Goal: Task Accomplishment & Management: Complete application form

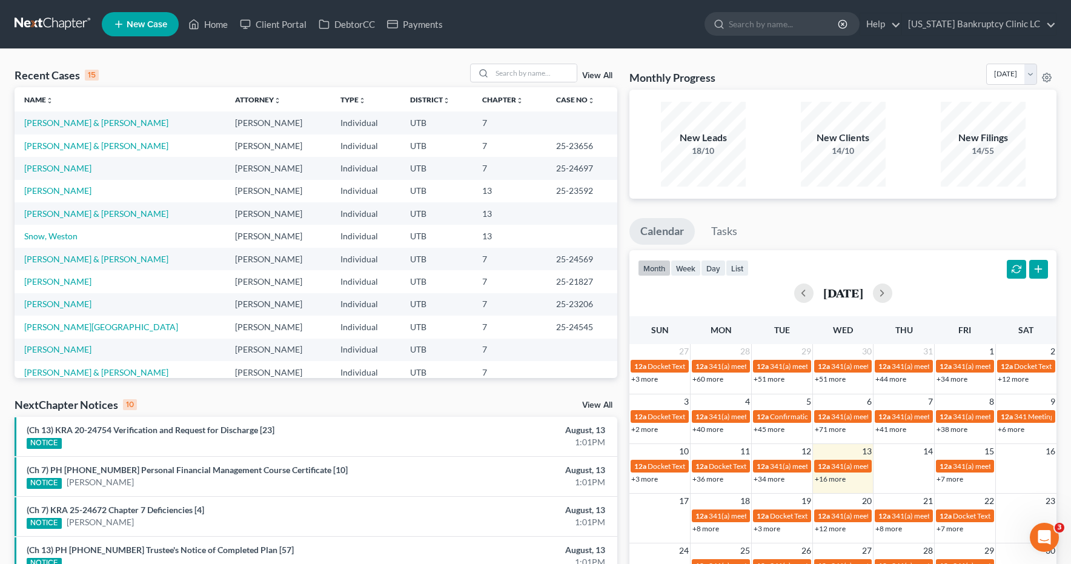
click at [138, 25] on span "New Case" at bounding box center [147, 24] width 41 height 9
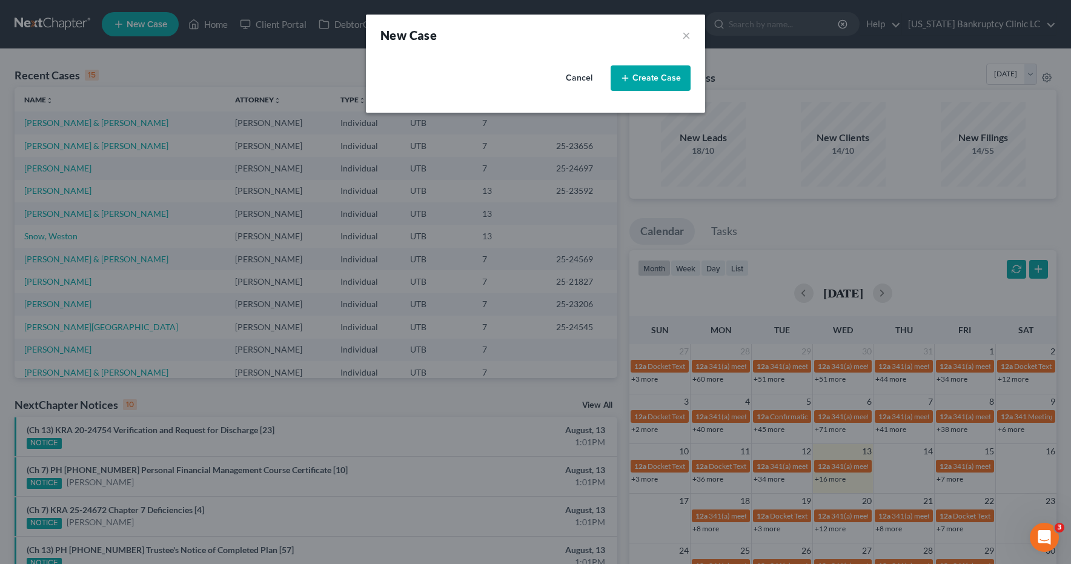
select select "81"
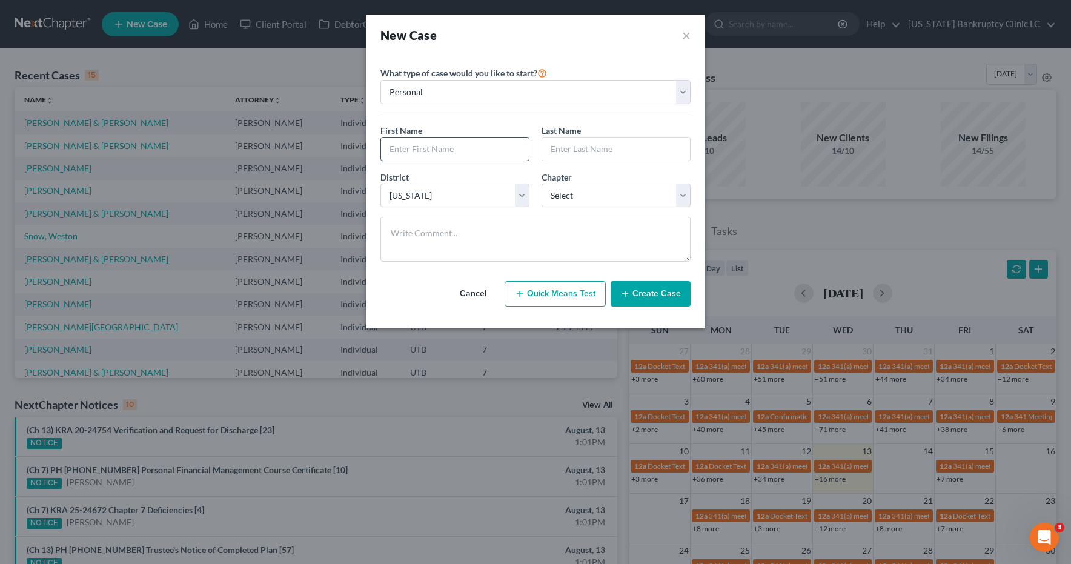
click at [404, 151] on input "text" at bounding box center [455, 149] width 148 height 23
type input "Heather"
type input "Sausameda"
click at [687, 190] on select "Select 7 11 12 13" at bounding box center [616, 196] width 149 height 24
select select "3"
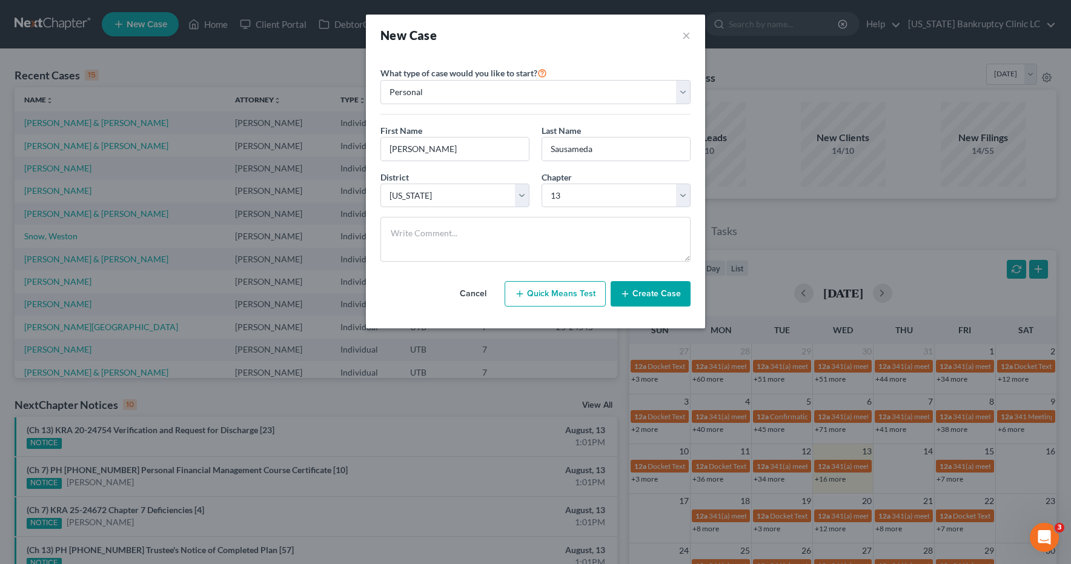
click at [651, 294] on button "Create Case" at bounding box center [651, 293] width 80 height 25
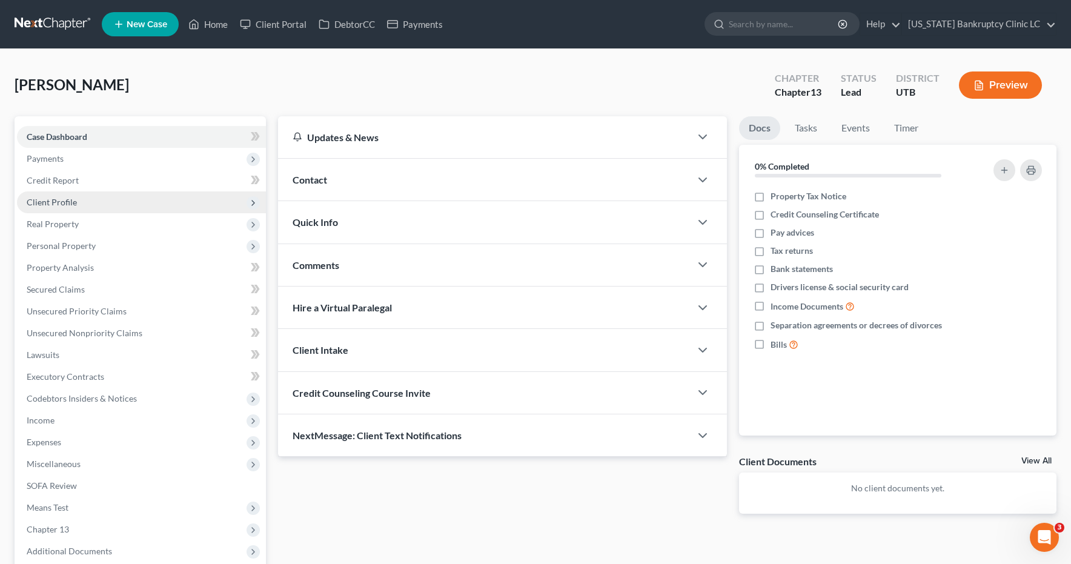
click at [47, 205] on span "Client Profile" at bounding box center [52, 202] width 50 height 10
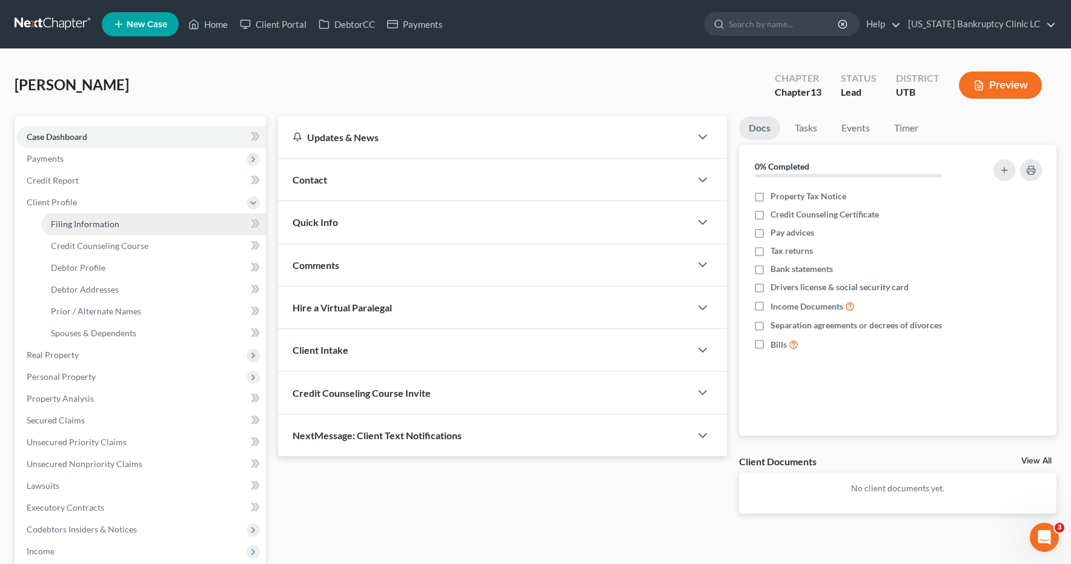
click at [81, 225] on span "Filing Information" at bounding box center [85, 224] width 68 height 10
select select "1"
select select "0"
select select "3"
select select "81"
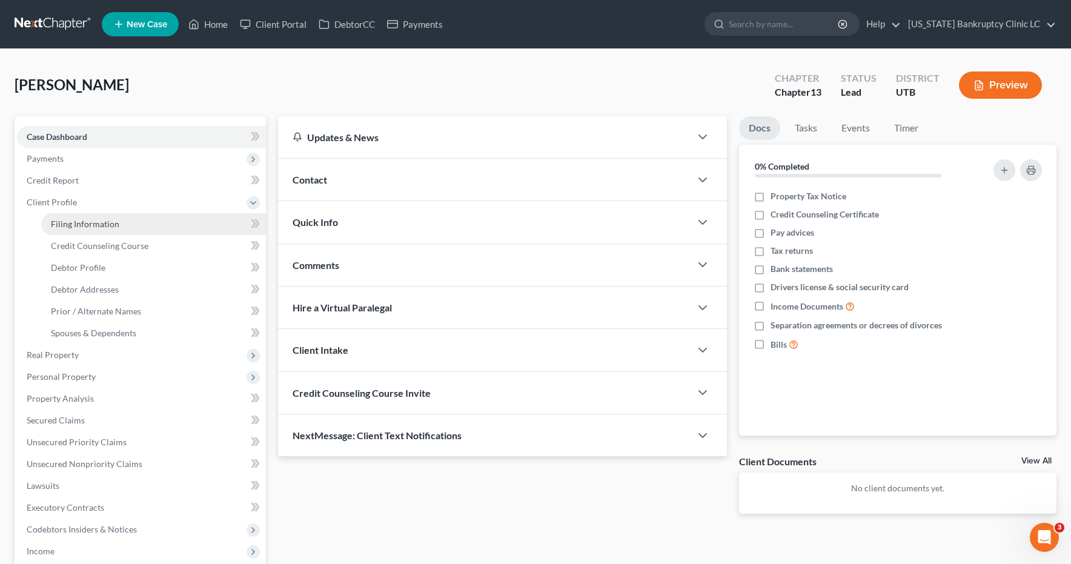
select select "46"
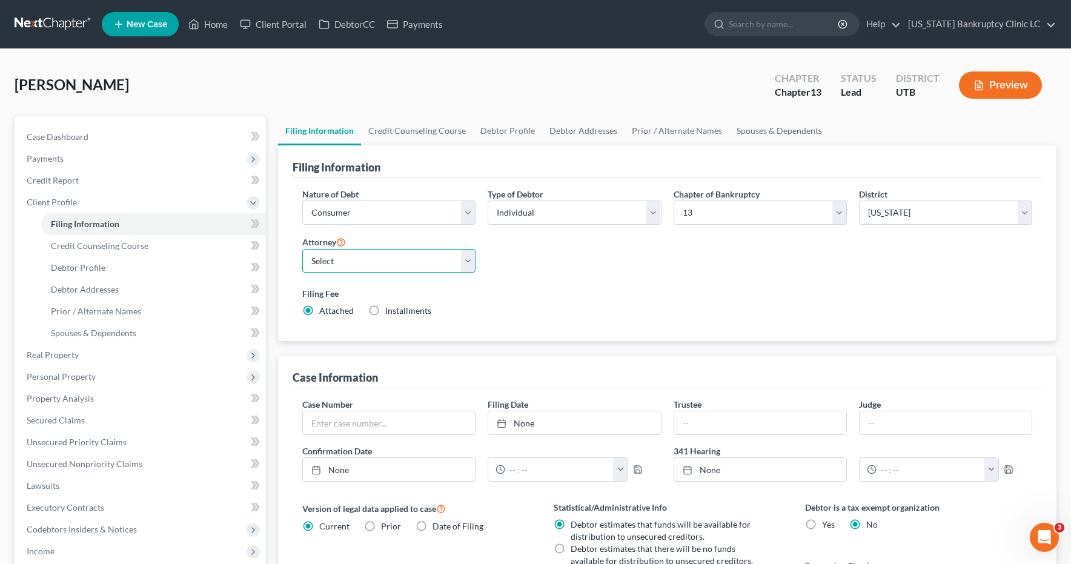
click at [469, 261] on select "Select Aaron Nilsen - UTB Evelyn Shaw - UT" at bounding box center [388, 261] width 173 height 24
select select "0"
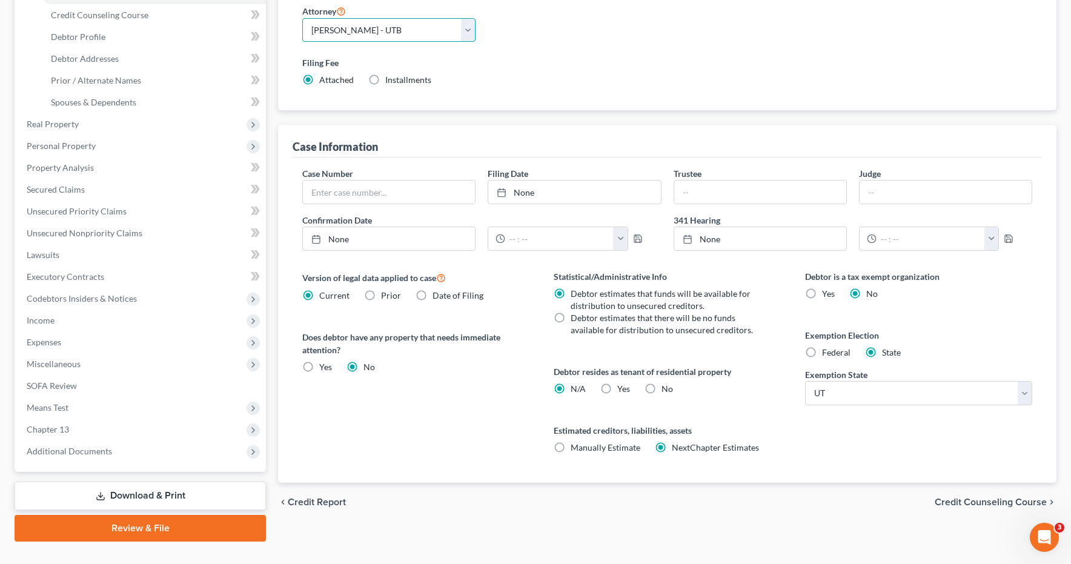
scroll to position [233, 0]
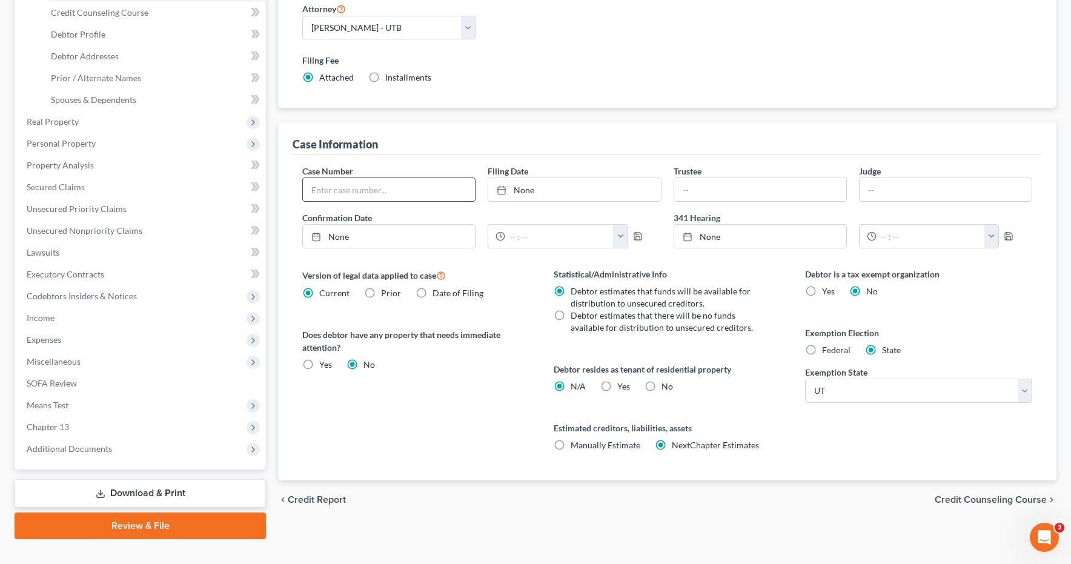
click at [391, 197] on input "text" at bounding box center [389, 189] width 172 height 23
type input "25-24163"
click at [542, 191] on link "8/13/2025" at bounding box center [574, 189] width 172 height 23
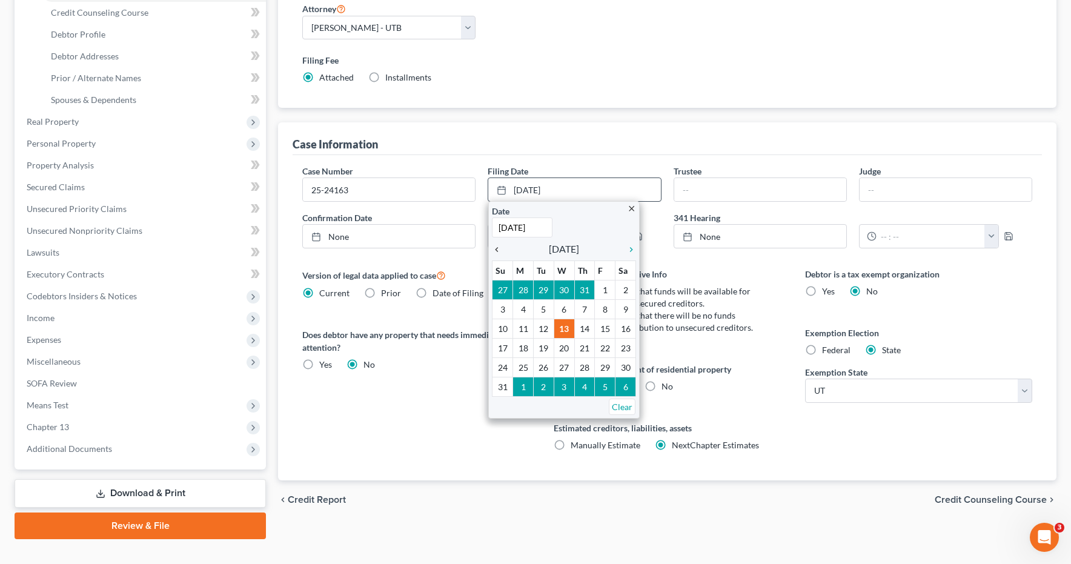
click at [499, 251] on icon "chevron_left" at bounding box center [500, 250] width 16 height 10
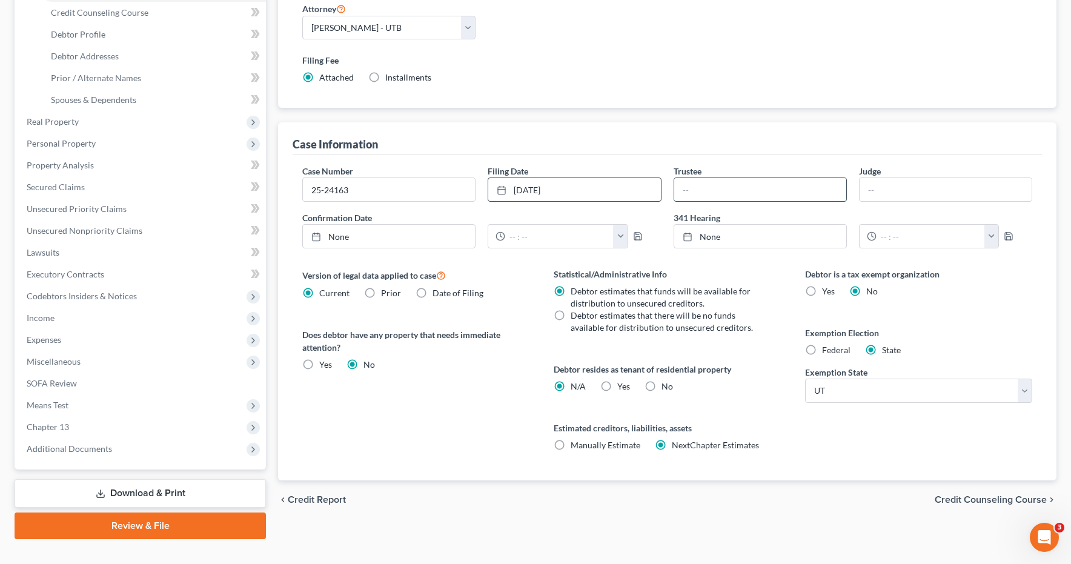
click at [701, 185] on input "text" at bounding box center [760, 189] width 172 height 23
type input "Lon Jenkins"
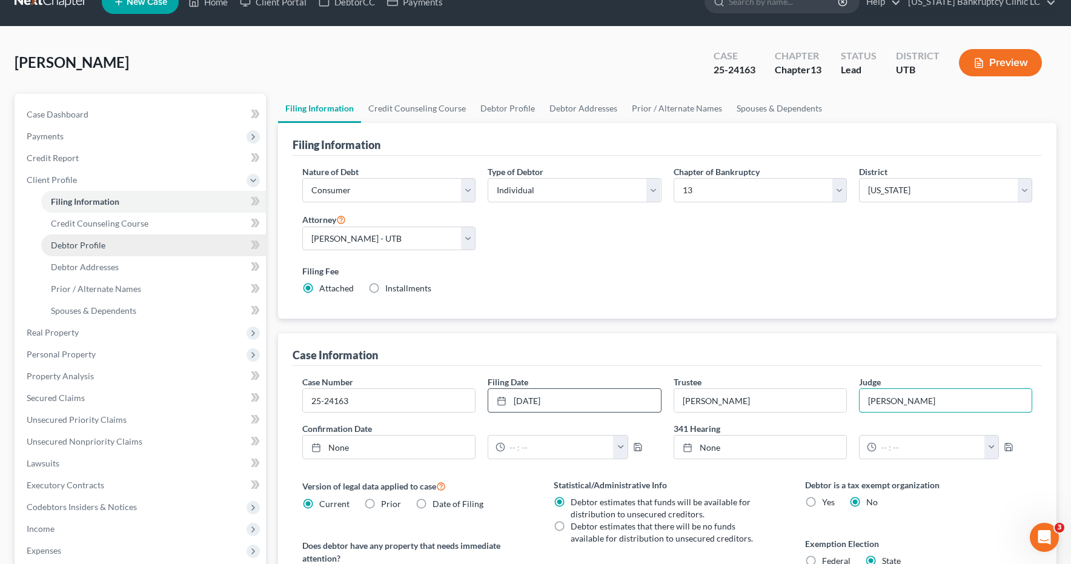
scroll to position [0, 0]
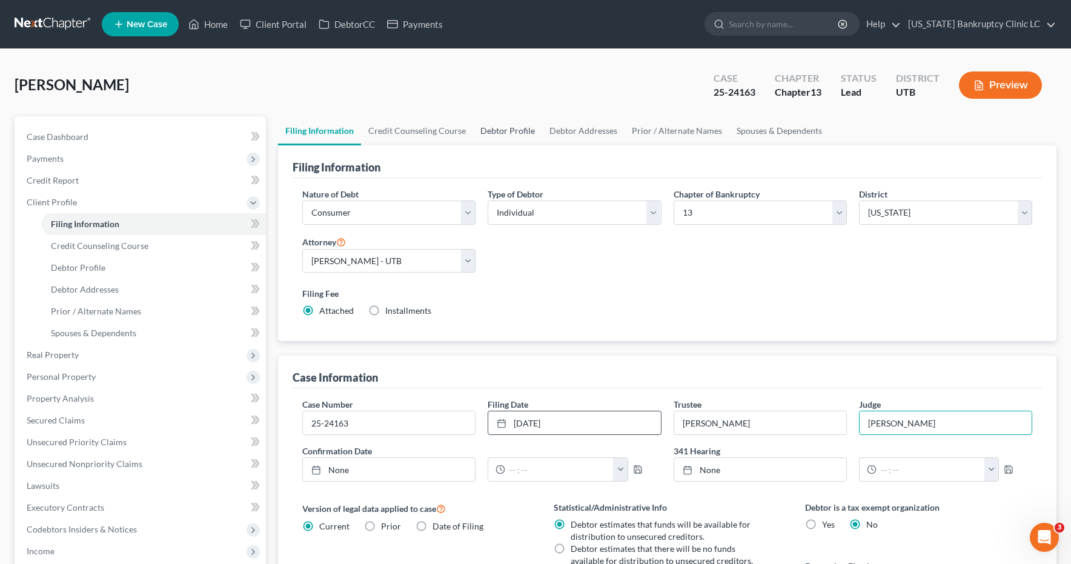
type input "Peggy Hunt"
click at [496, 130] on link "Debtor Profile" at bounding box center [507, 130] width 69 height 29
select select "0"
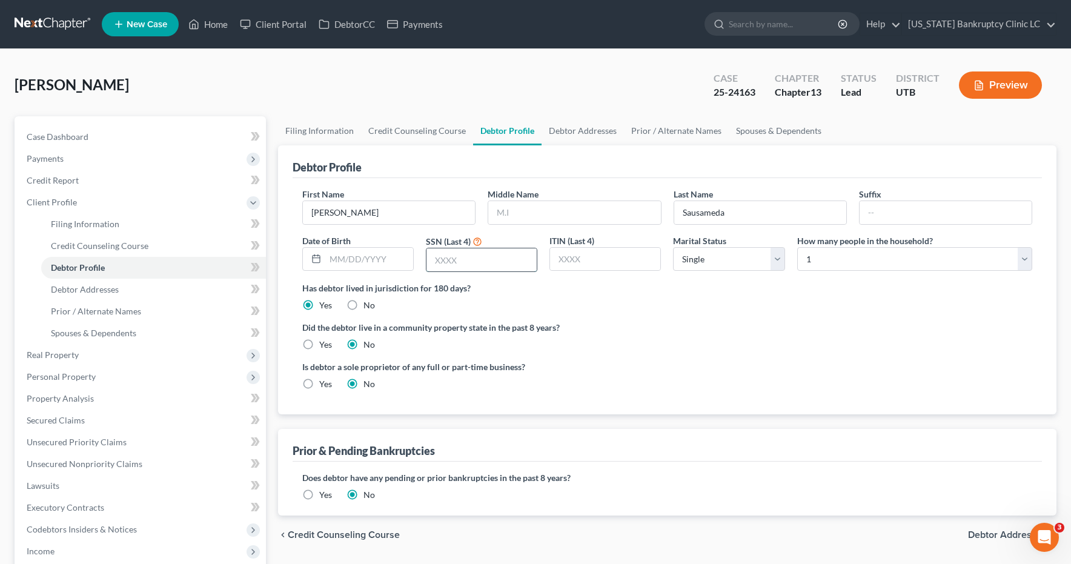
click at [454, 262] on input "text" at bounding box center [482, 259] width 110 height 23
type input "9589"
click at [584, 131] on link "Debtor Addresses" at bounding box center [583, 130] width 82 height 29
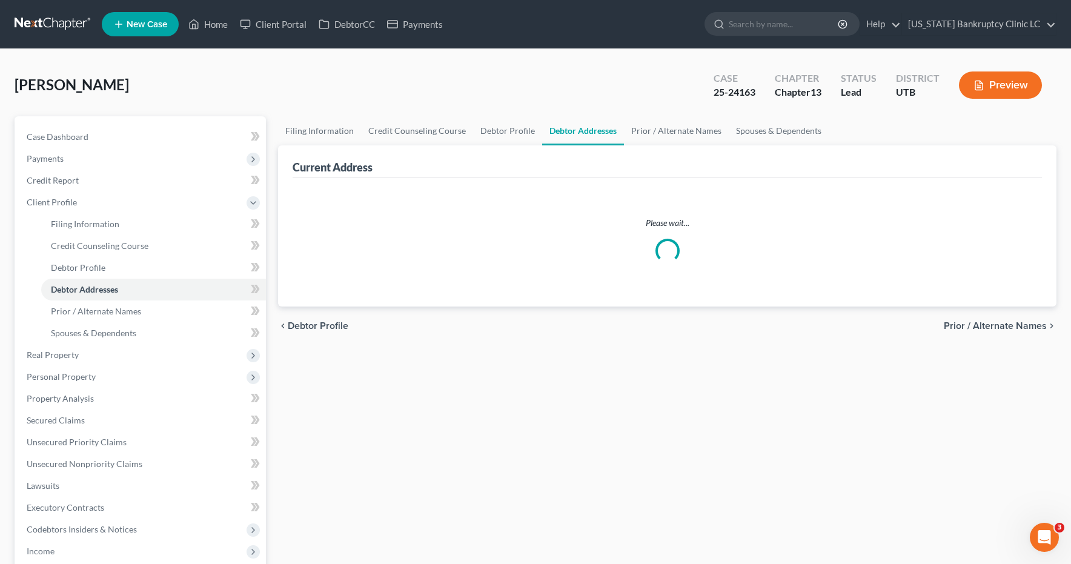
select select "0"
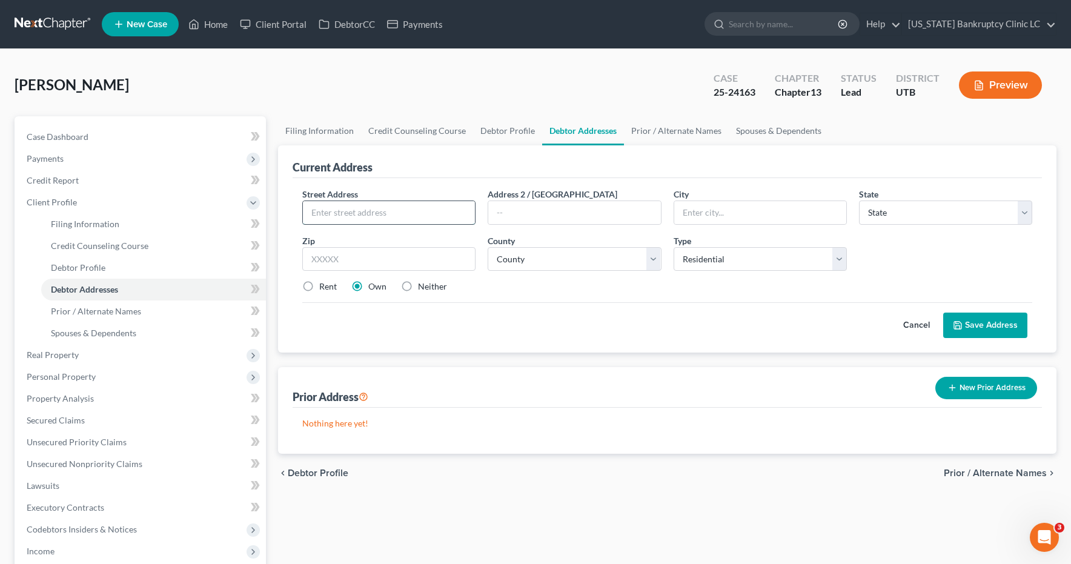
click at [337, 208] on input "text" at bounding box center [389, 212] width 172 height 23
type input "1510 W 700 S"
type input "Syracuse"
select select "46"
type input "84075"
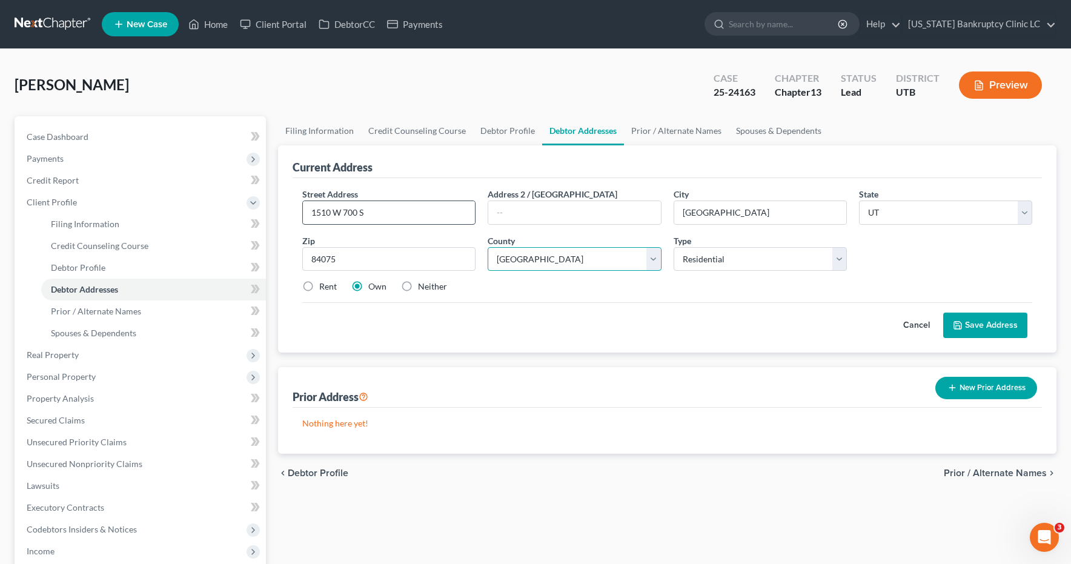
select select "5"
click at [1008, 327] on button "Save Address" at bounding box center [985, 325] width 84 height 25
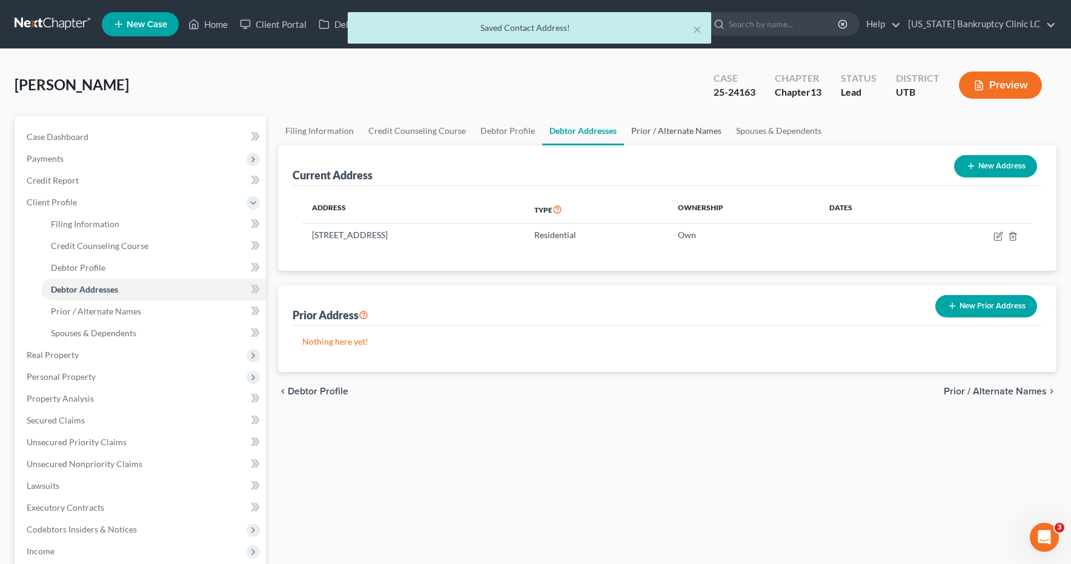
click at [698, 130] on link "Prior / Alternate Names" at bounding box center [676, 130] width 105 height 29
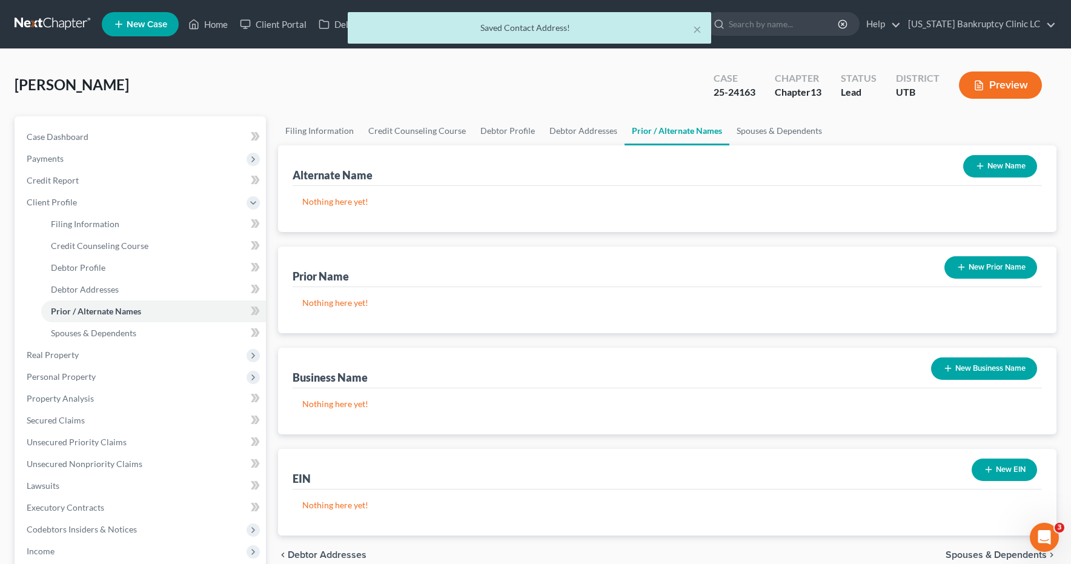
click at [982, 268] on button "New Prior Name" at bounding box center [991, 267] width 93 height 22
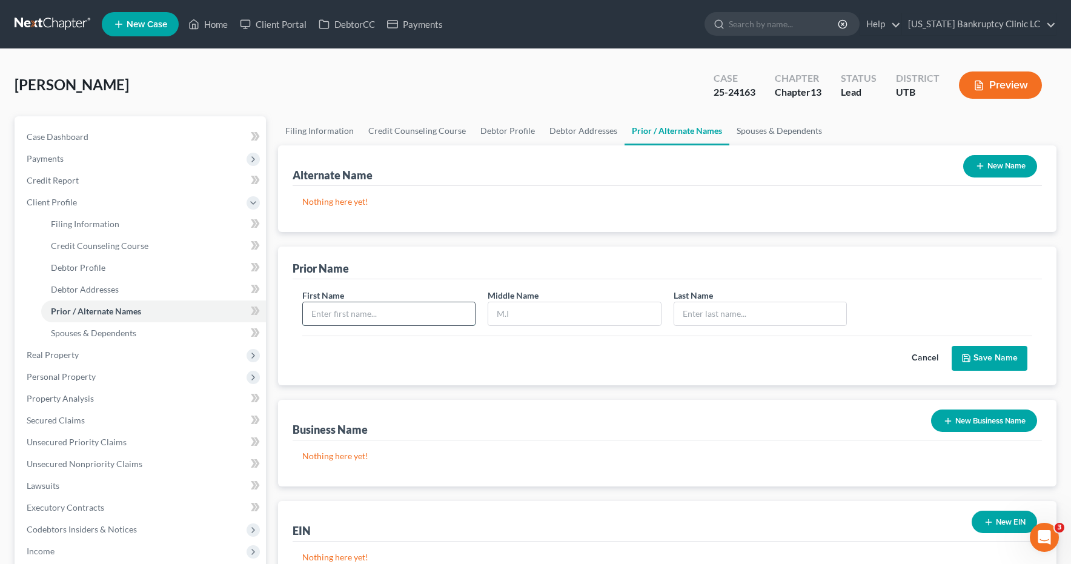
click at [388, 313] on input "text" at bounding box center [389, 313] width 172 height 23
type input "Heather"
type input "Littleton"
click at [976, 353] on button "Save Name" at bounding box center [990, 358] width 76 height 25
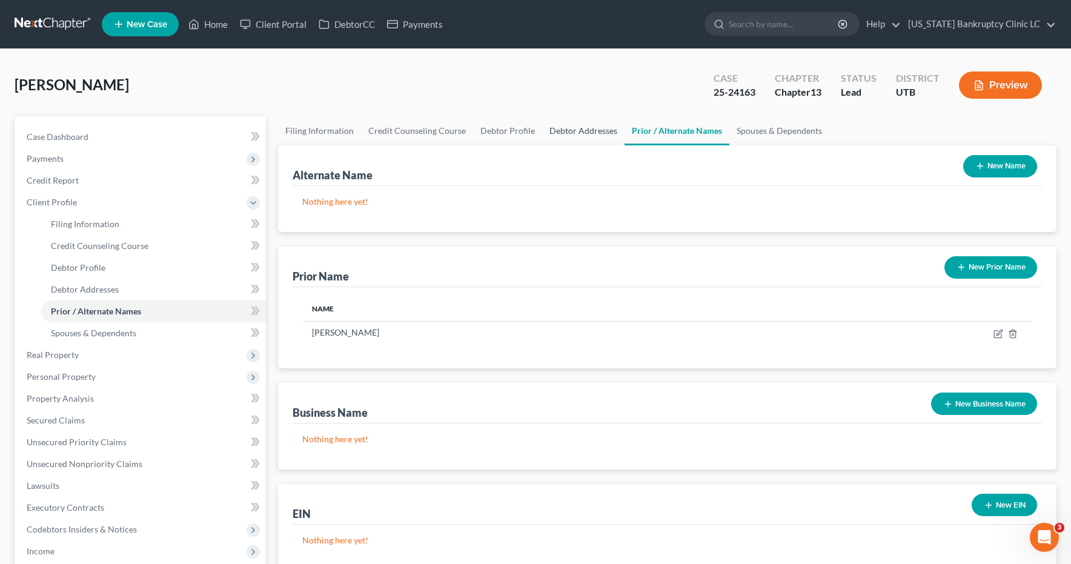
click at [598, 131] on link "Debtor Addresses" at bounding box center [583, 130] width 82 height 29
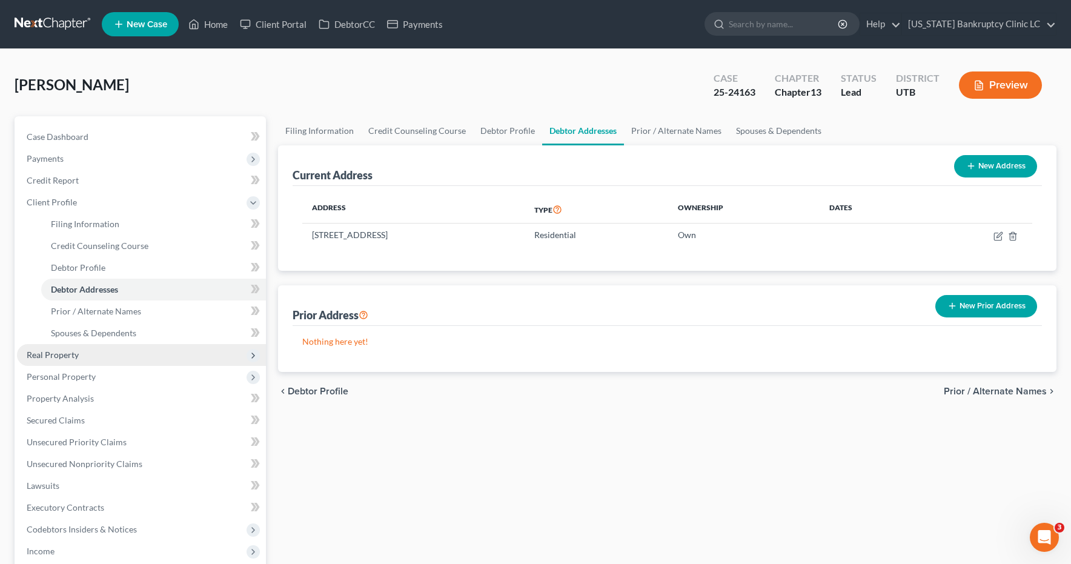
click at [68, 354] on span "Real Property" at bounding box center [53, 355] width 52 height 10
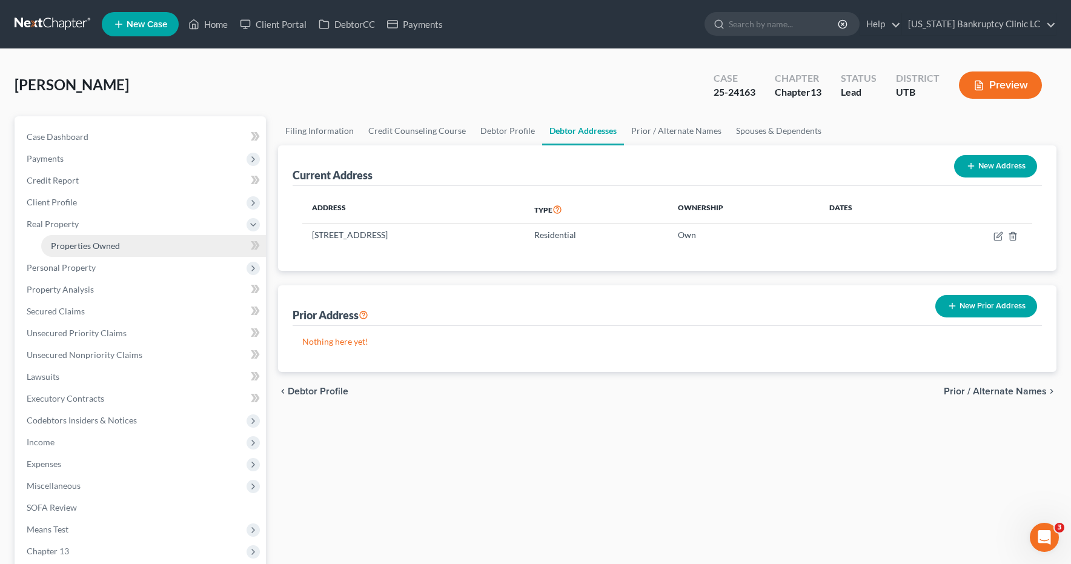
click at [96, 246] on span "Properties Owned" at bounding box center [85, 246] width 69 height 10
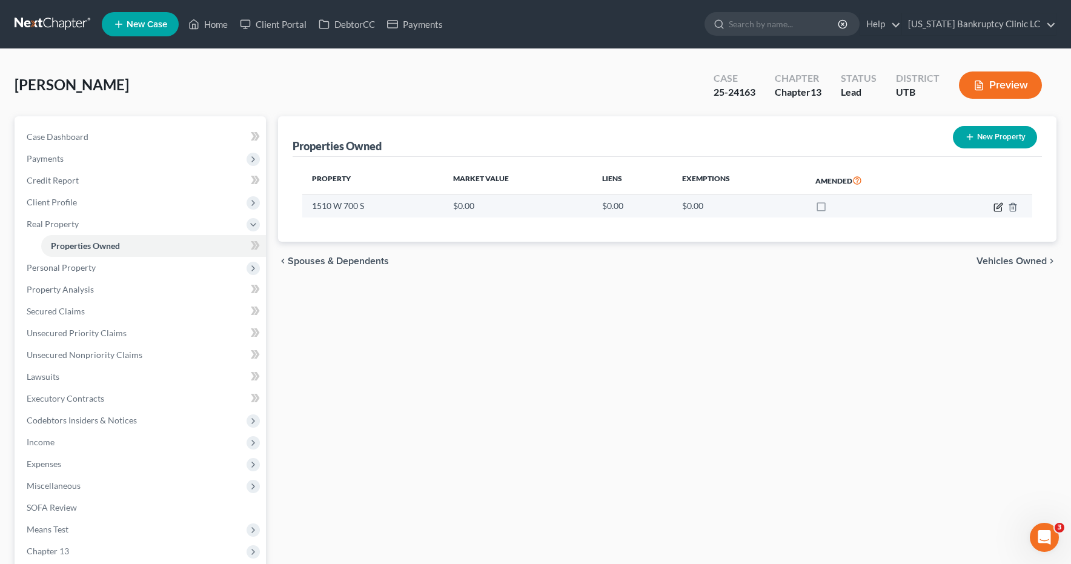
click at [1000, 207] on icon "button" at bounding box center [999, 207] width 10 height 10
select select "46"
select select "5"
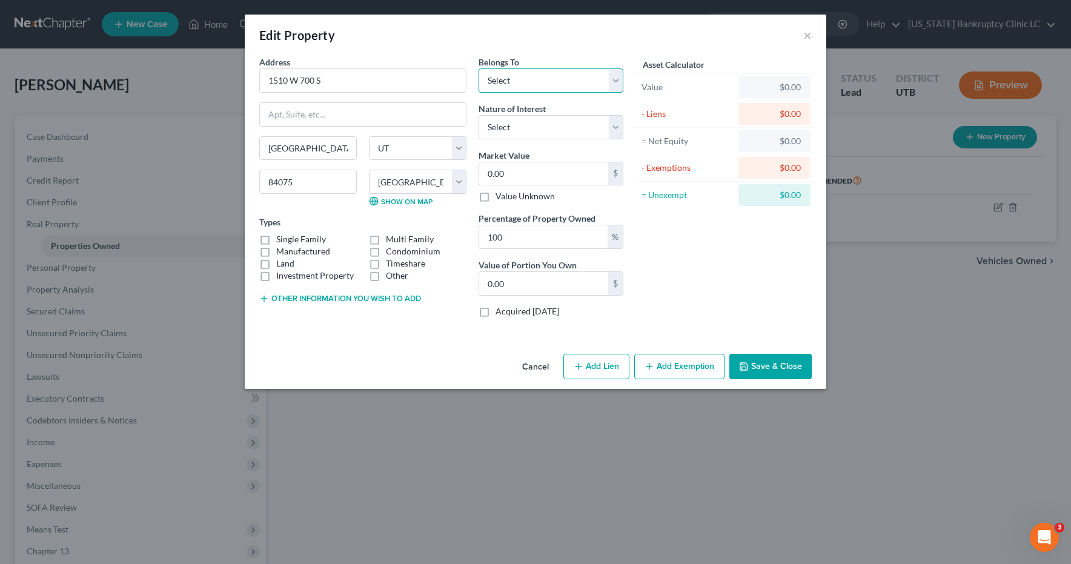
click at [617, 77] on select "Select Debtor 1 Only Debtor 2 Only Debtor 1 And Debtor 2 Only At Least One Of T…" at bounding box center [551, 80] width 145 height 24
select select "2"
click at [619, 126] on select "Select Fee Simple Joint Tenant Life Estate Equitable Interest Future Interest T…" at bounding box center [551, 127] width 145 height 24
select select "0"
click at [555, 169] on input "0.00" at bounding box center [543, 173] width 129 height 23
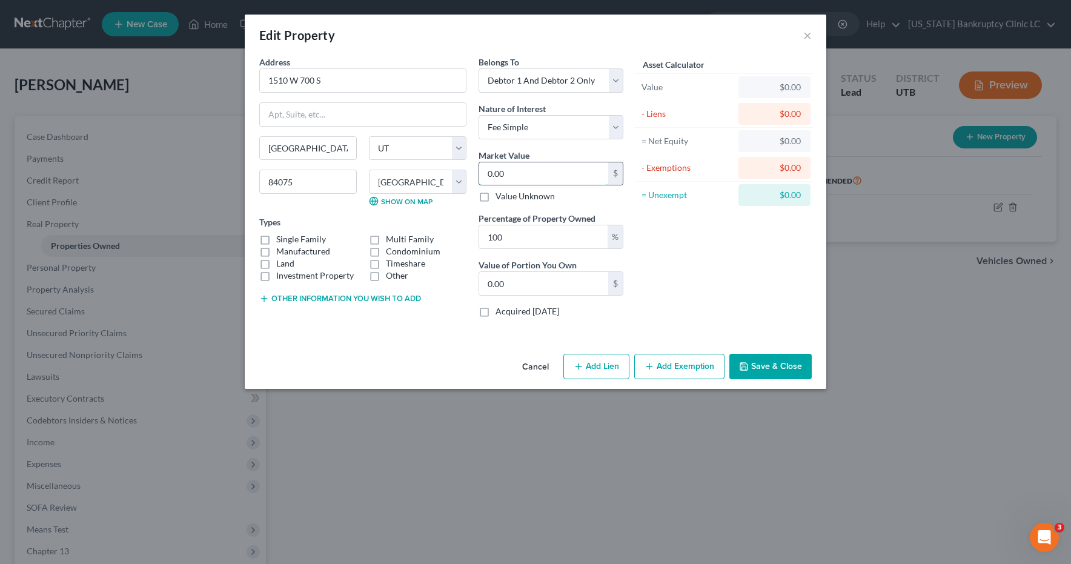
type input "6"
type input "6.00"
type input "66"
type input "66.00"
type input "669"
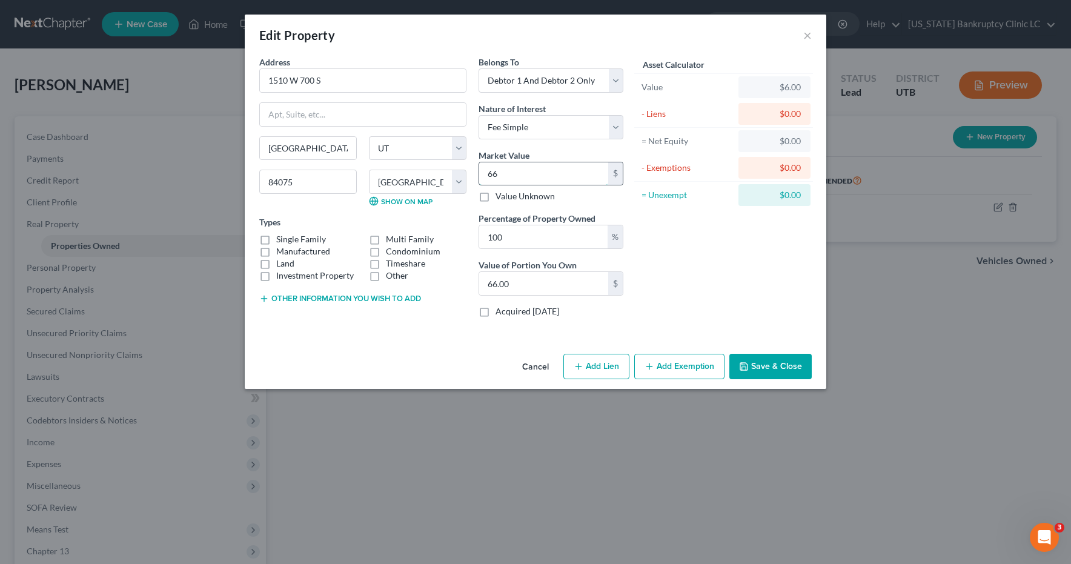
type input "669.00"
type input "6690"
type input "6,690.00"
type input "6,6900"
type input "66,900.00"
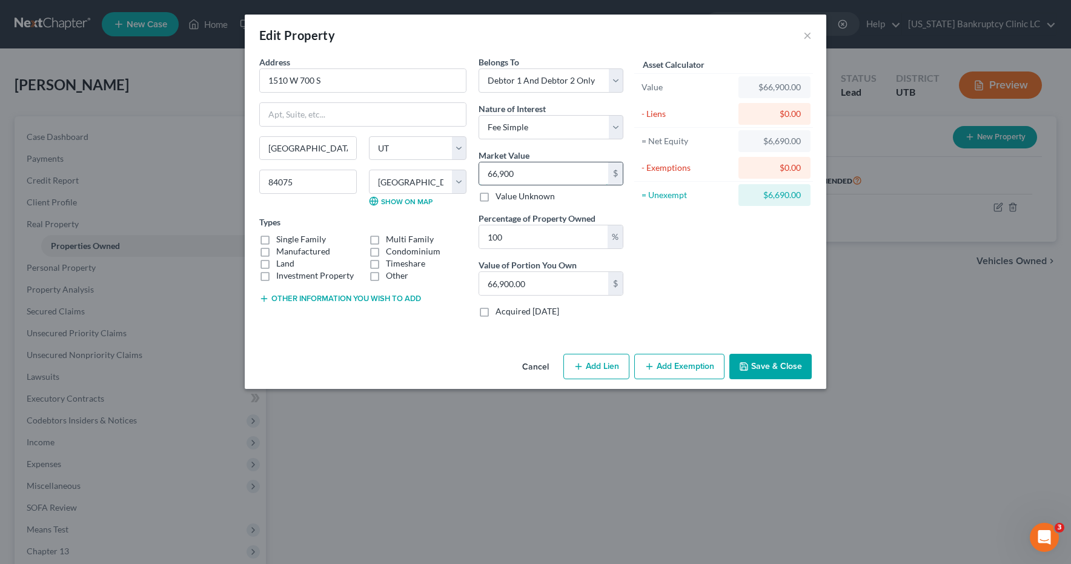
type input "66,9000"
type input "669,000.00"
click at [530, 241] on input "100" at bounding box center [543, 236] width 128 height 23
drag, startPoint x: 525, startPoint y: 235, endPoint x: 461, endPoint y: 234, distance: 64.8
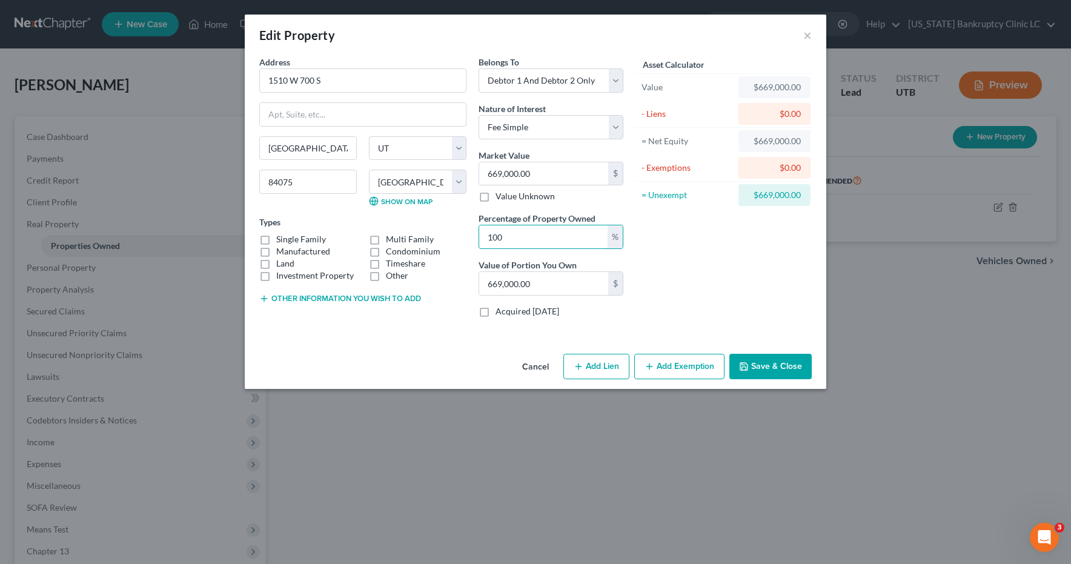
click at [461, 234] on div "Address * 1510 W 700 S Syracuse State AL AK AR AZ CA CO CT DE DC FL GA GU HI ID…" at bounding box center [441, 191] width 376 height 271
type input "5"
type input "33,450.00"
type input "50"
type input "334,500.00"
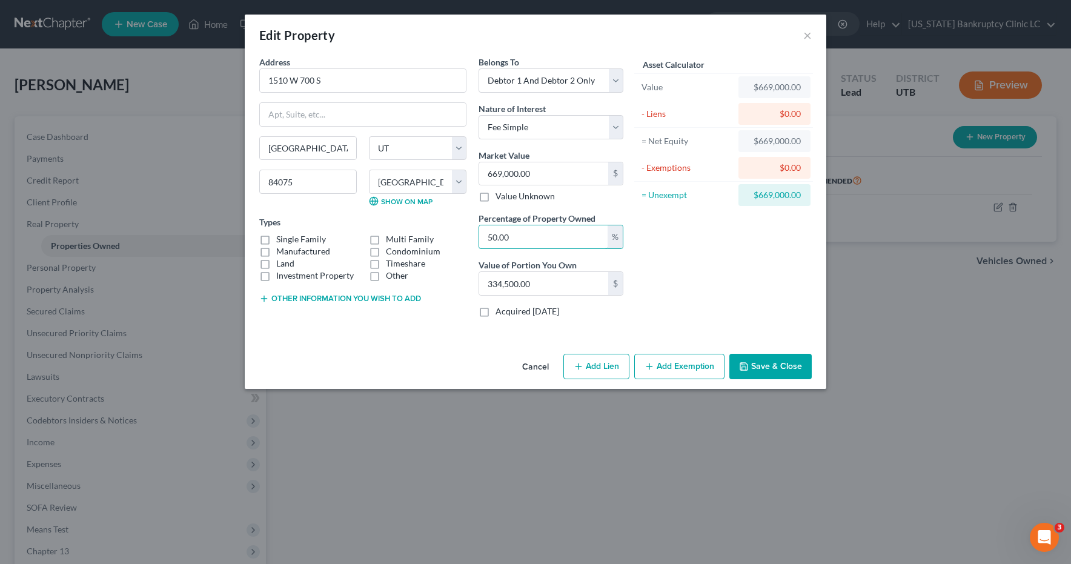
type input "50.00"
click at [276, 239] on label "Single Family" at bounding box center [301, 239] width 50 height 12
click at [281, 239] on input "Single Family" at bounding box center [285, 237] width 8 height 8
checkbox input "true"
click at [685, 365] on button "Add Exemption" at bounding box center [679, 366] width 90 height 25
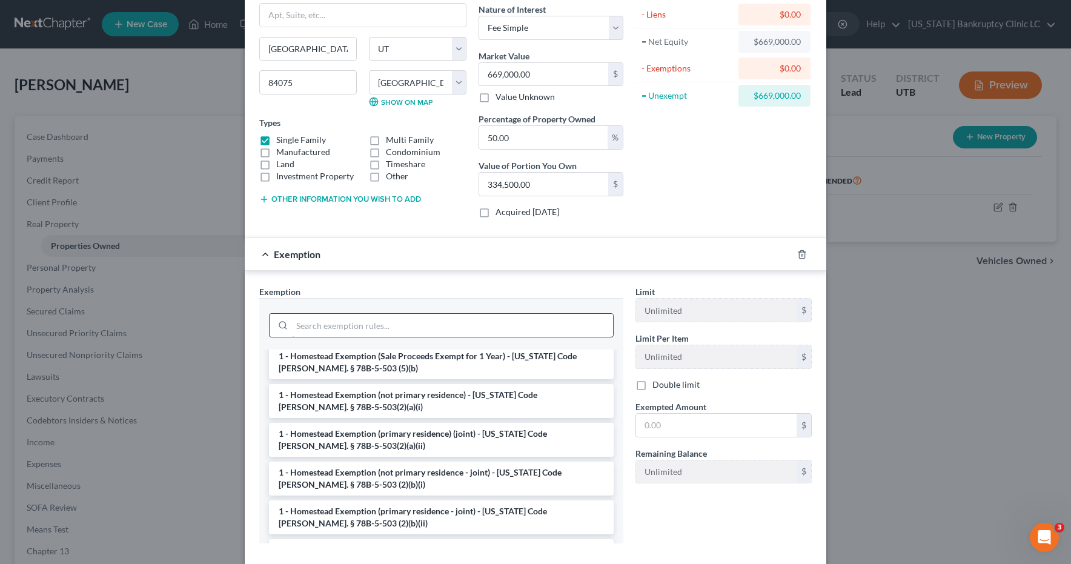
scroll to position [85, 0]
click at [482, 436] on li "1 - Homestead Exemption (primary residence) (joint) - Utah Code Ann. § 78B-5-50…" at bounding box center [441, 439] width 345 height 34
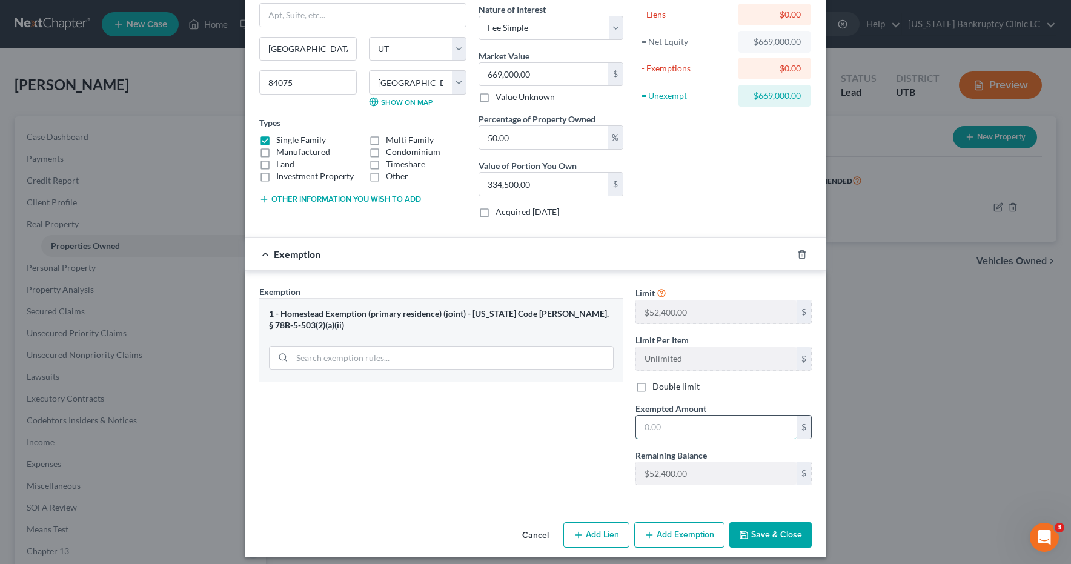
click at [713, 426] on input "text" at bounding box center [716, 427] width 161 height 23
type input "52,400.00"
click at [759, 537] on button "Save & Close" at bounding box center [771, 534] width 82 height 25
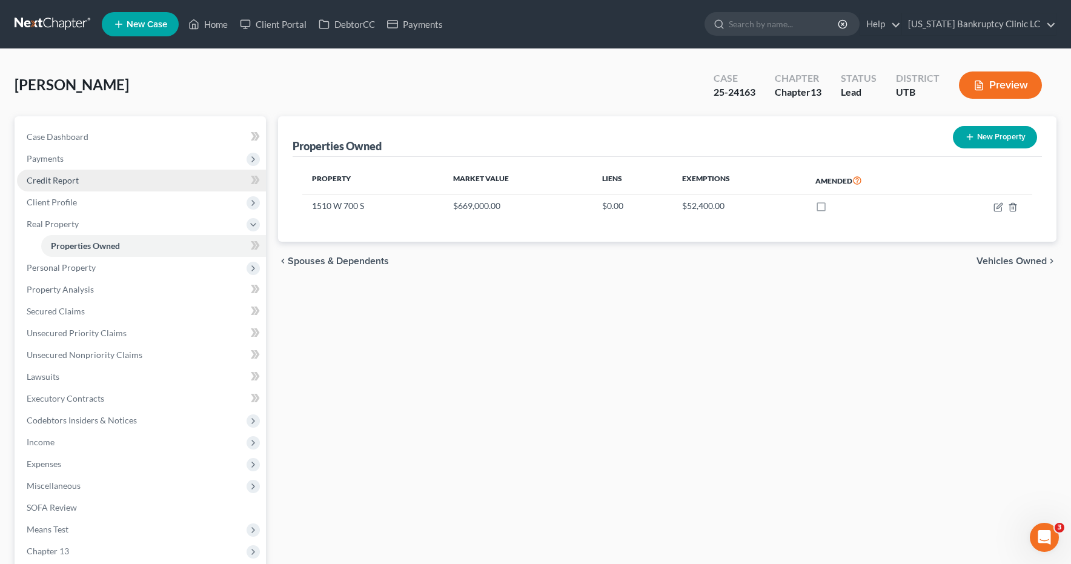
click at [80, 180] on link "Credit Report" at bounding box center [141, 181] width 249 height 22
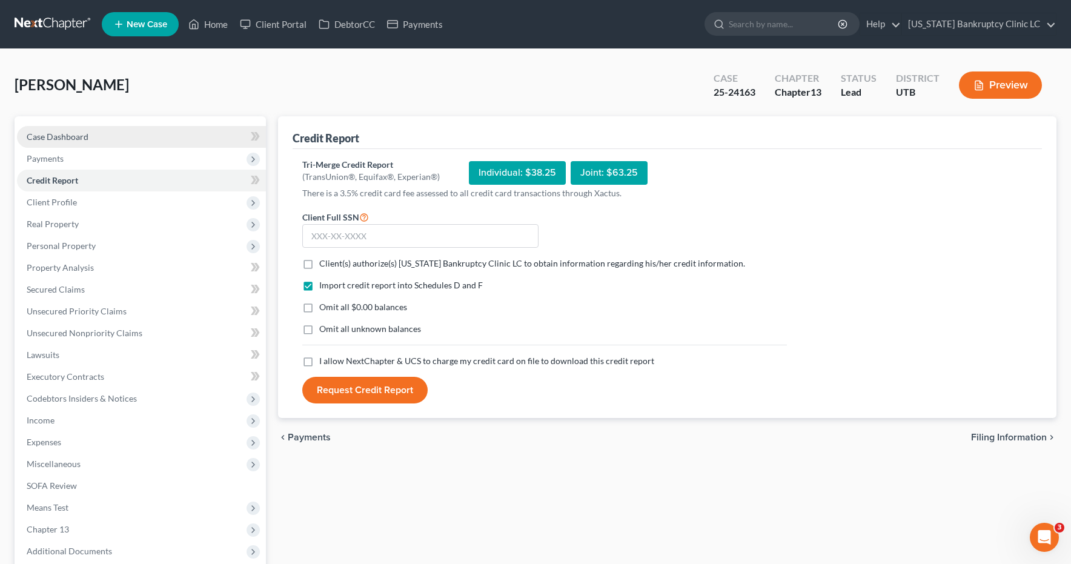
click at [48, 138] on span "Case Dashboard" at bounding box center [58, 136] width 62 height 10
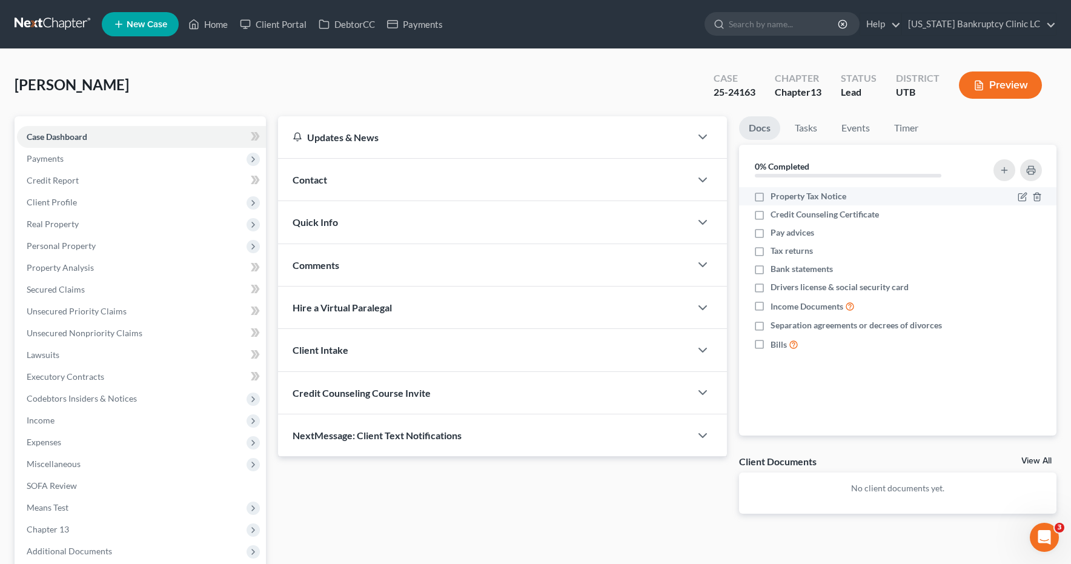
click at [771, 196] on label "Property Tax Notice" at bounding box center [809, 196] width 76 height 12
click at [776, 196] on input "Property Tax Notice" at bounding box center [780, 194] width 8 height 8
checkbox input "true"
click at [771, 214] on label "Credit Counseling Certificate" at bounding box center [825, 214] width 108 height 12
click at [776, 214] on input "Credit Counseling Certificate" at bounding box center [780, 212] width 8 height 8
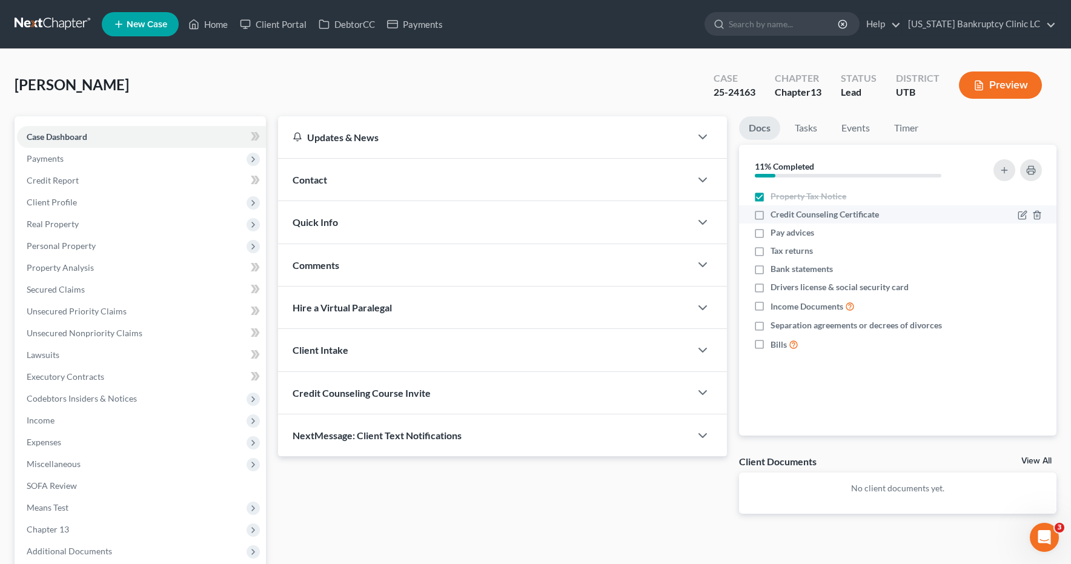
checkbox input "true"
click at [42, 20] on link at bounding box center [54, 24] width 78 height 22
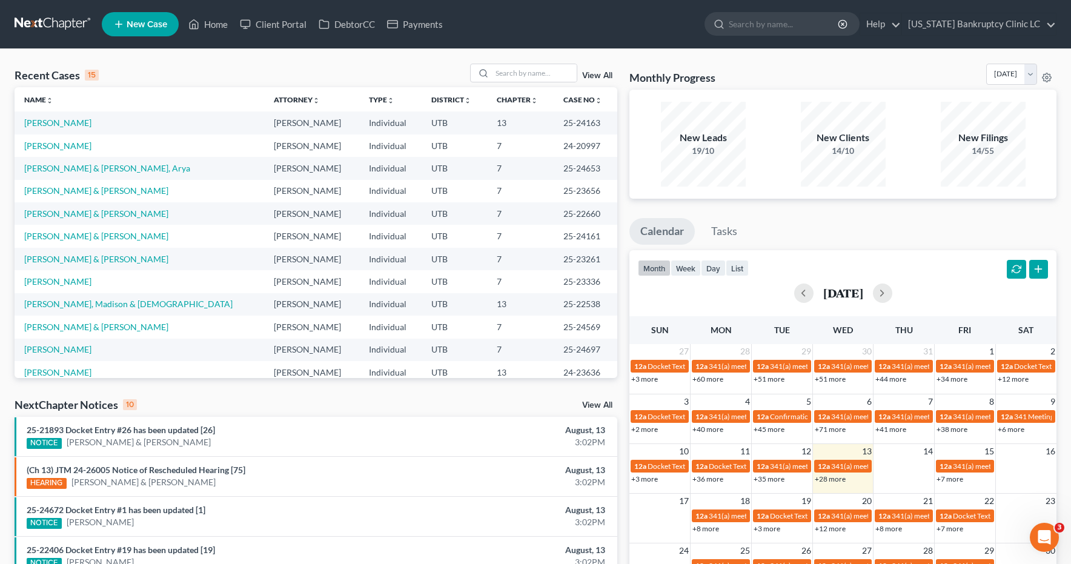
click at [977, 141] on div "New Filings" at bounding box center [983, 138] width 85 height 14
click at [519, 76] on input "search" at bounding box center [534, 73] width 85 height 18
type input "hawkins"
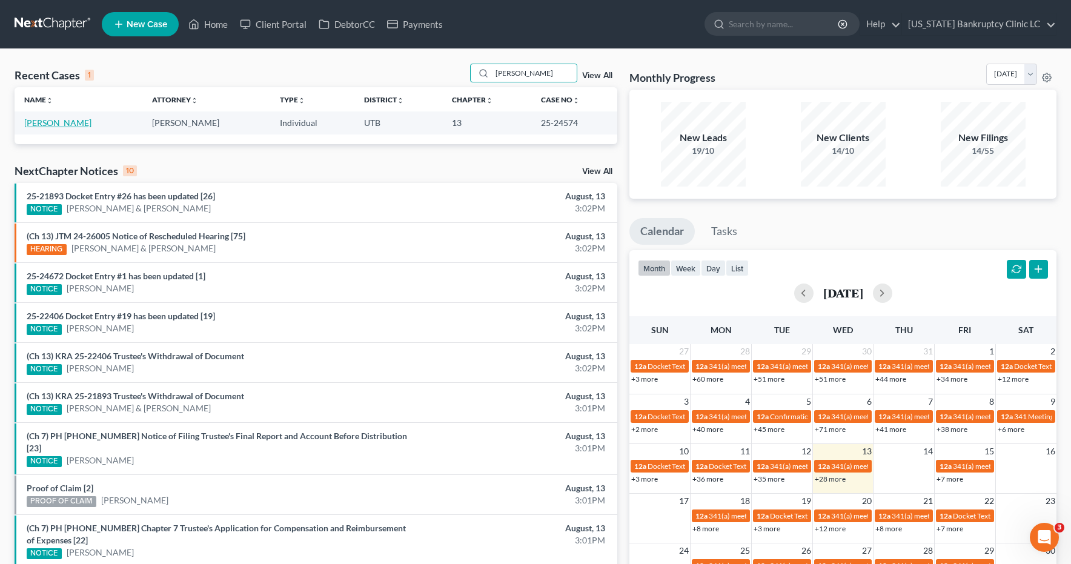
click at [64, 126] on link "[PERSON_NAME]" at bounding box center [57, 123] width 67 height 10
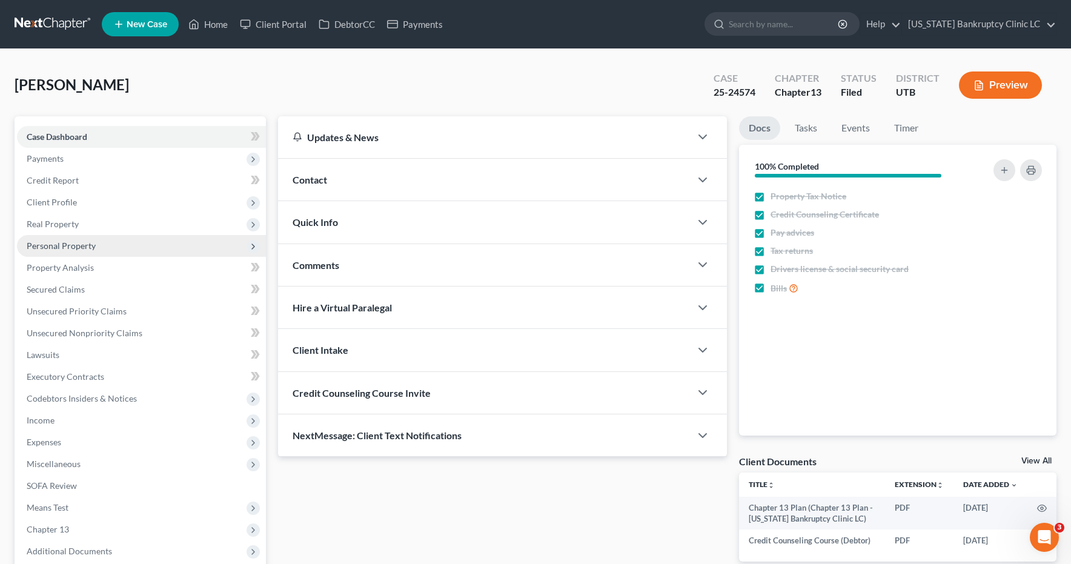
click at [71, 246] on span "Personal Property" at bounding box center [61, 246] width 69 height 10
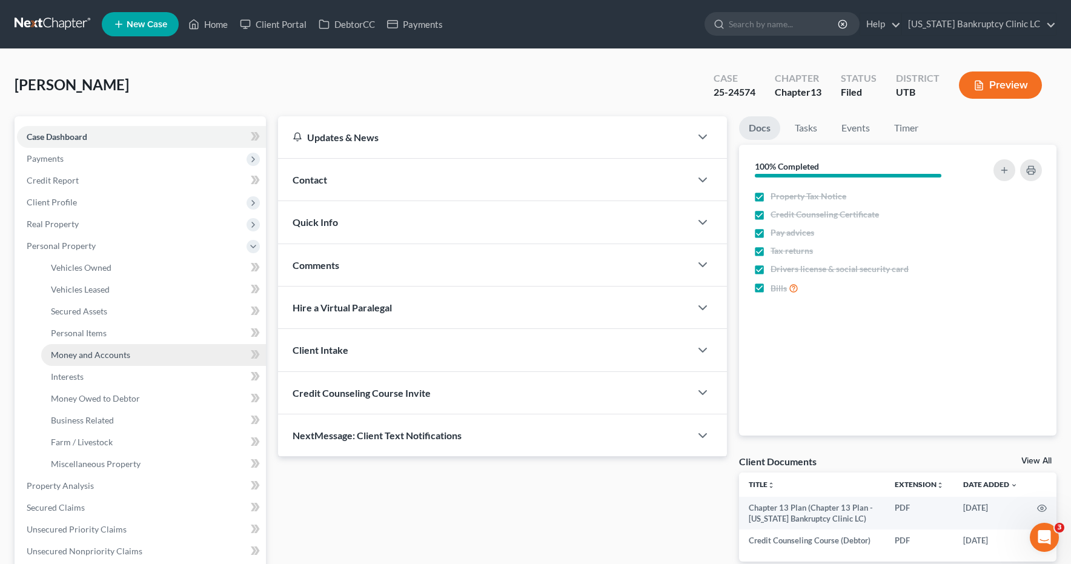
click at [68, 356] on span "Money and Accounts" at bounding box center [90, 355] width 79 height 10
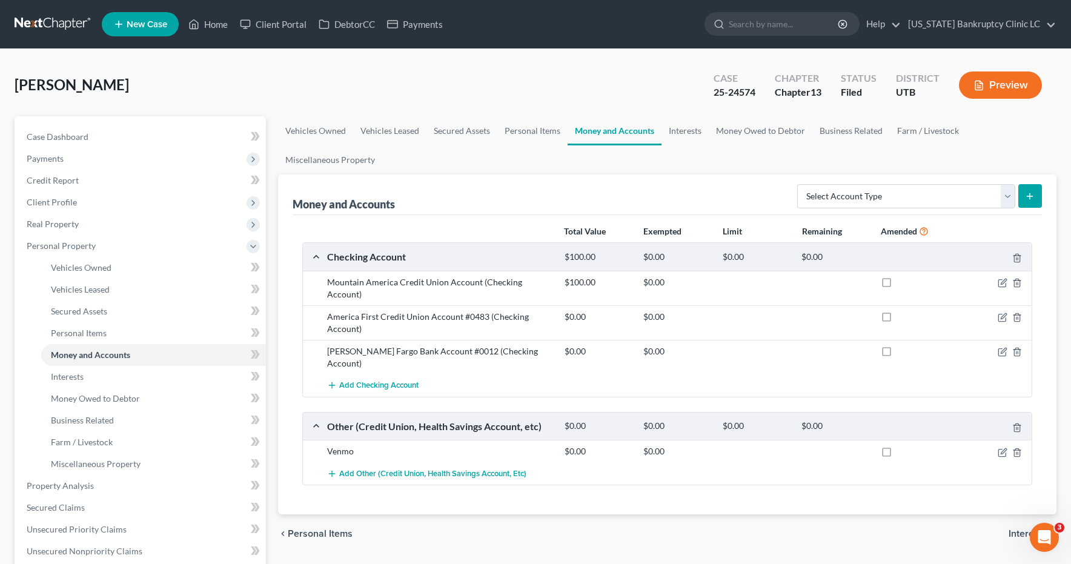
click at [50, 24] on link at bounding box center [54, 24] width 78 height 22
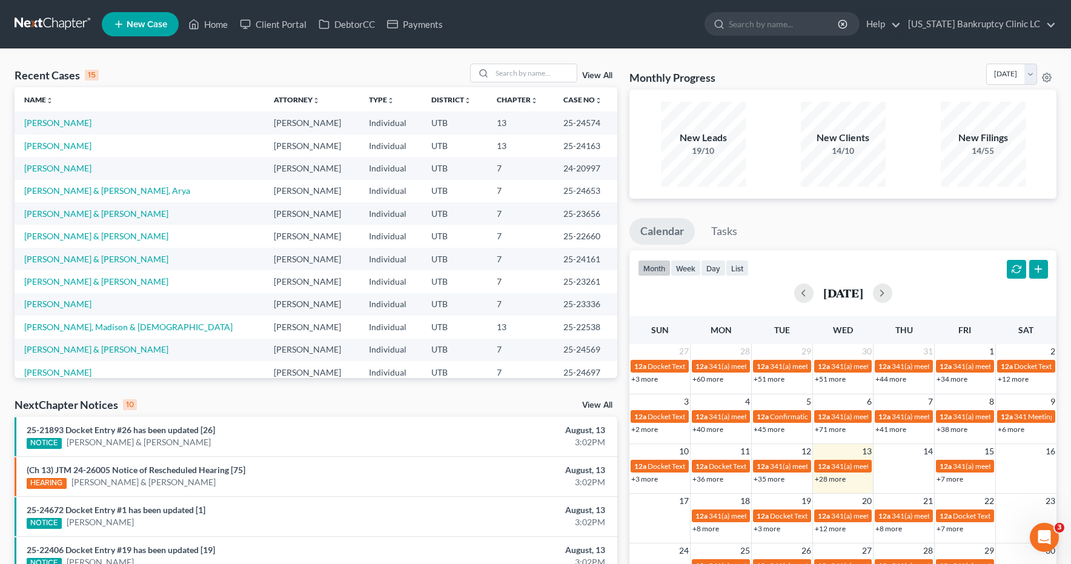
click at [512, 95] on th "Chapter unfold_more expand_more expand_less" at bounding box center [520, 99] width 67 height 24
click at [504, 74] on input "search" at bounding box center [534, 73] width 85 height 18
type input "mctavisch"
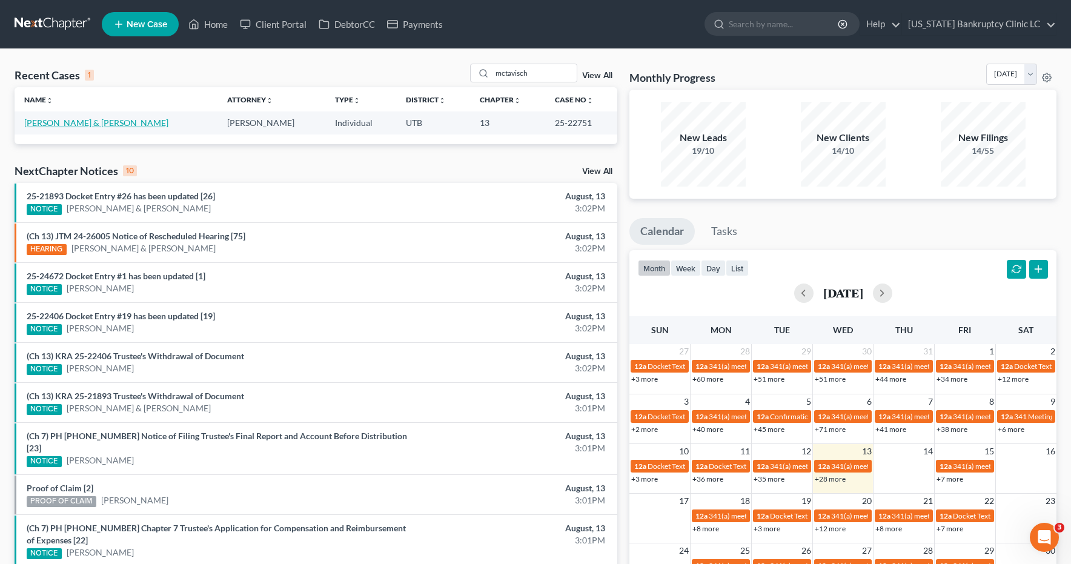
click at [102, 126] on link "[PERSON_NAME] & [PERSON_NAME]" at bounding box center [96, 123] width 144 height 10
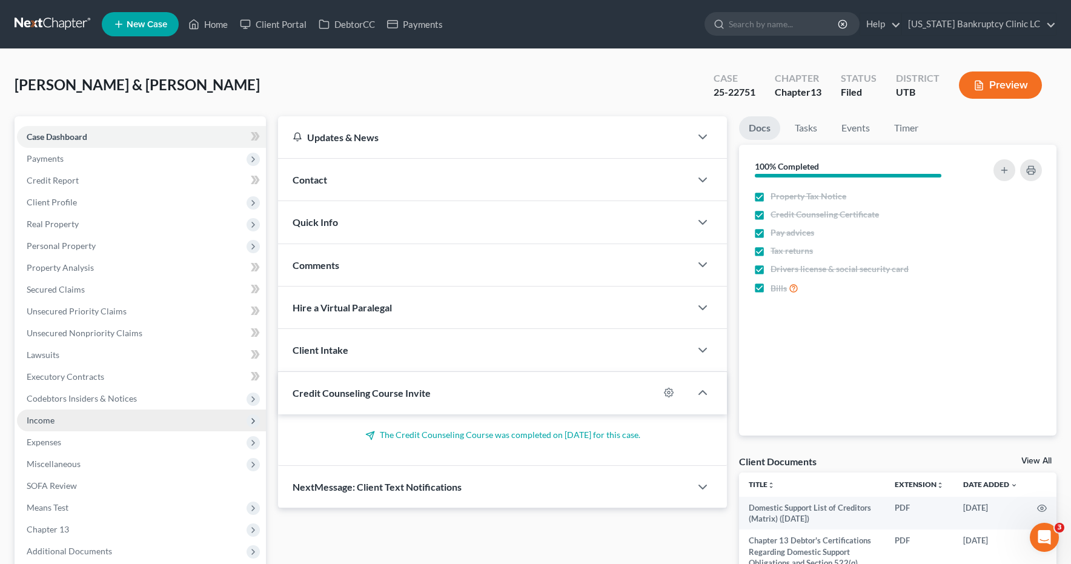
click at [35, 424] on span "Income" at bounding box center [41, 420] width 28 height 10
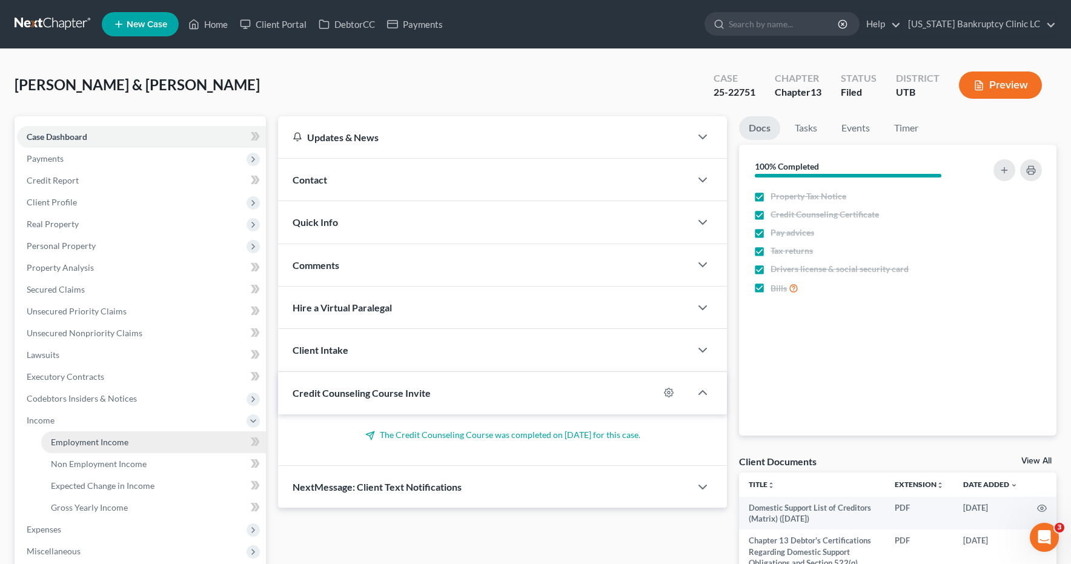
click at [70, 441] on span "Employment Income" at bounding box center [90, 442] width 78 height 10
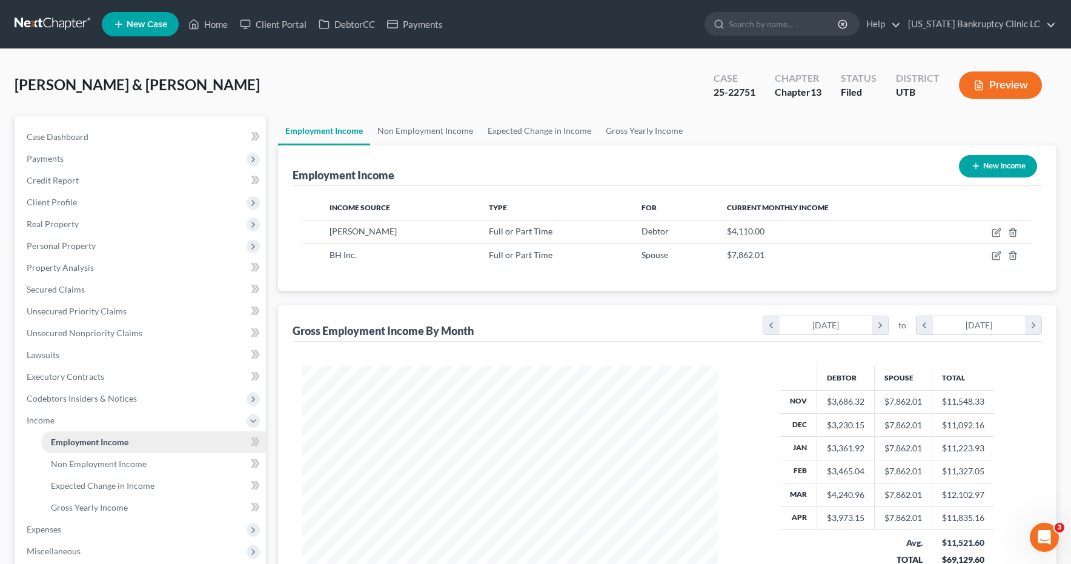
scroll to position [218, 441]
click at [996, 255] on icon "button" at bounding box center [997, 254] width 5 height 5
select select "0"
select select "46"
select select "3"
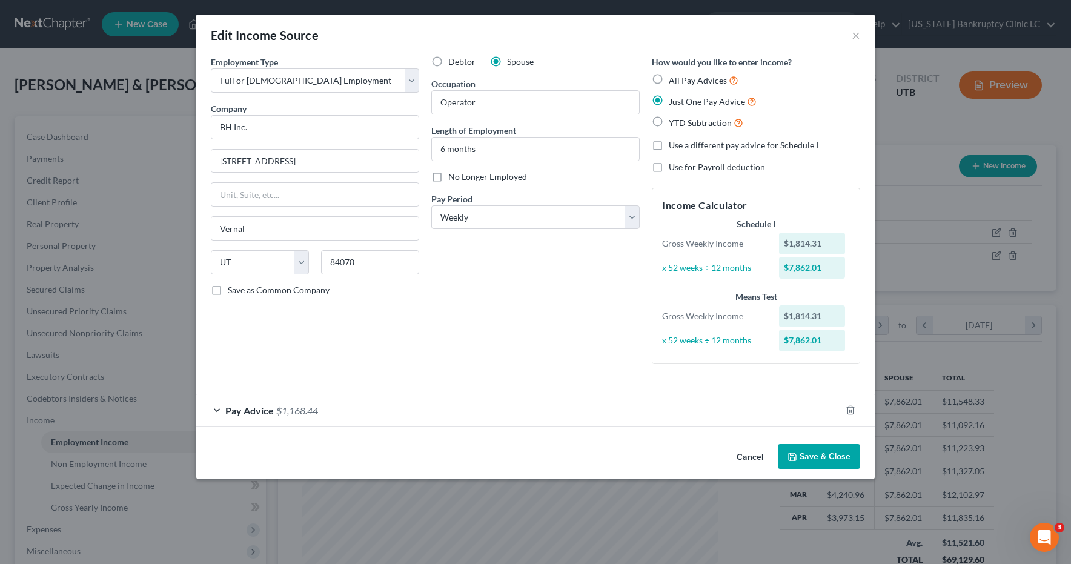
click at [216, 411] on div "Pay Advice $1,168.44" at bounding box center [518, 410] width 645 height 32
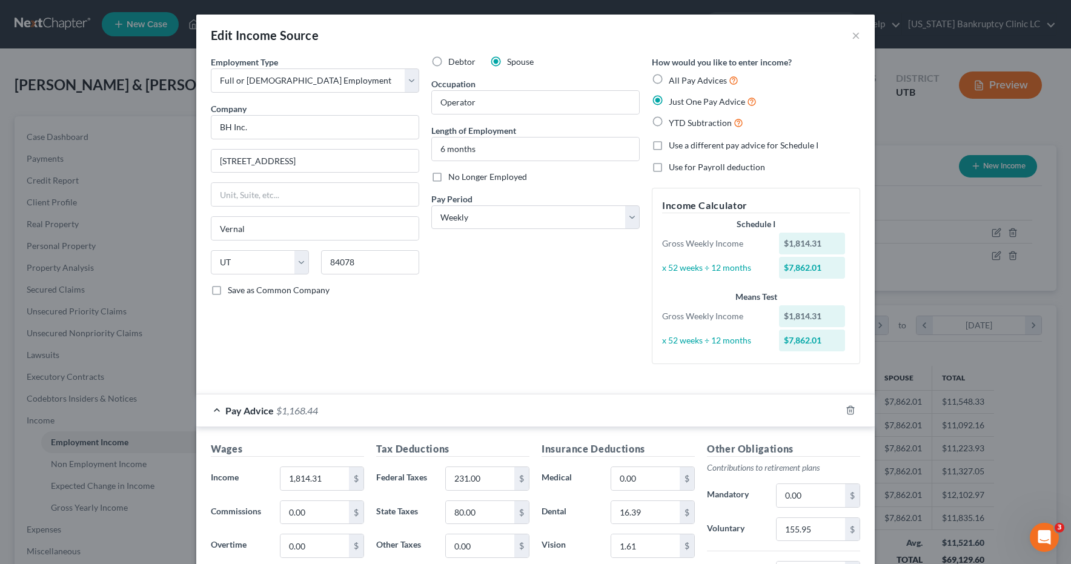
click at [669, 77] on label "All Pay Advices" at bounding box center [704, 80] width 70 height 14
click at [674, 77] on input "All Pay Advices" at bounding box center [678, 77] width 8 height 8
radio input "true"
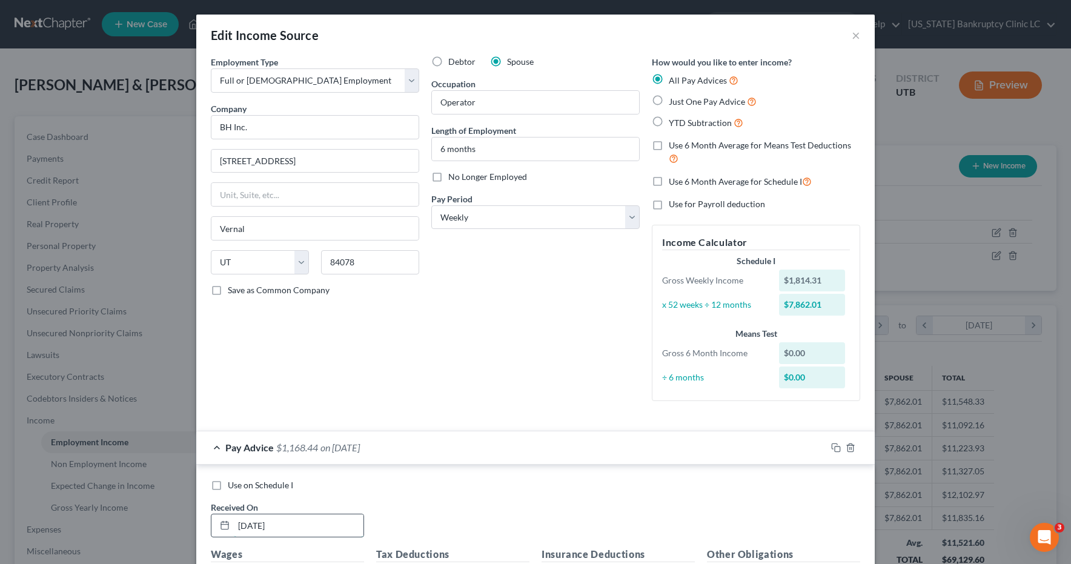
drag, startPoint x: 287, startPoint y: 526, endPoint x: 218, endPoint y: 522, distance: 68.6
click at [221, 523] on div "05/09/2025" at bounding box center [287, 526] width 153 height 24
type input "07/11/25"
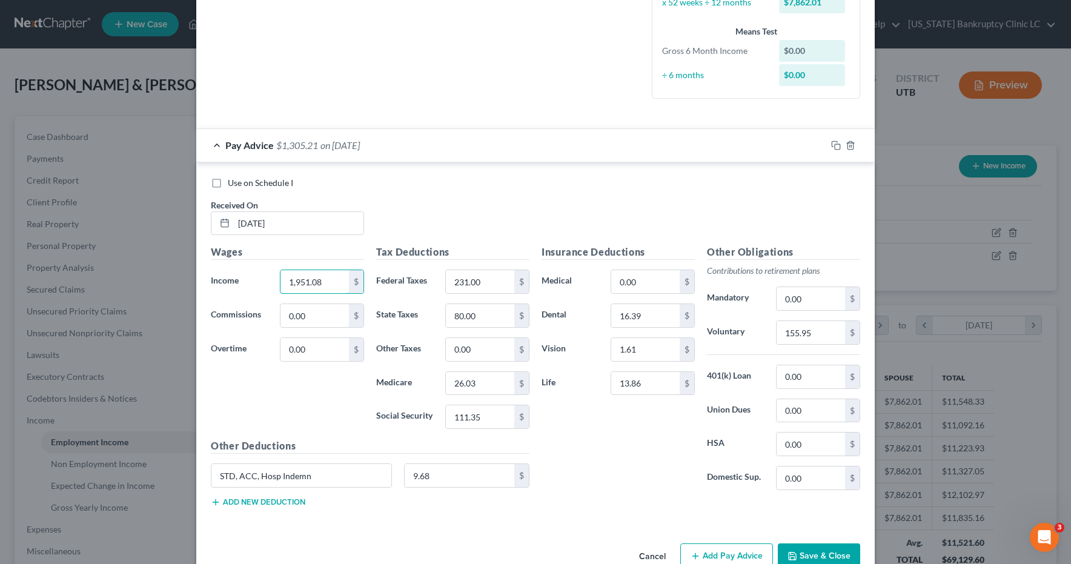
type input "1,951.08"
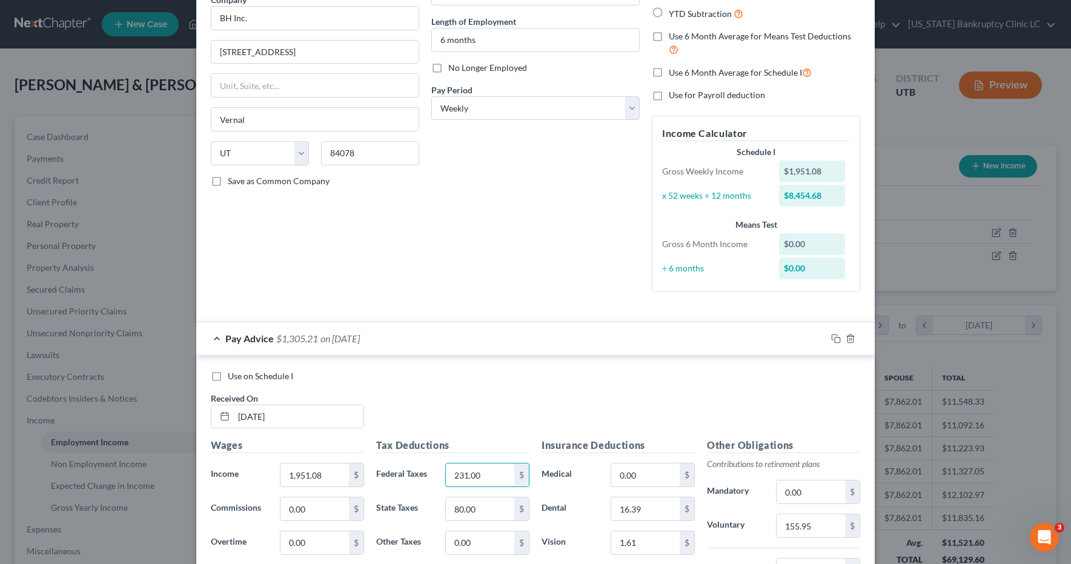
scroll to position [107, 0]
type input "197.00"
type input "73"
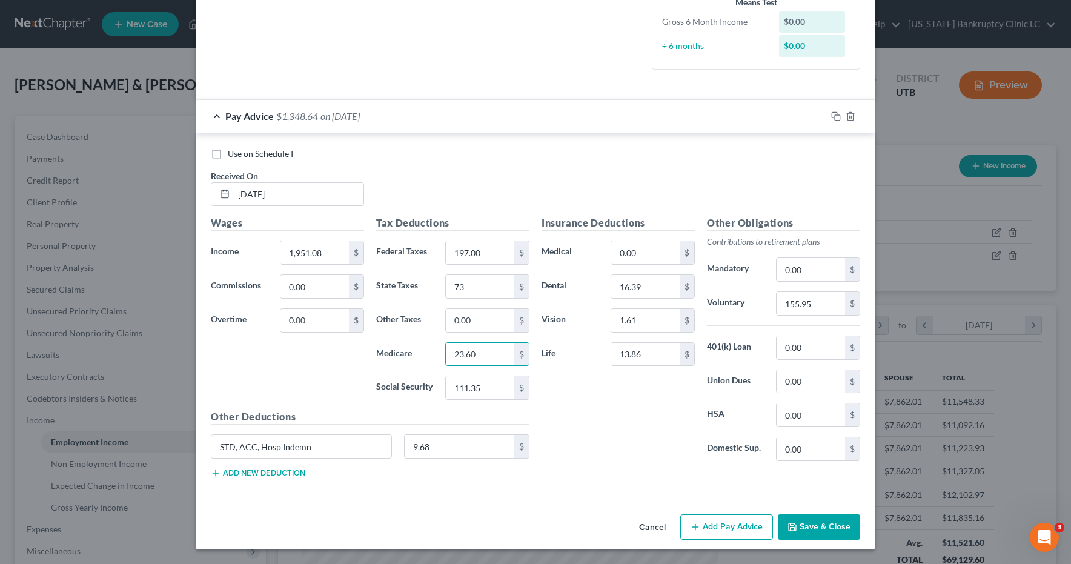
type input "23.60"
type input "100.94"
click at [655, 353] on input "13.86" at bounding box center [645, 354] width 68 height 23
type input "18.36"
click at [822, 304] on input "155.95" at bounding box center [811, 303] width 68 height 23
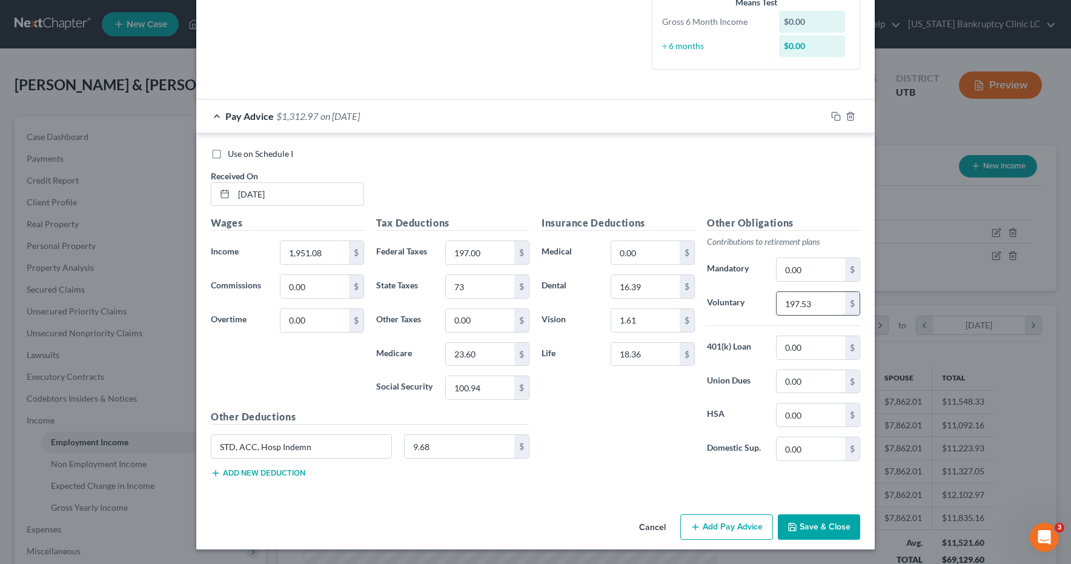
type input "197.53"
click at [836, 119] on icon "button" at bounding box center [836, 116] width 10 height 10
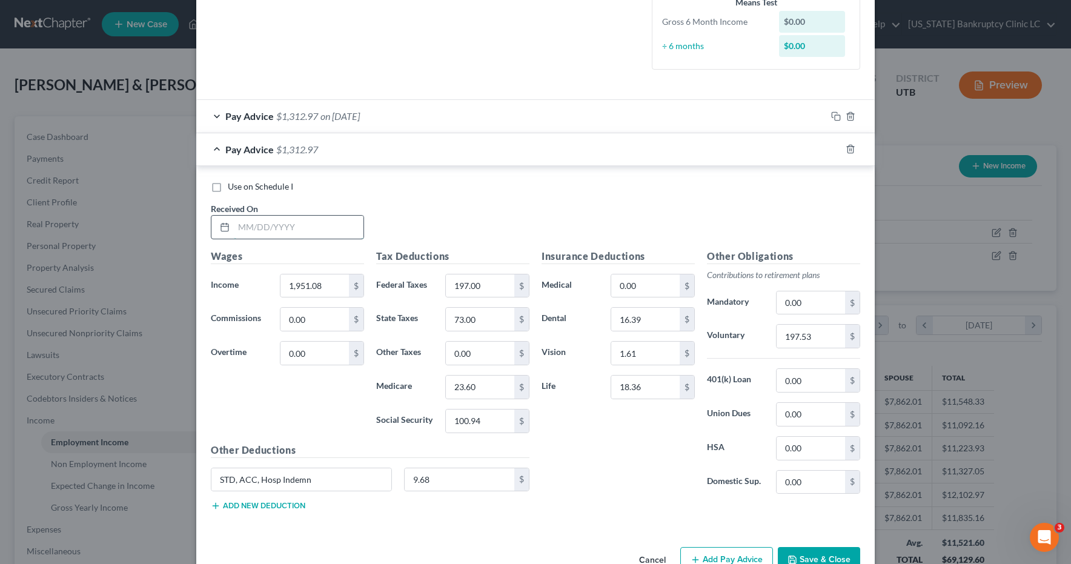
click at [250, 227] on input "text" at bounding box center [299, 227] width 130 height 23
type input "07/03/25"
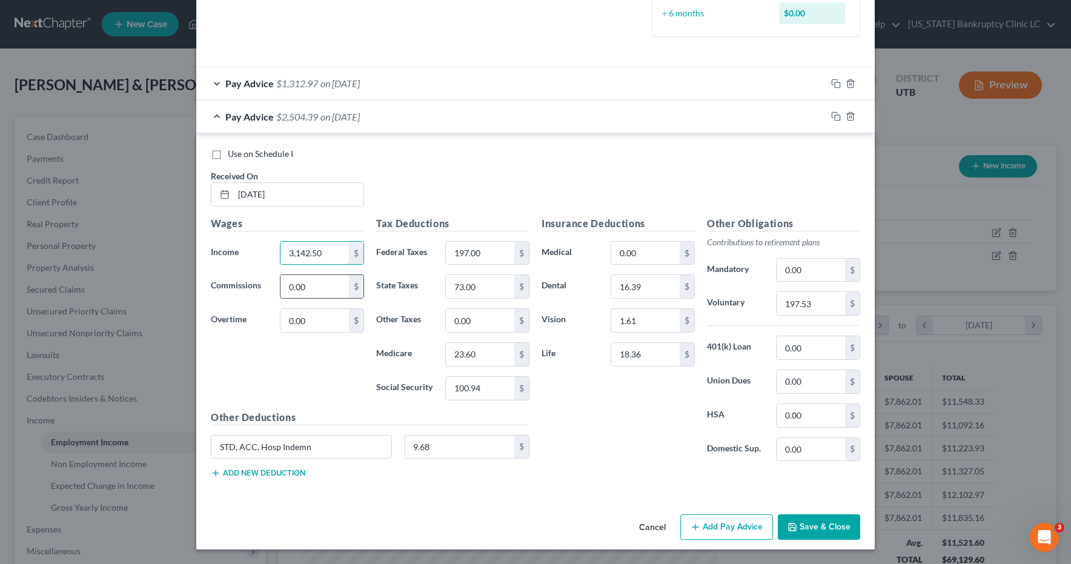
type input "3,142.50"
type input "412.00"
type input "116.00"
type input "37.41"
type input "159.93"
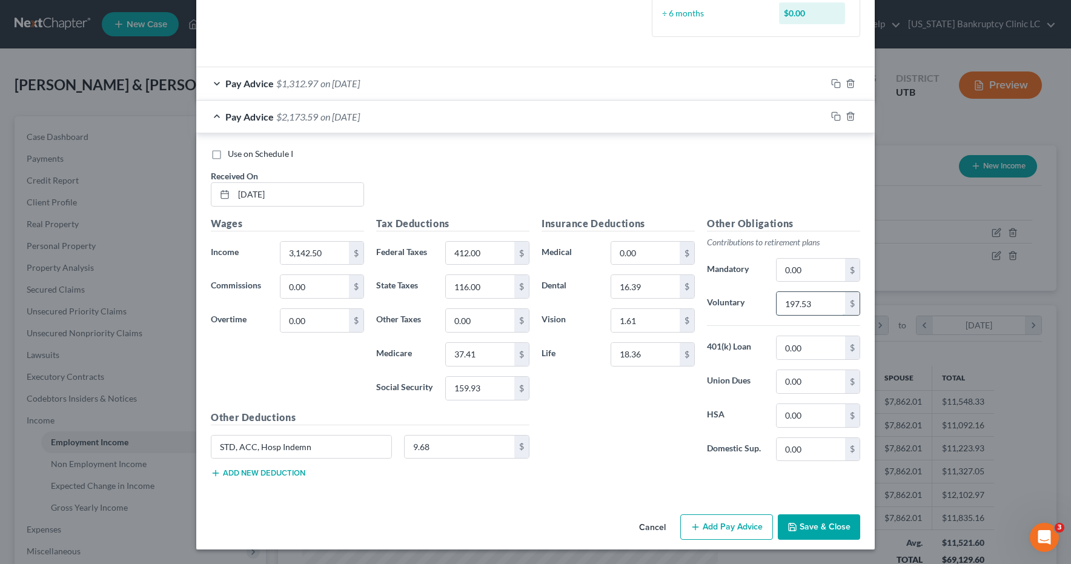
click at [820, 304] on input "197.53" at bounding box center [811, 303] width 68 height 23
type input "311.70"
click at [837, 117] on icon "button" at bounding box center [836, 116] width 10 height 10
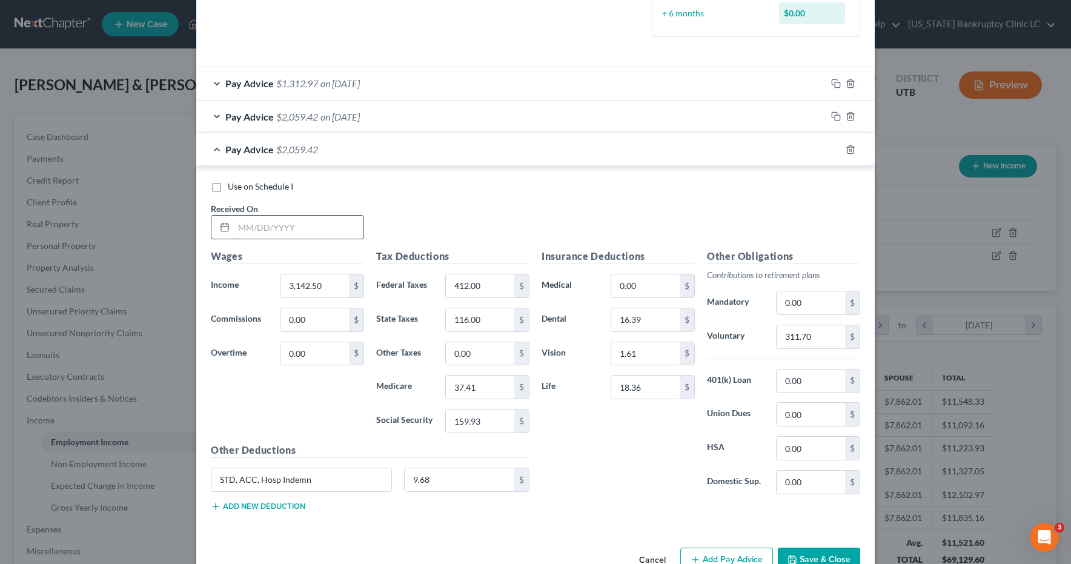
click at [263, 222] on input "text" at bounding box center [299, 227] width 130 height 23
type input "08/08/2025"
type input "1,080.00"
type input "88"
type input "48"
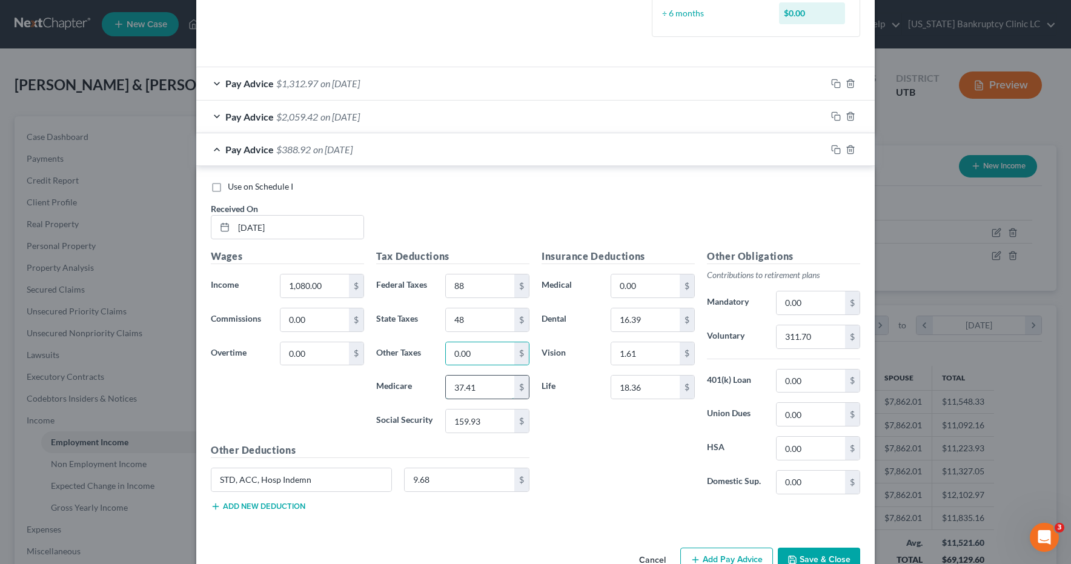
click at [476, 387] on input "37.41" at bounding box center [480, 387] width 68 height 23
type input "15.40"
type input "4"
type input "65.84"
click at [825, 338] on input "311.70" at bounding box center [811, 336] width 68 height 23
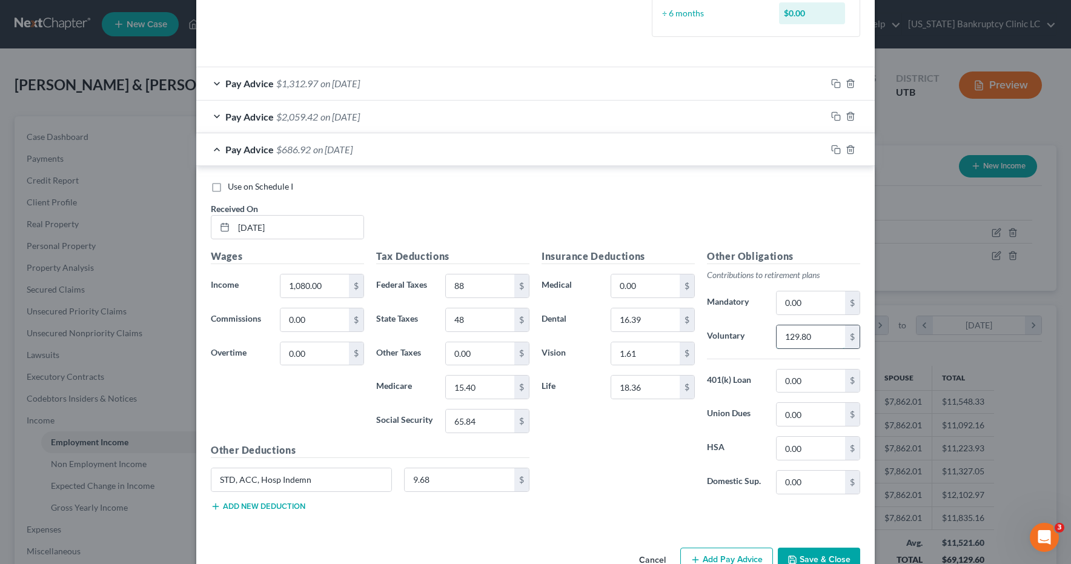
type input "129.80"
click at [839, 148] on rect "button" at bounding box center [837, 150] width 5 height 5
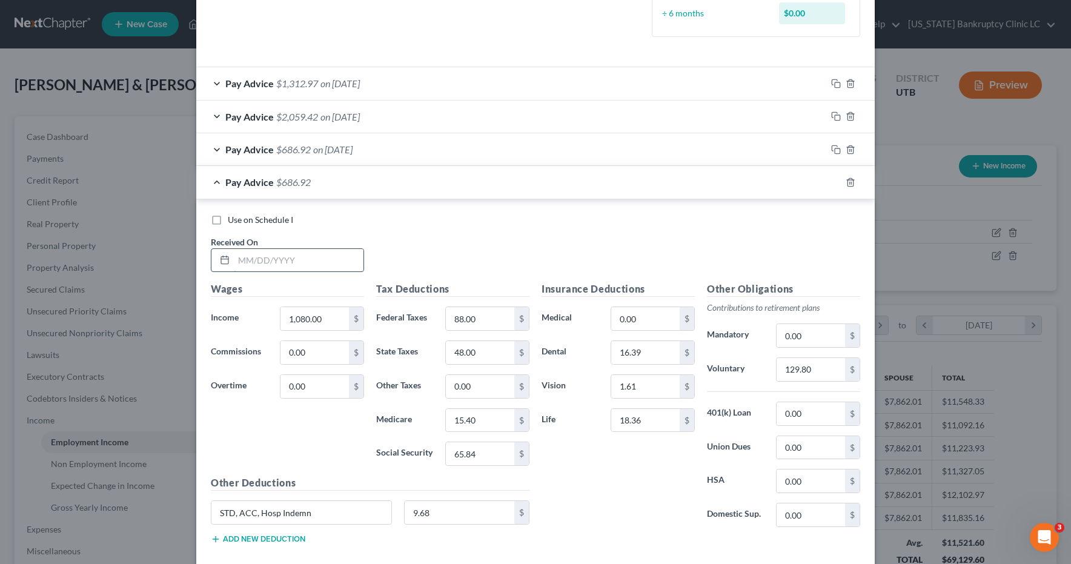
click at [256, 261] on input "text" at bounding box center [299, 260] width 130 height 23
type input "08/01/25"
type input "756.00"
click at [818, 371] on input "129.80" at bounding box center [811, 369] width 68 height 23
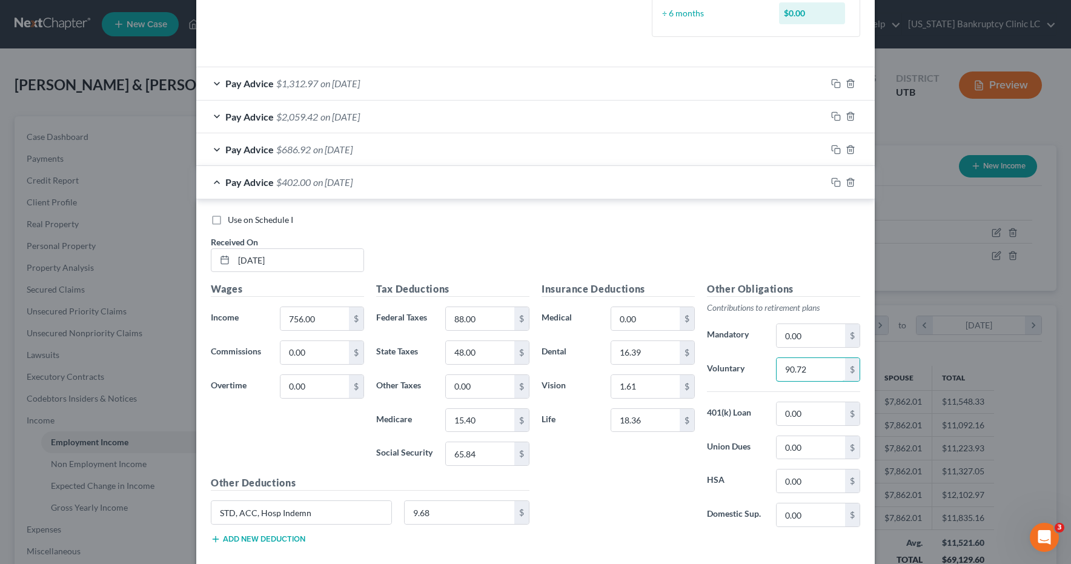
type input "90.72"
click at [485, 318] on input "88.00" at bounding box center [480, 318] width 68 height 23
type input "49.00"
type input "32"
type input "10.70"
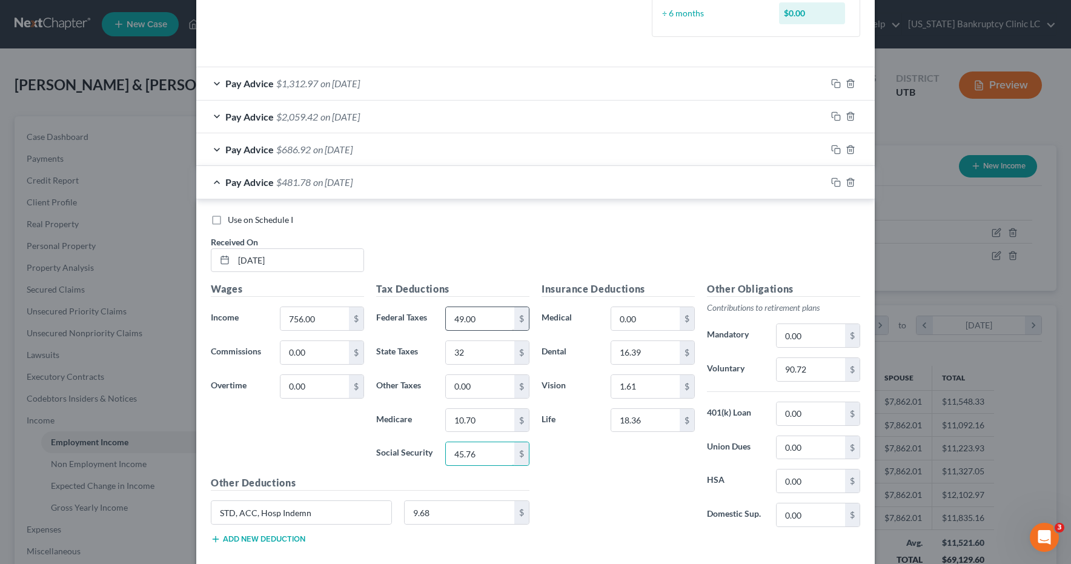
type input "45.76"
click at [837, 184] on icon "button" at bounding box center [836, 183] width 10 height 10
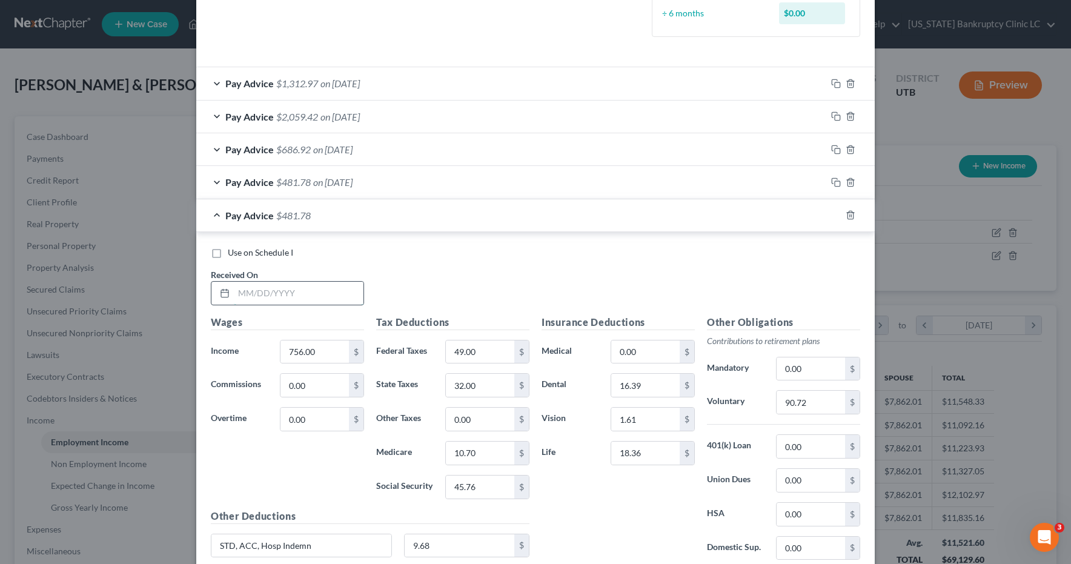
click at [251, 294] on input "text" at bounding box center [299, 293] width 130 height 23
type input "07/18/25"
type input "671.00"
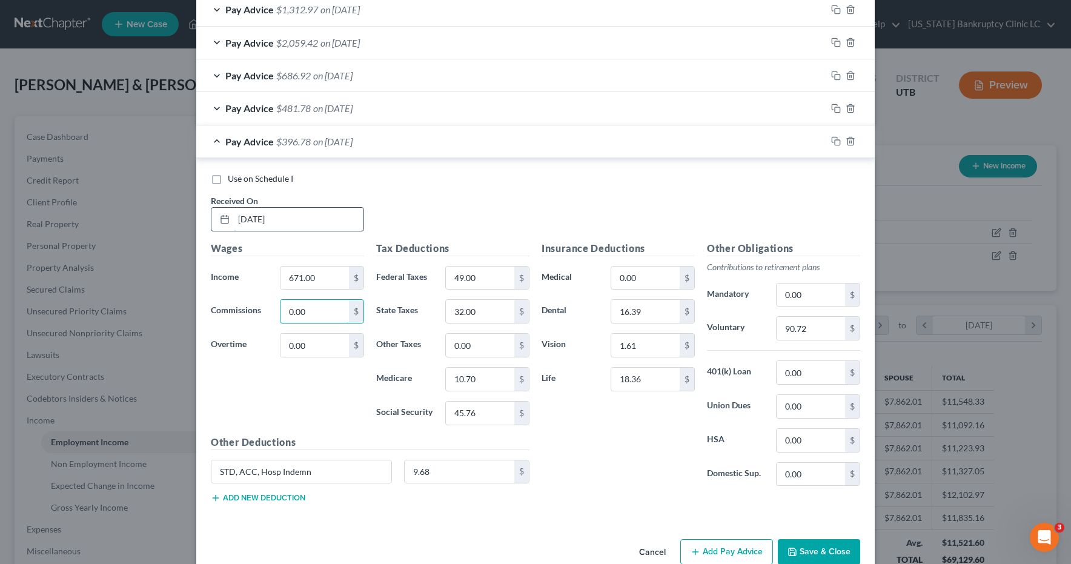
scroll to position [441, 0]
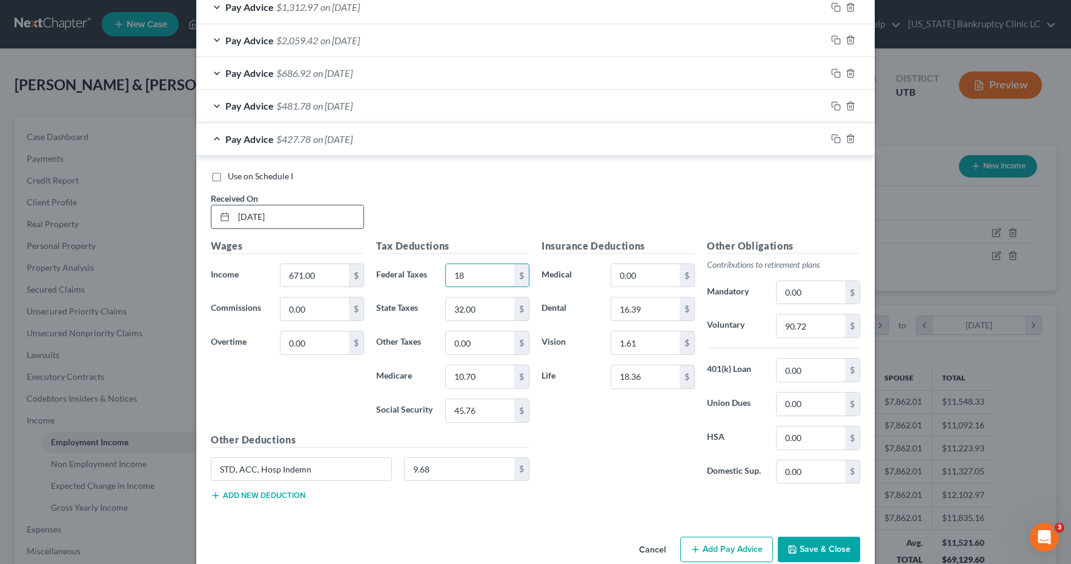
type input "18"
type input "16"
type input "6.79"
type input "29.01"
click at [810, 325] on input "90.72" at bounding box center [811, 325] width 68 height 23
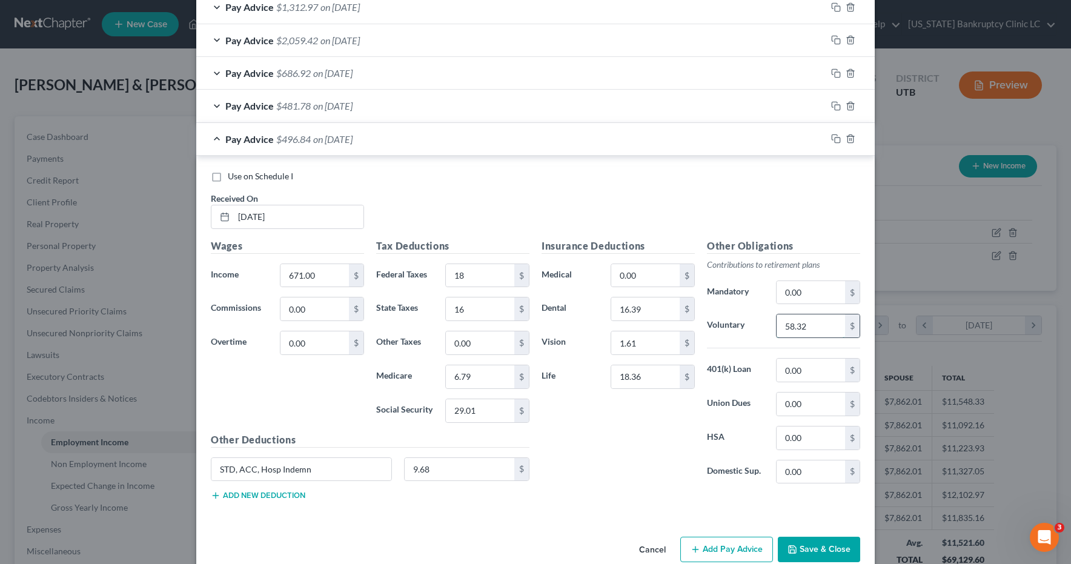
type input "58.32"
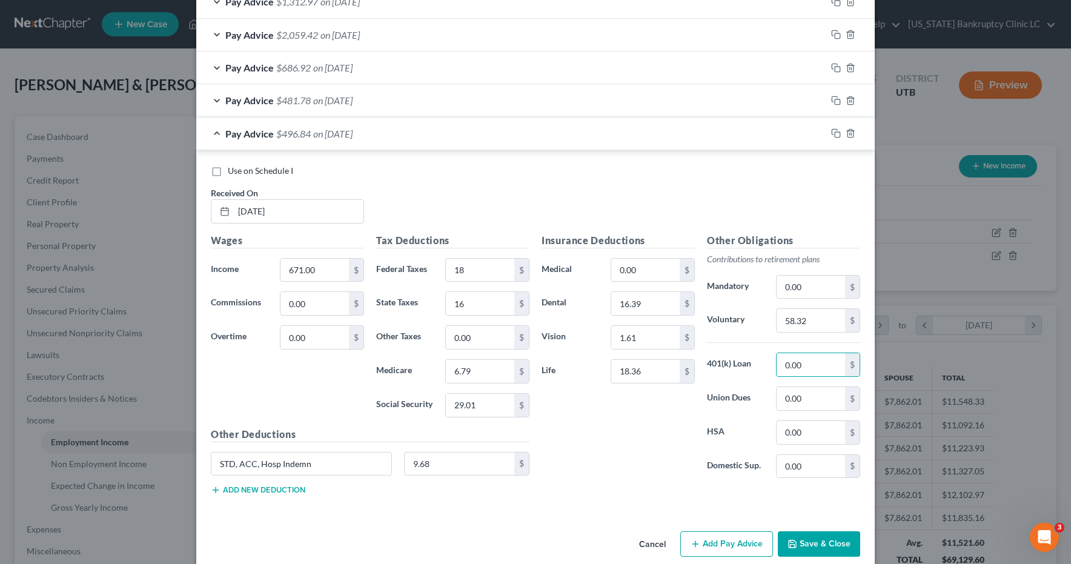
click at [814, 551] on button "Save & Close" at bounding box center [819, 543] width 82 height 25
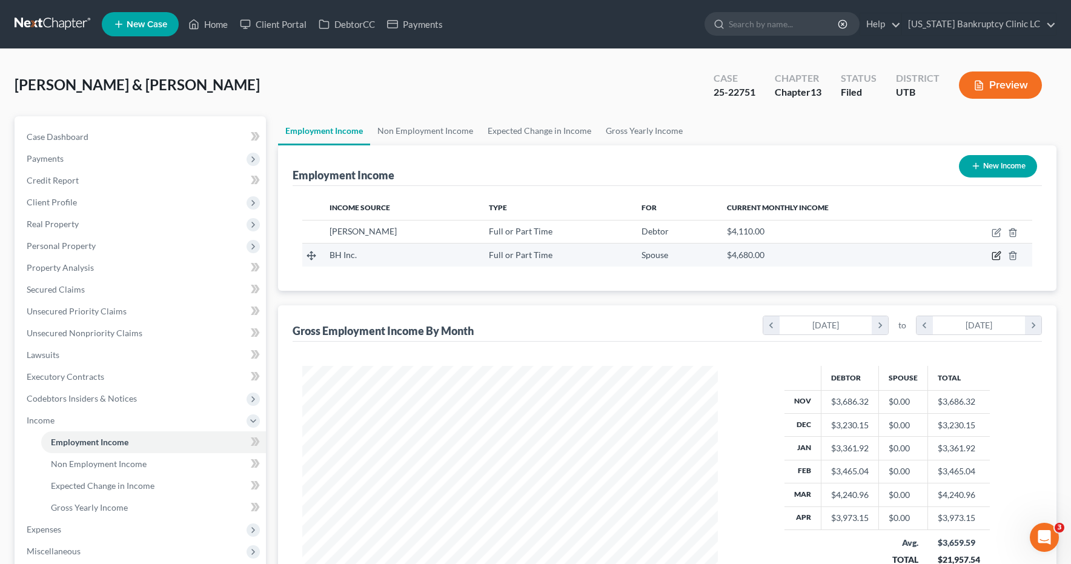
click at [999, 256] on icon "button" at bounding box center [997, 256] width 10 height 10
select select "0"
select select "46"
select select "3"
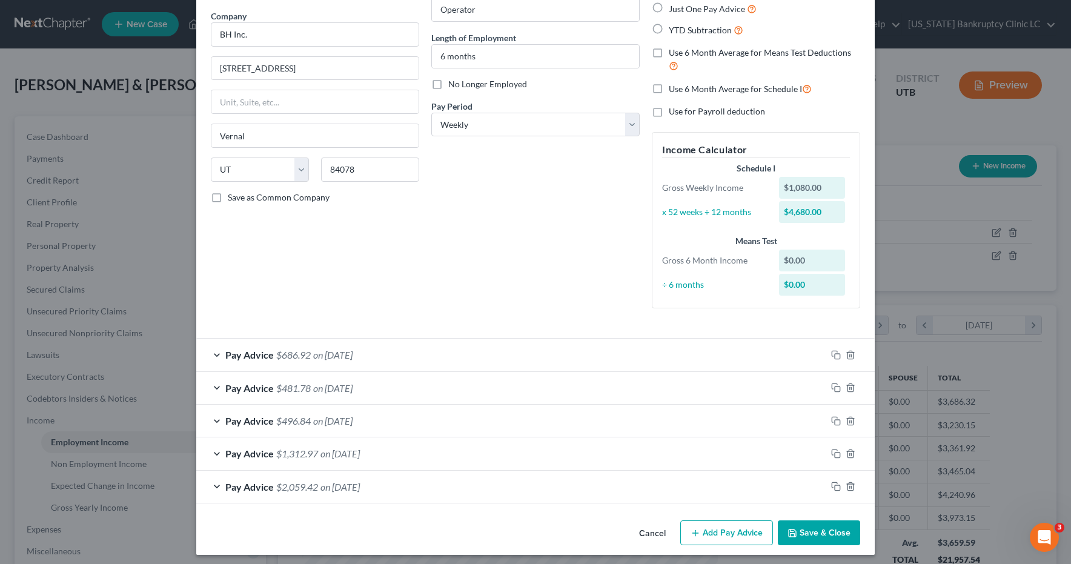
scroll to position [98, 0]
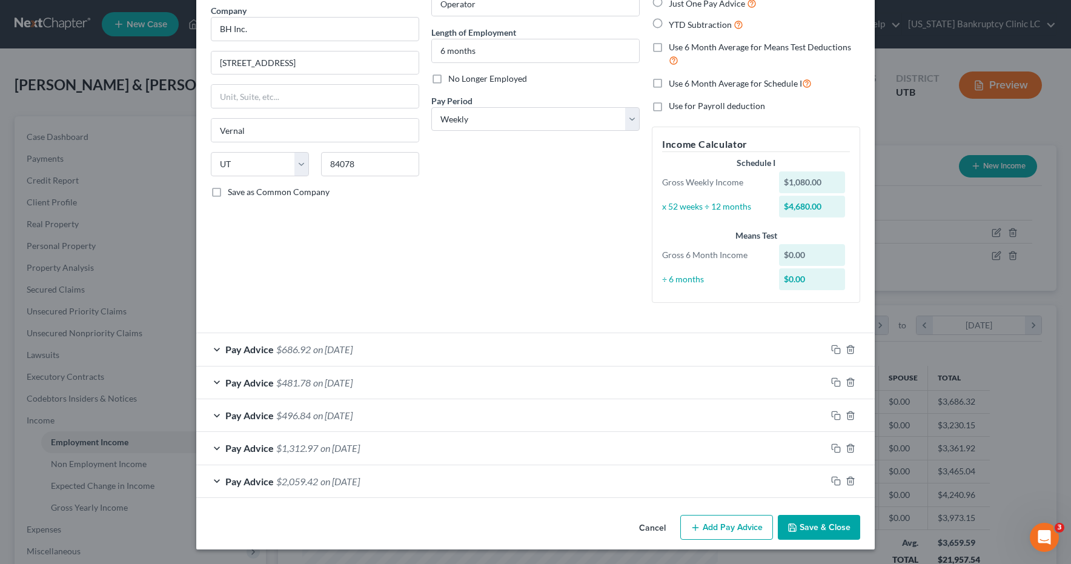
click at [216, 350] on div "Pay Advice $686.92 on 08/08/2025" at bounding box center [511, 349] width 630 height 32
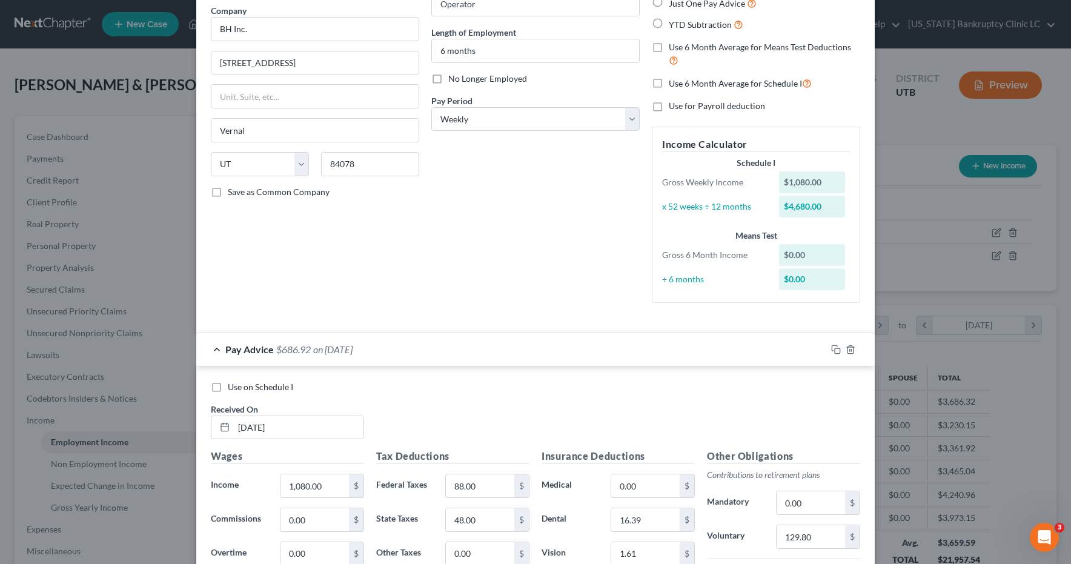
click at [228, 388] on label "Use on Schedule I" at bounding box center [260, 387] width 65 height 12
click at [233, 388] on input "Use on Schedule I" at bounding box center [237, 385] width 8 height 8
checkbox input "true"
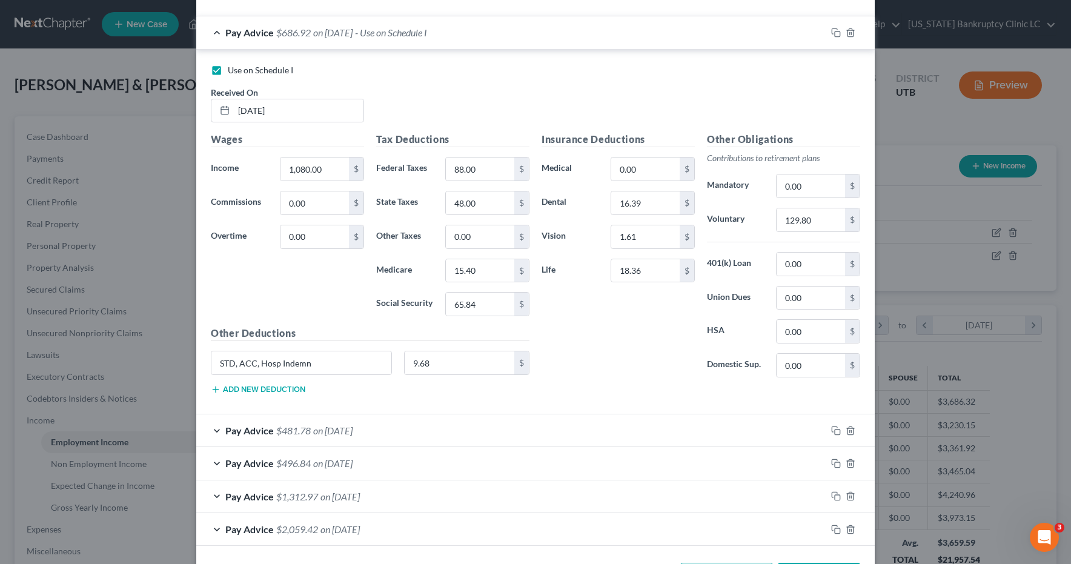
scroll to position [464, 0]
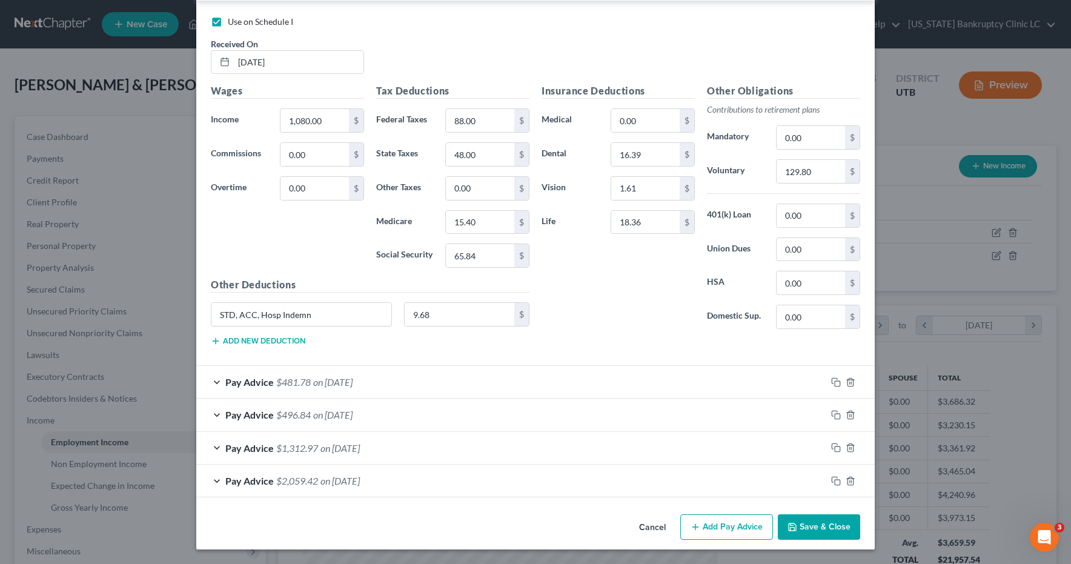
click at [817, 527] on button "Save & Close" at bounding box center [819, 526] width 82 height 25
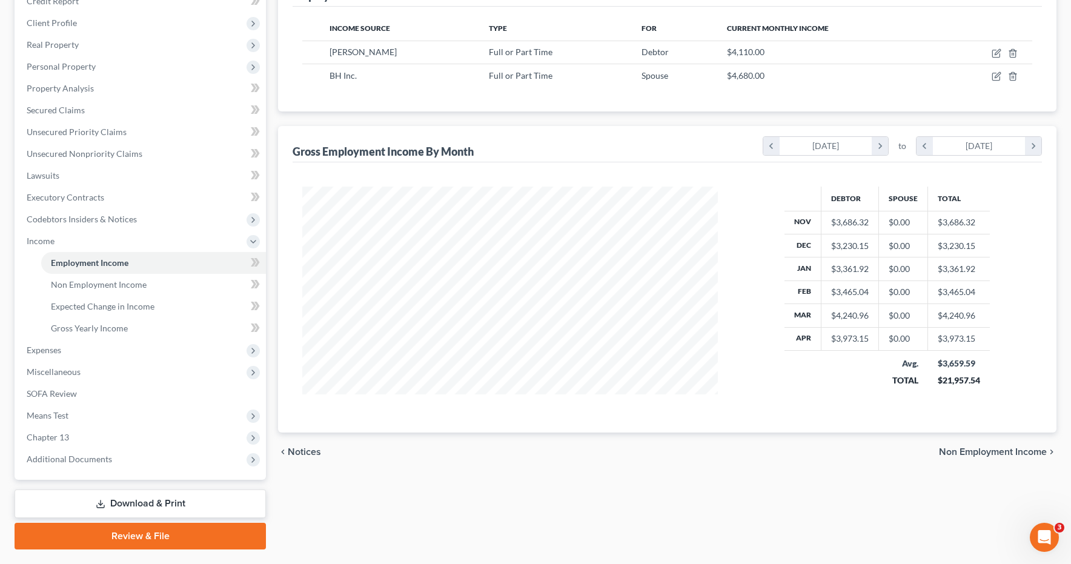
scroll to position [148, 0]
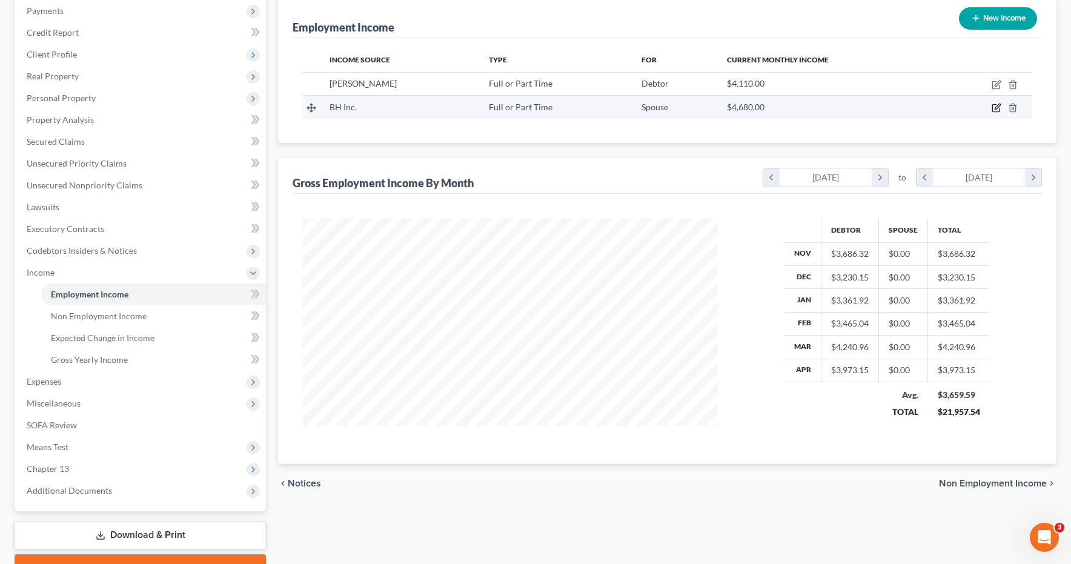
click at [995, 107] on icon "button" at bounding box center [997, 108] width 10 height 10
select select "0"
select select "46"
select select "3"
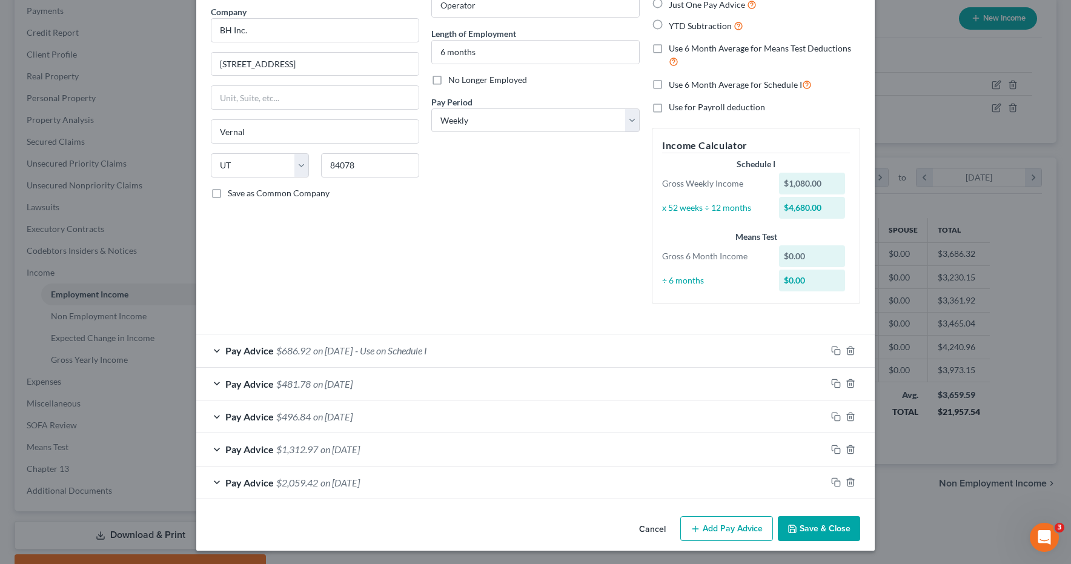
scroll to position [98, 0]
click at [833, 528] on button "Save & Close" at bounding box center [819, 527] width 82 height 25
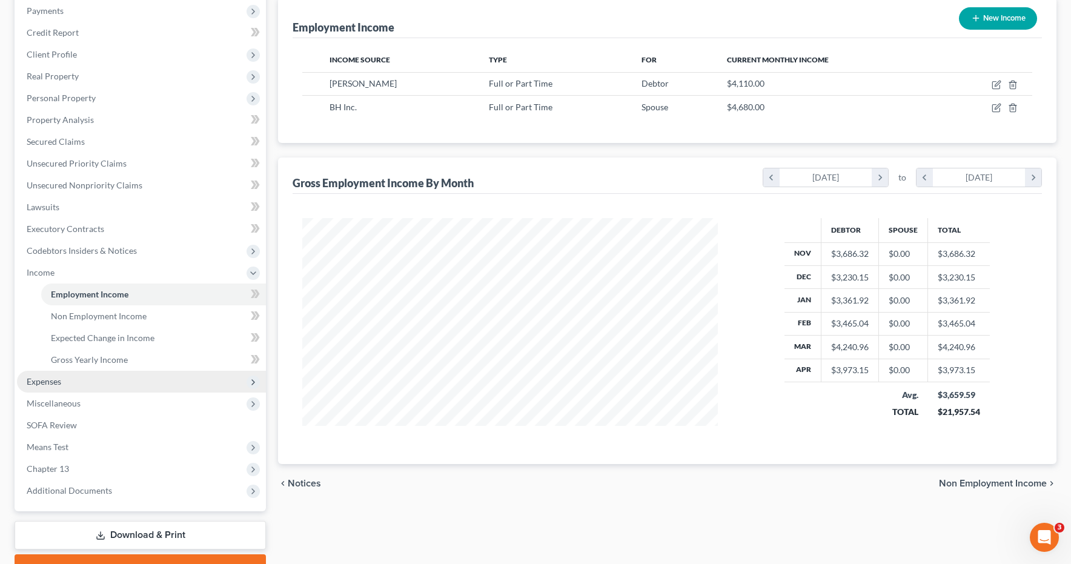
click at [62, 382] on span "Expenses" at bounding box center [141, 382] width 249 height 22
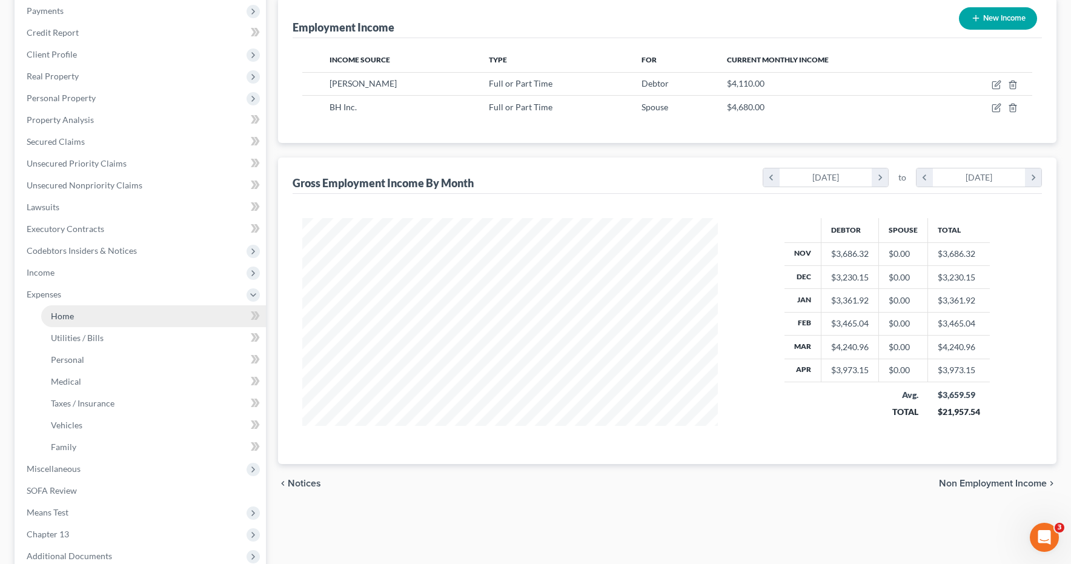
click at [68, 316] on span "Home" at bounding box center [62, 316] width 23 height 10
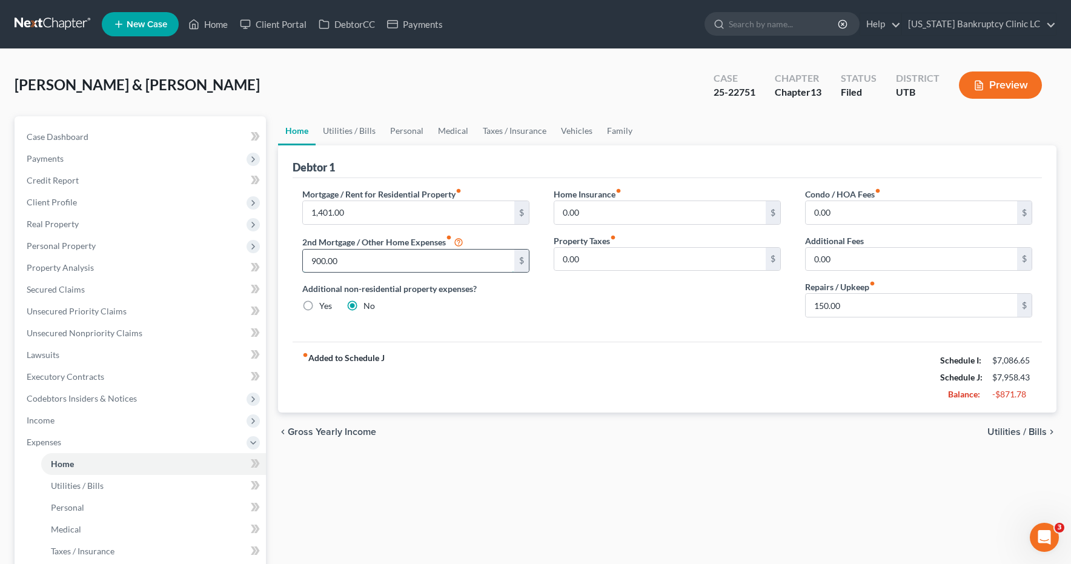
drag, startPoint x: 341, startPoint y: 261, endPoint x: 404, endPoint y: 266, distance: 62.6
click at [404, 266] on input "900.00" at bounding box center [408, 261] width 211 height 23
click at [360, 133] on link "Utilities / Bills" at bounding box center [349, 130] width 67 height 29
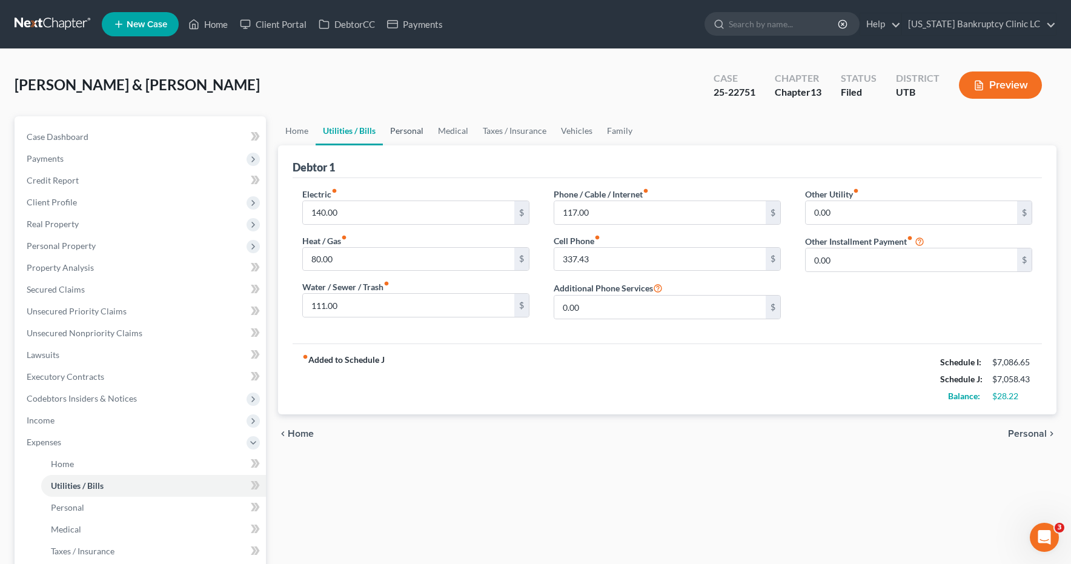
click at [404, 130] on link "Personal" at bounding box center [407, 130] width 48 height 29
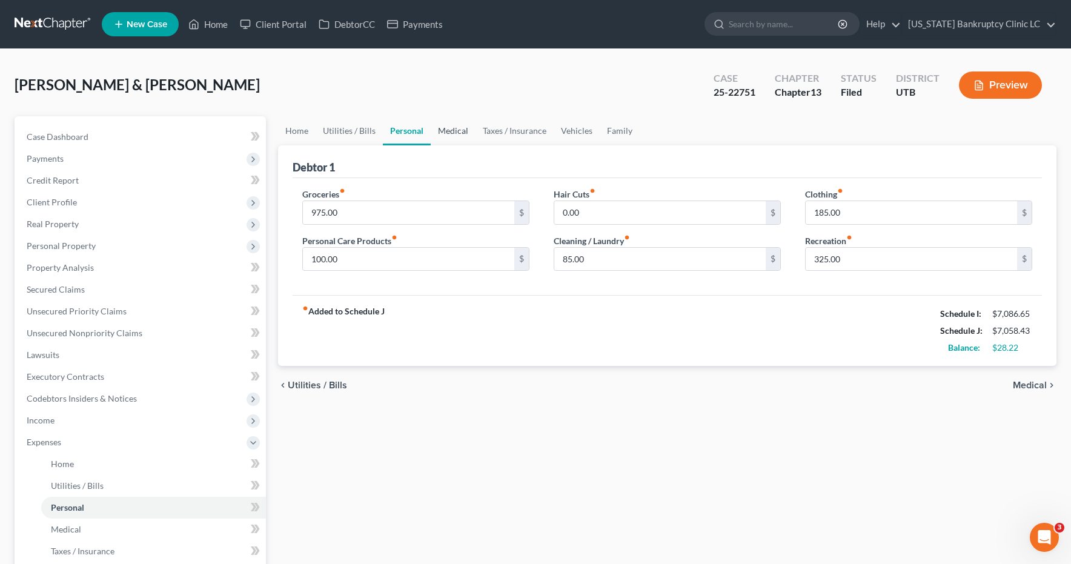
click at [448, 130] on link "Medical" at bounding box center [453, 130] width 45 height 29
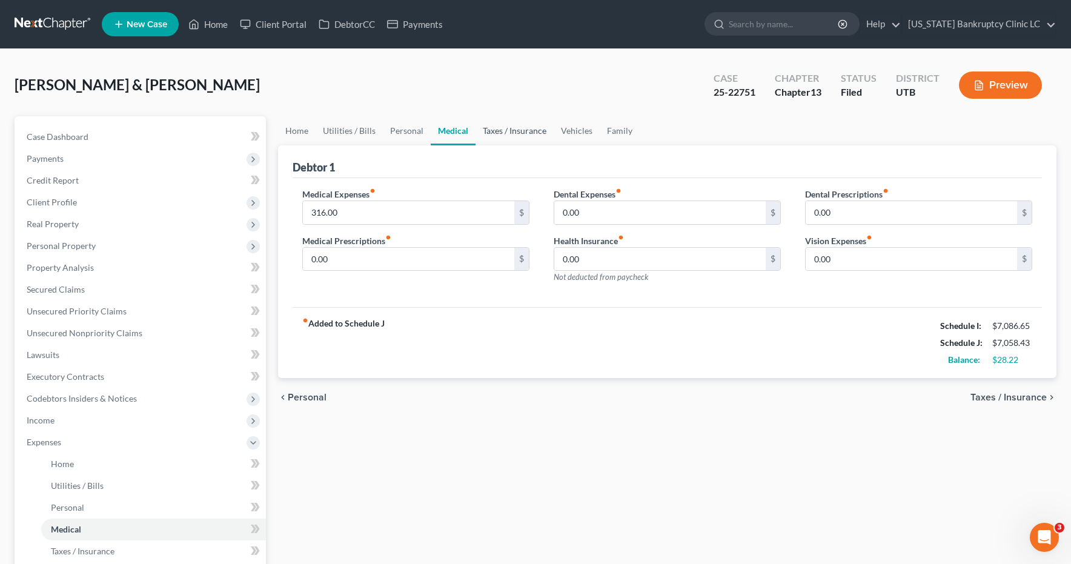
click at [514, 133] on link "Taxes / Insurance" at bounding box center [515, 130] width 78 height 29
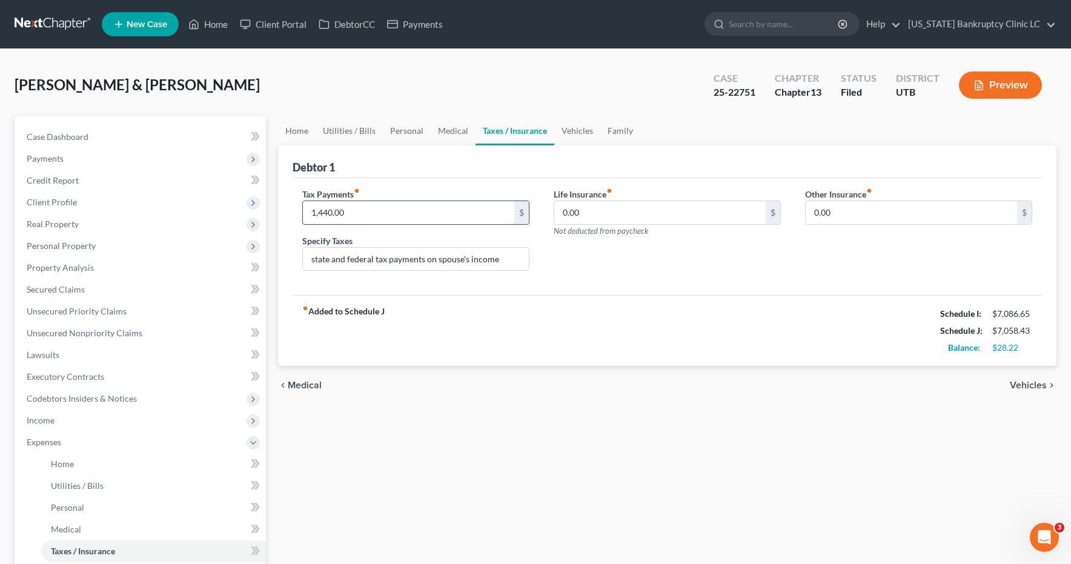
click at [355, 214] on input "1,440.00" at bounding box center [408, 212] width 211 height 23
type input "700.00"
click at [575, 129] on link "Vehicles" at bounding box center [577, 130] width 46 height 29
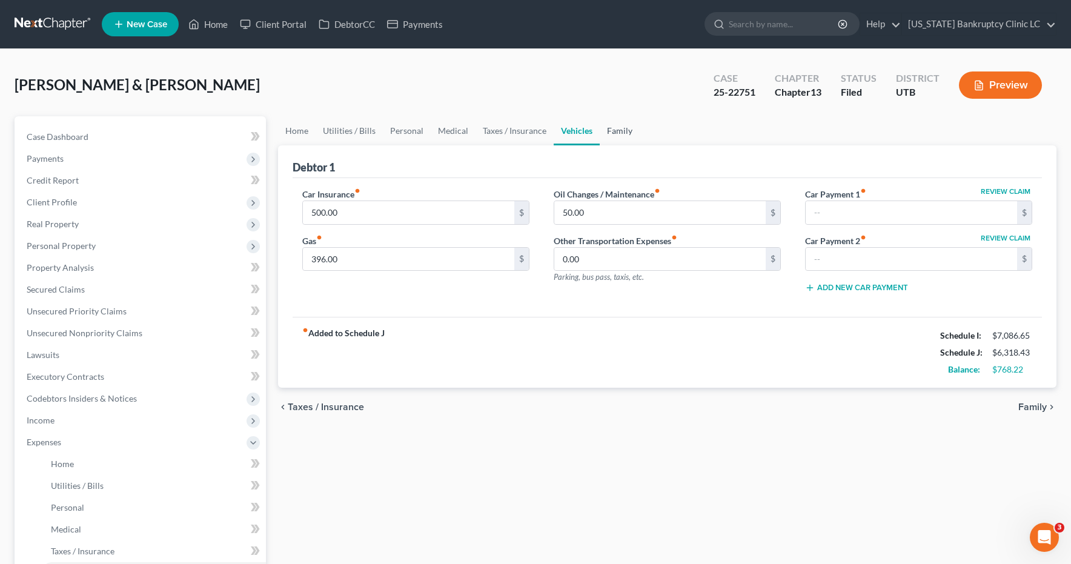
click at [623, 130] on link "Family" at bounding box center [620, 130] width 40 height 29
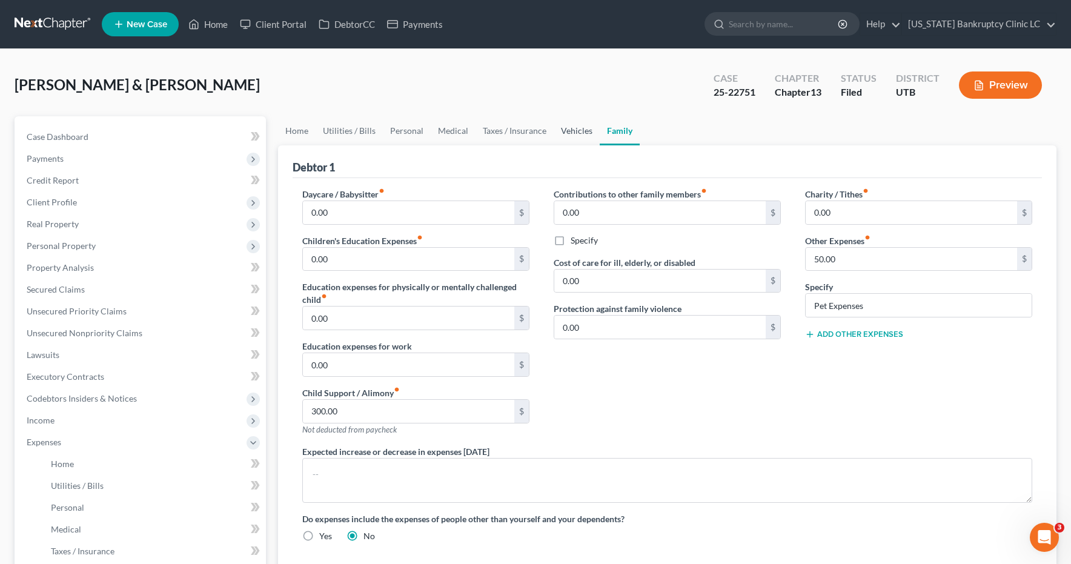
click at [580, 133] on link "Vehicles" at bounding box center [577, 130] width 46 height 29
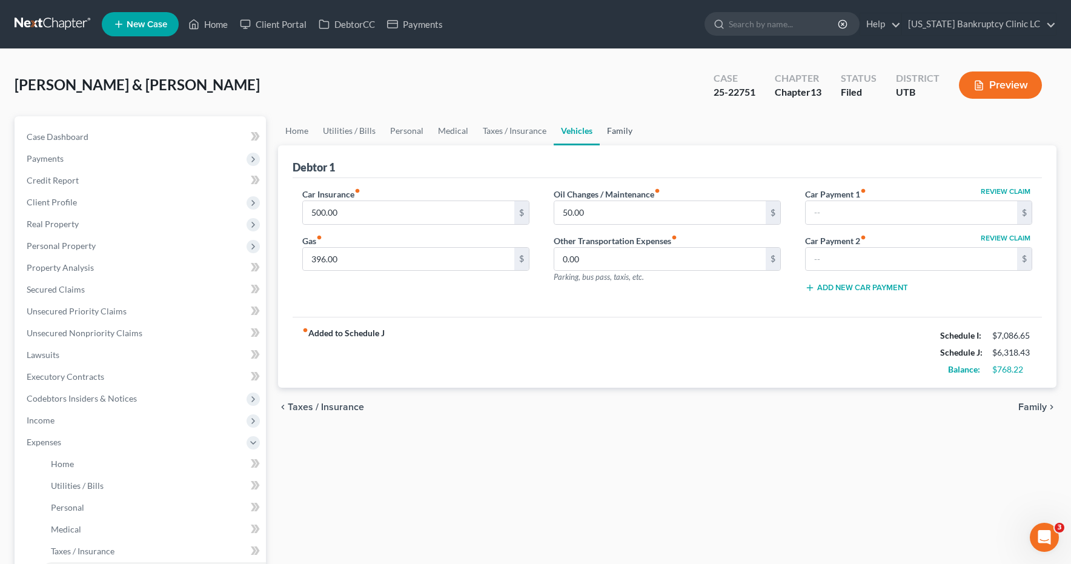
click at [621, 133] on link "Family" at bounding box center [620, 130] width 40 height 29
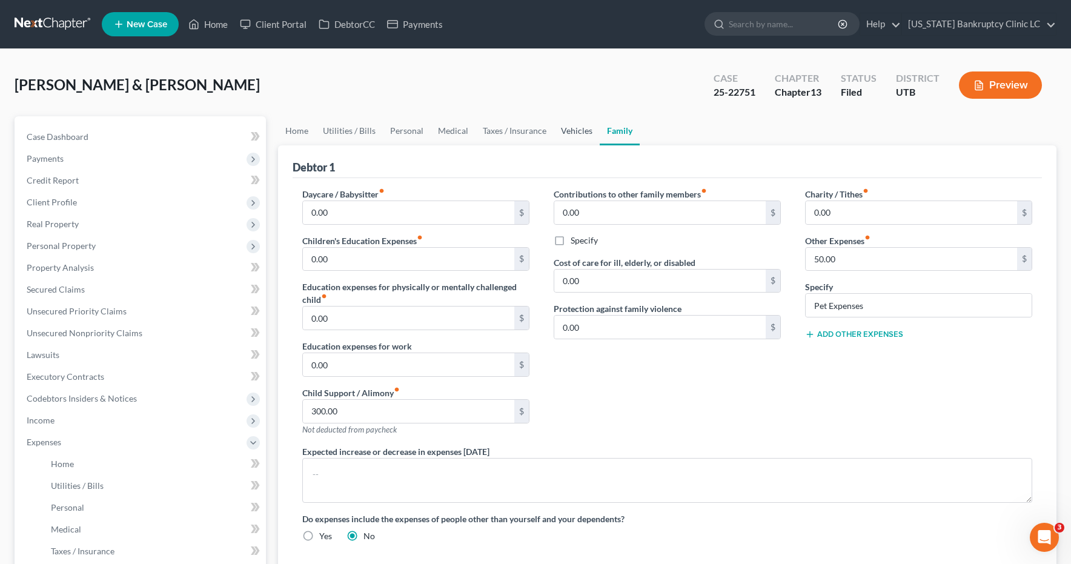
click at [564, 130] on link "Vehicles" at bounding box center [577, 130] width 46 height 29
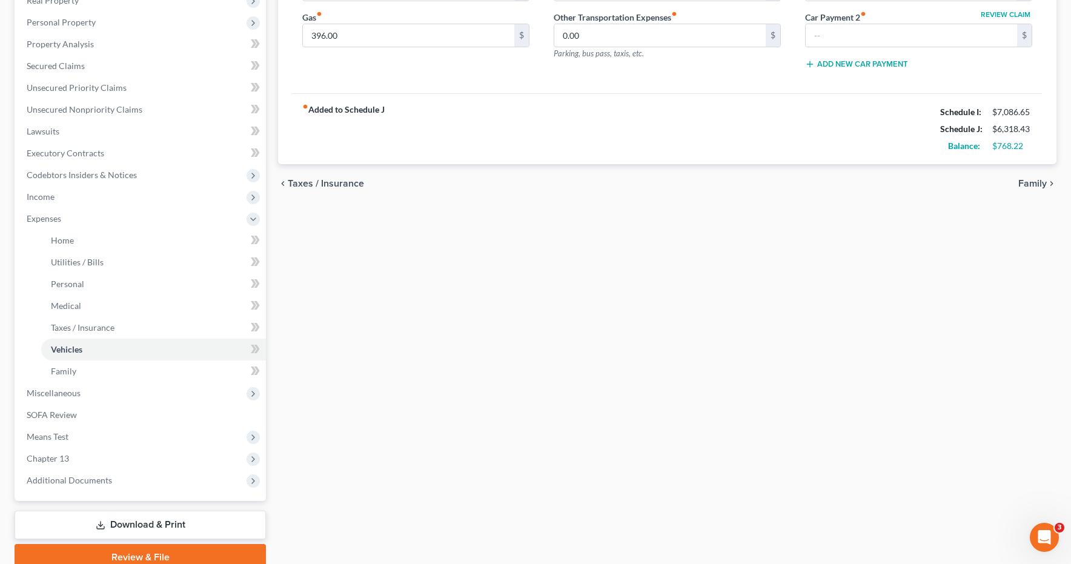
scroll to position [228, 0]
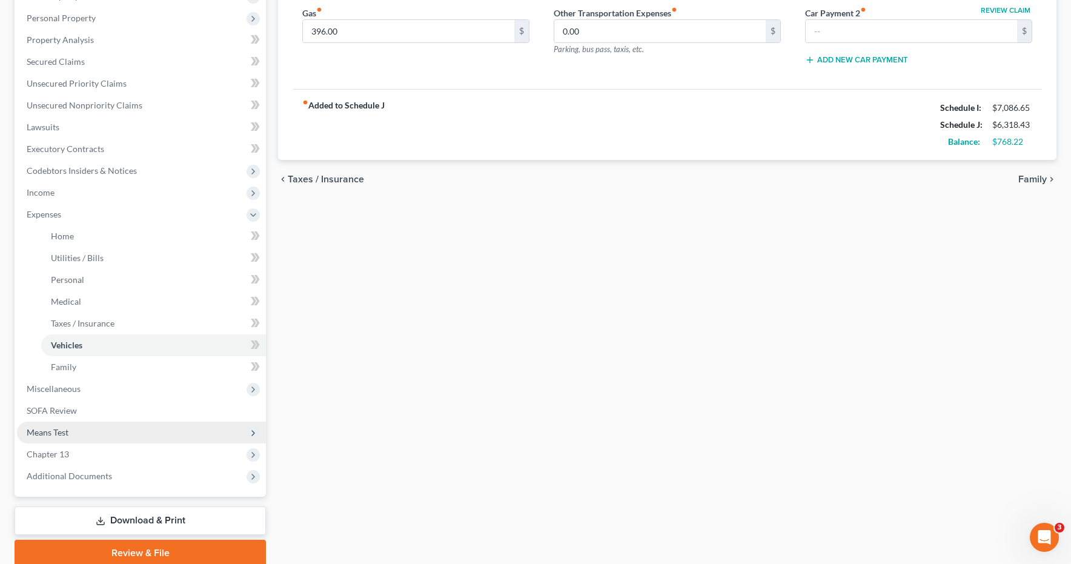
click at [46, 435] on span "Means Test" at bounding box center [48, 432] width 42 height 10
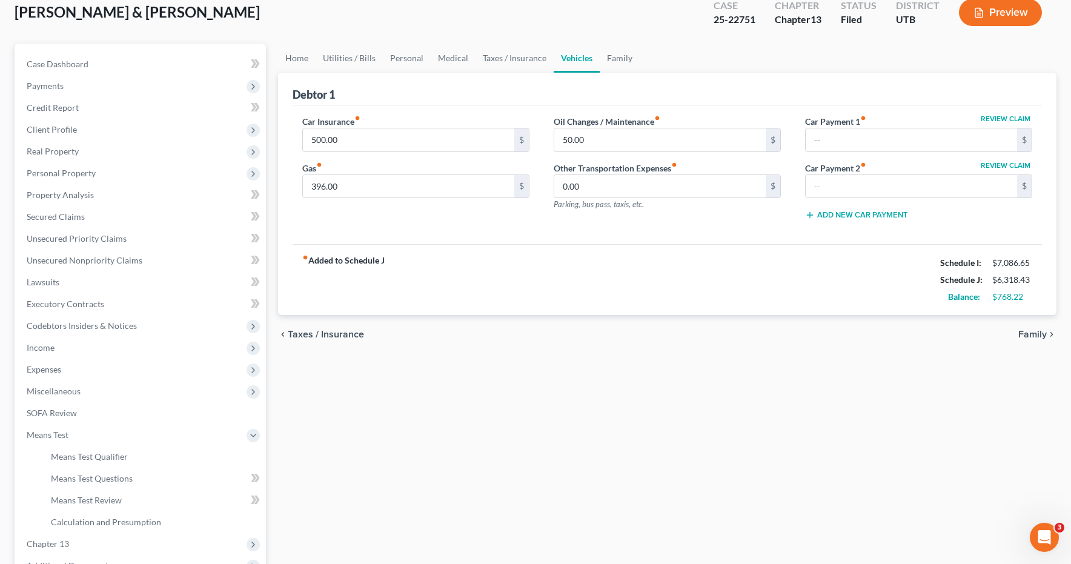
scroll to position [71, 0]
click at [44, 351] on span "Income" at bounding box center [41, 349] width 28 height 10
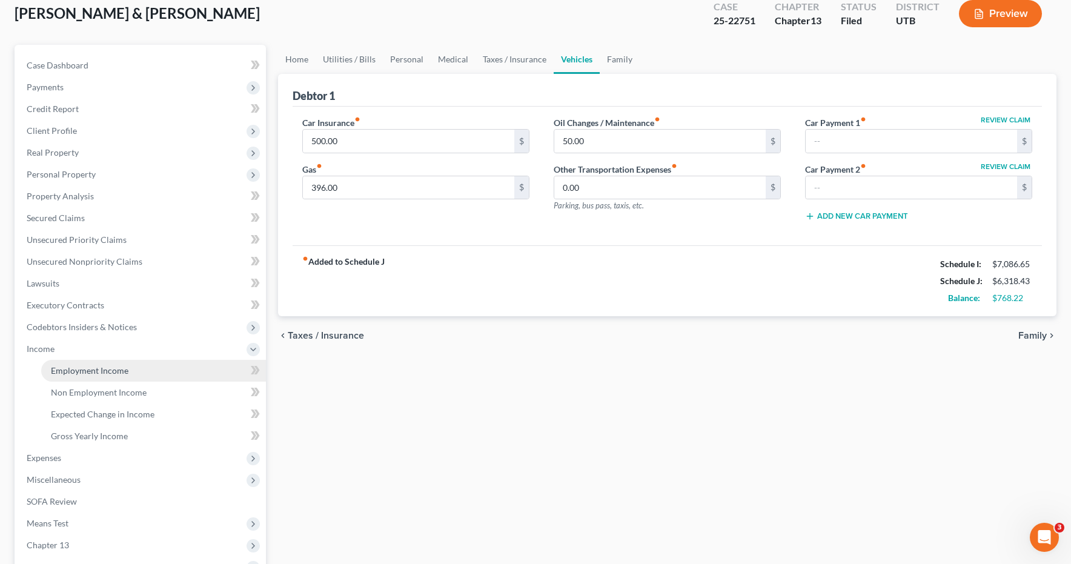
click at [64, 370] on span "Employment Income" at bounding box center [90, 370] width 78 height 10
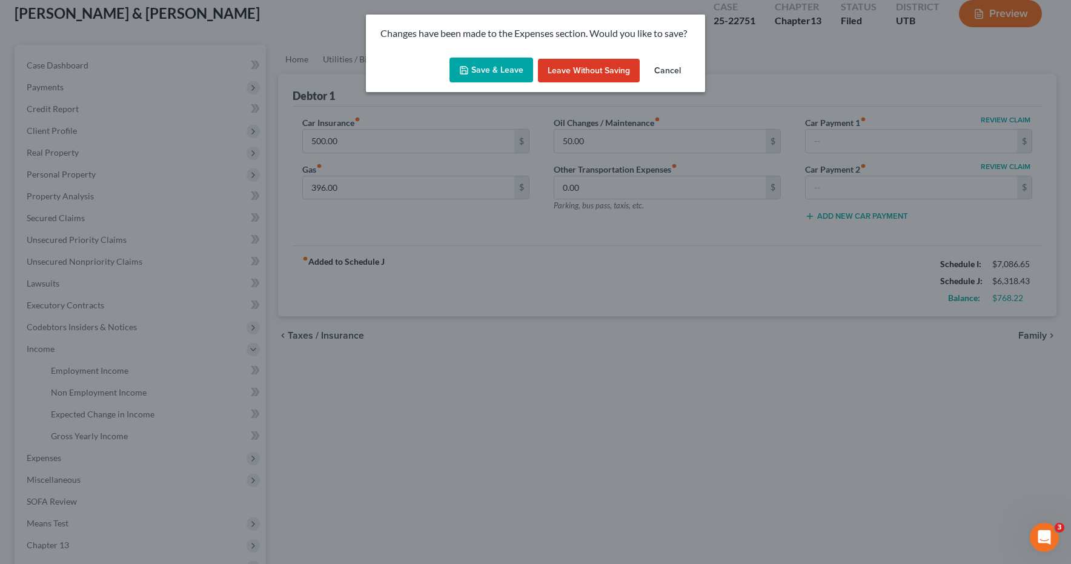
click at [505, 71] on button "Save & Leave" at bounding box center [492, 70] width 84 height 25
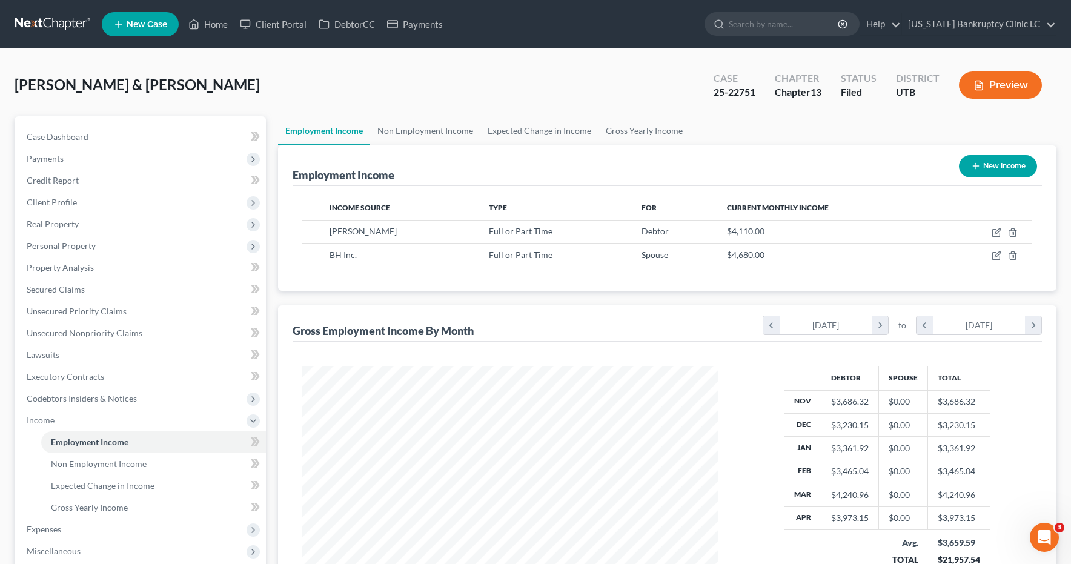
scroll to position [218, 441]
click at [996, 256] on icon "button" at bounding box center [997, 256] width 10 height 10
select select "0"
select select "46"
select select "3"
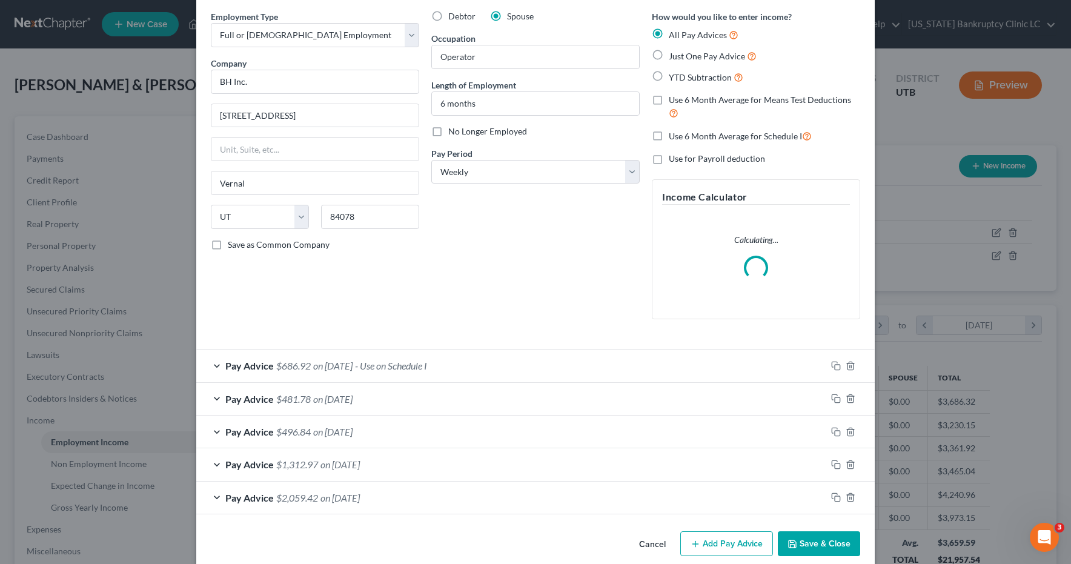
scroll to position [62, 0]
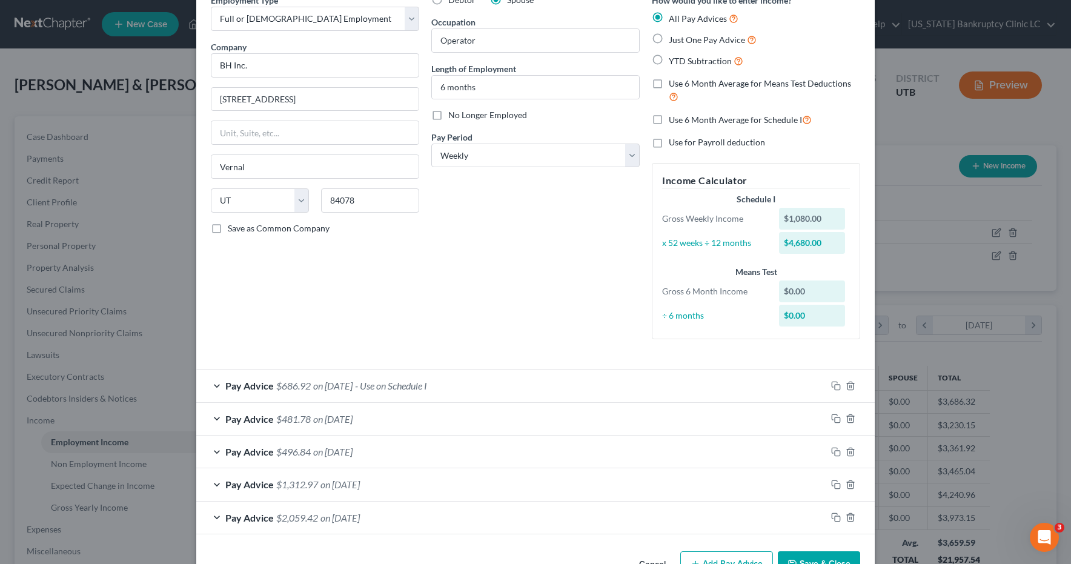
click at [214, 484] on div "Pay Advice $1,312.97 on 07/11/2025" at bounding box center [511, 484] width 630 height 32
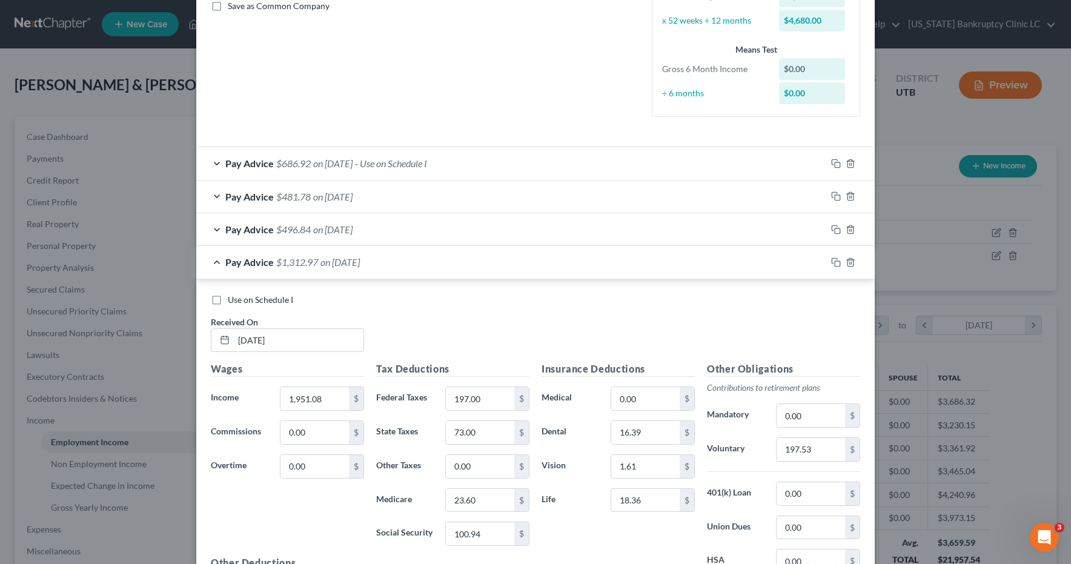
scroll to position [278, 0]
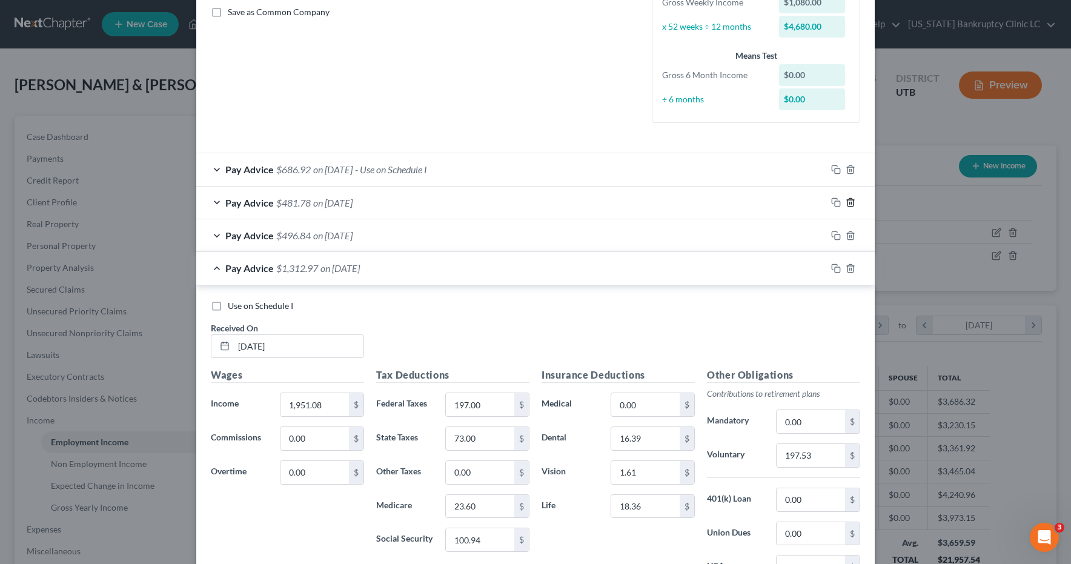
click at [851, 203] on icon "button" at bounding box center [851, 203] width 10 height 10
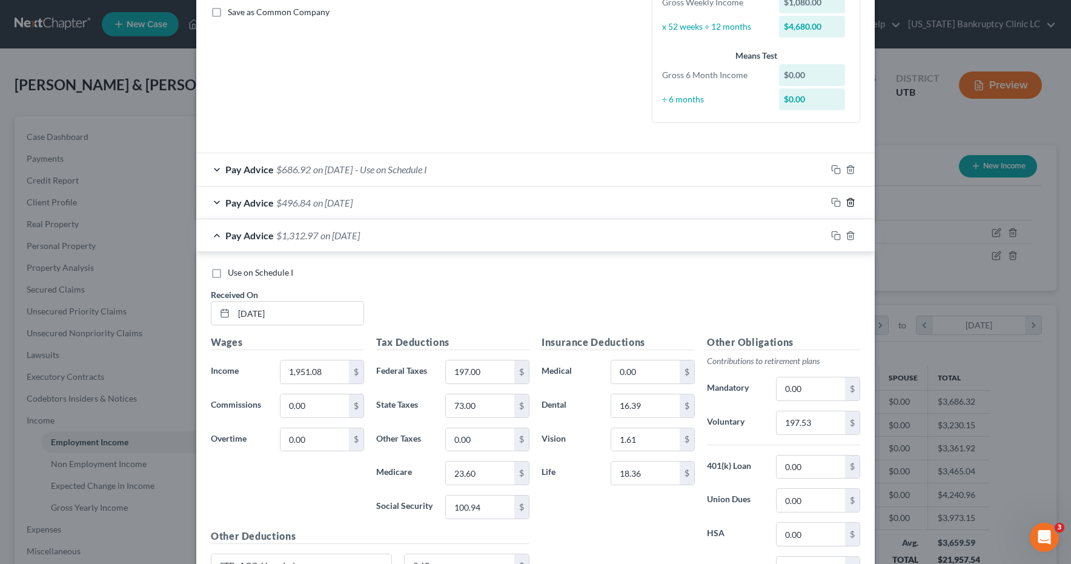
click at [851, 203] on icon "button" at bounding box center [851, 203] width 10 height 10
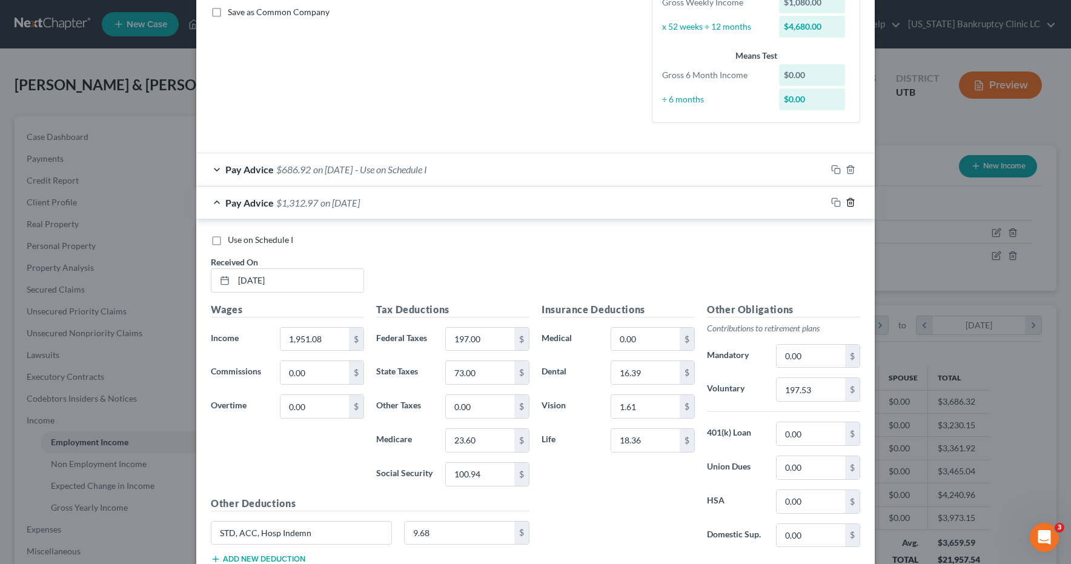
click at [851, 203] on icon "button" at bounding box center [851, 203] width 10 height 10
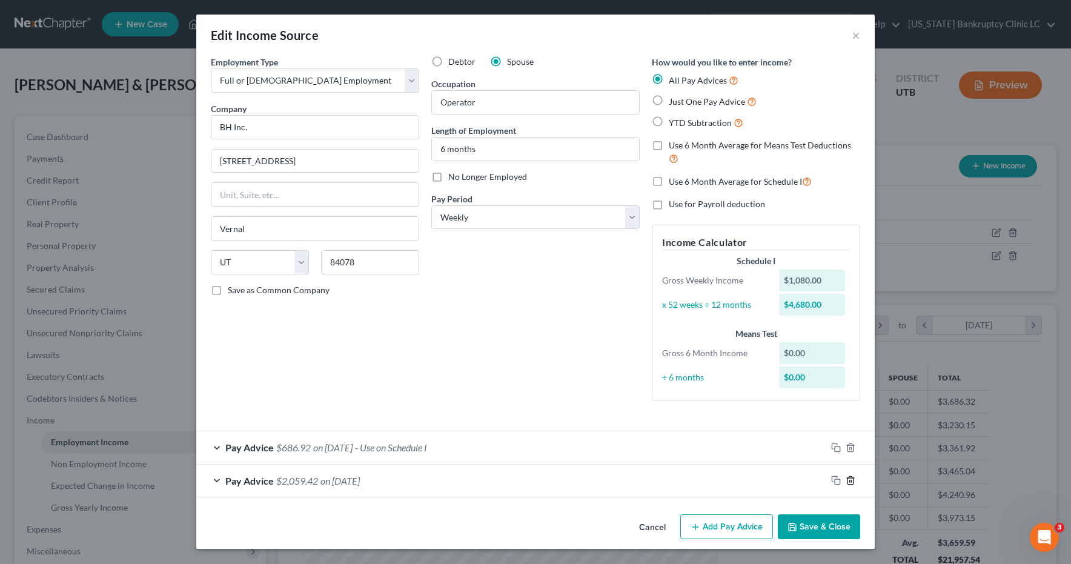
click at [851, 478] on polyline "button" at bounding box center [850, 478] width 7 height 0
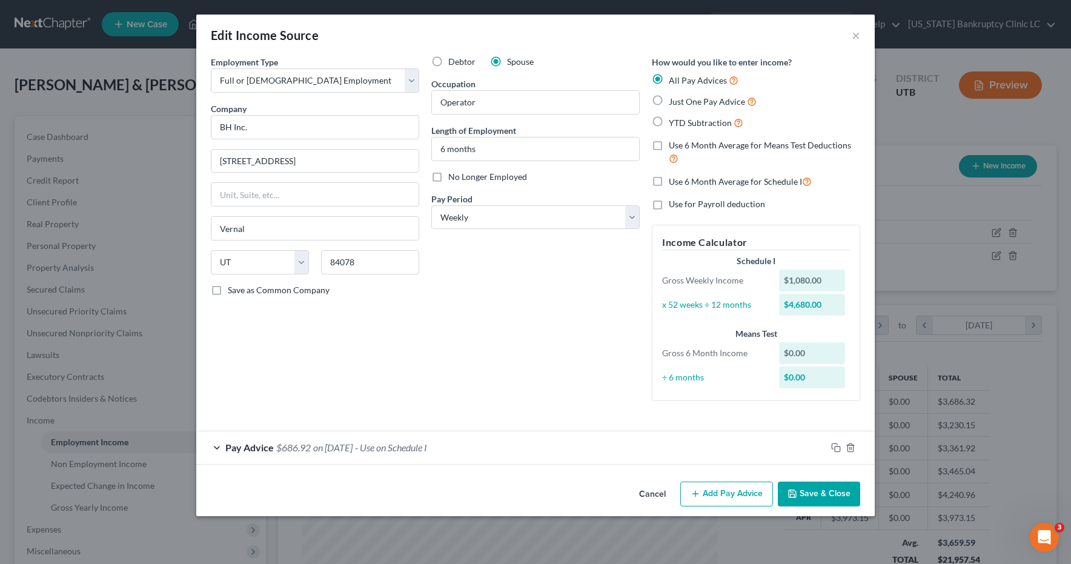
click at [669, 99] on label "Just One Pay Advice" at bounding box center [713, 102] width 88 height 14
click at [674, 99] on input "Just One Pay Advice" at bounding box center [678, 99] width 8 height 8
radio input "true"
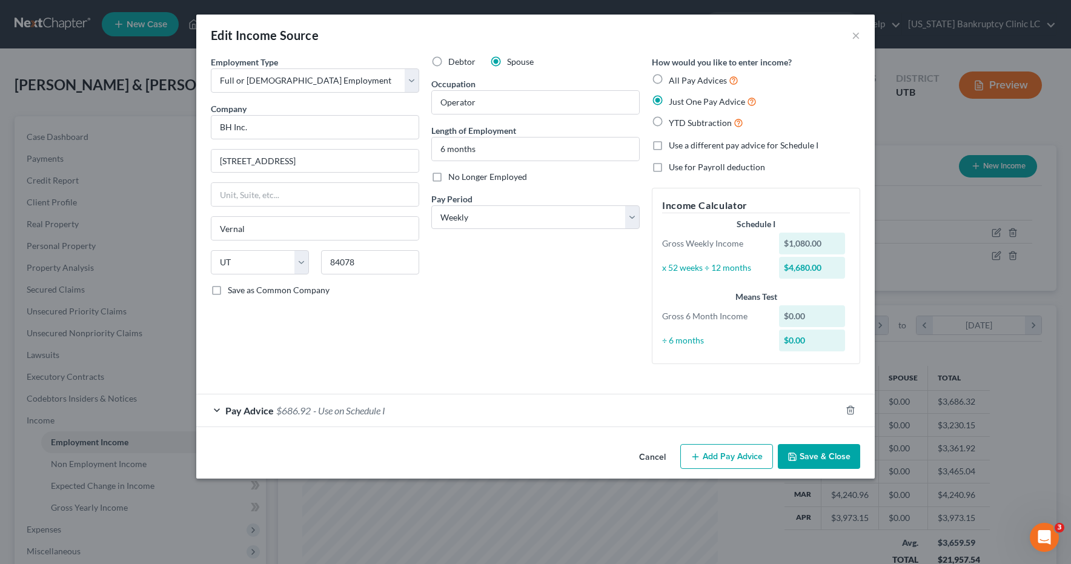
click at [218, 410] on div "Pay Advice $686.92 - Use on Schedule I" at bounding box center [518, 410] width 645 height 32
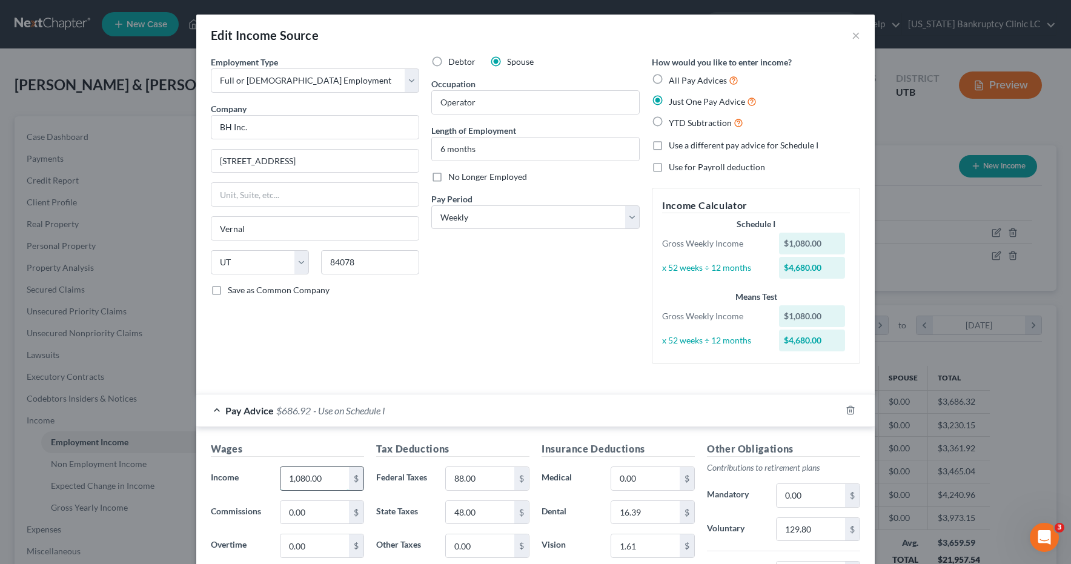
drag, startPoint x: 322, startPoint y: 477, endPoint x: 347, endPoint y: 484, distance: 25.1
click at [347, 484] on input "1,080.00" at bounding box center [315, 478] width 68 height 23
type input "1,266.66"
click at [480, 480] on input "88.00" at bounding box center [480, 478] width 68 height 23
type input "125.41"
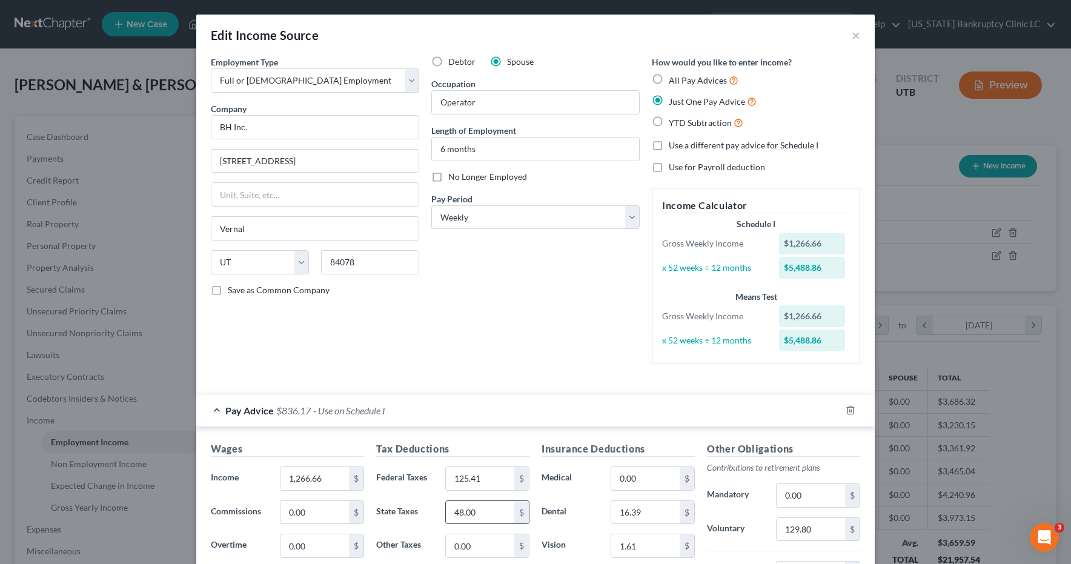
drag, startPoint x: 482, startPoint y: 511, endPoint x: 500, endPoint y: 514, distance: 19.0
click at [500, 514] on input "48.00" at bounding box center [480, 512] width 68 height 23
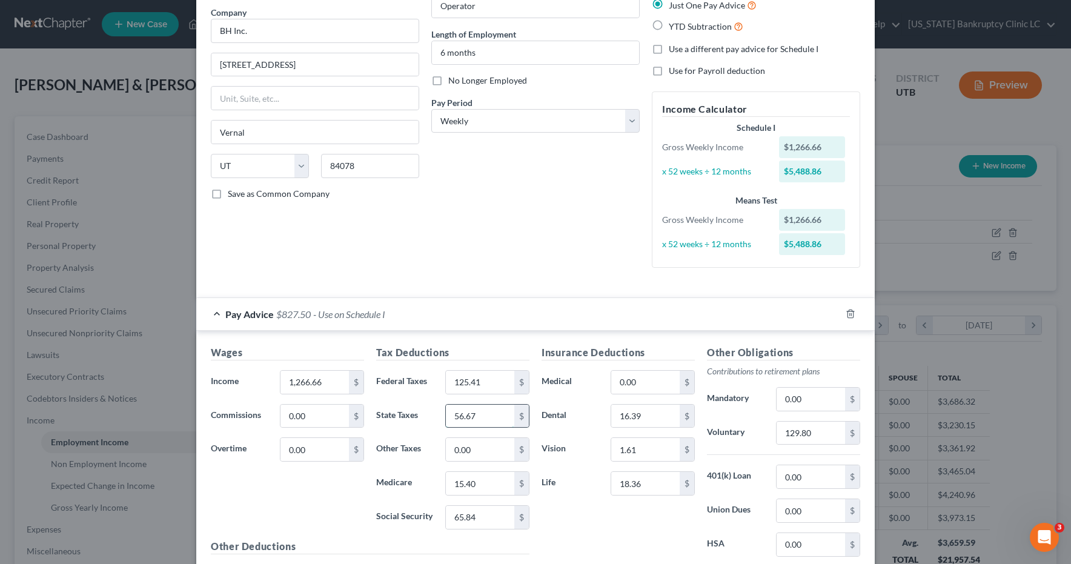
scroll to position [99, 0]
type input "56.67"
drag, startPoint x: 814, startPoint y: 430, endPoint x: 844, endPoint y: 435, distance: 30.2
click at [844, 435] on input "129.80" at bounding box center [811, 430] width 68 height 23
drag, startPoint x: 477, startPoint y: 513, endPoint x: 524, endPoint y: 516, distance: 46.7
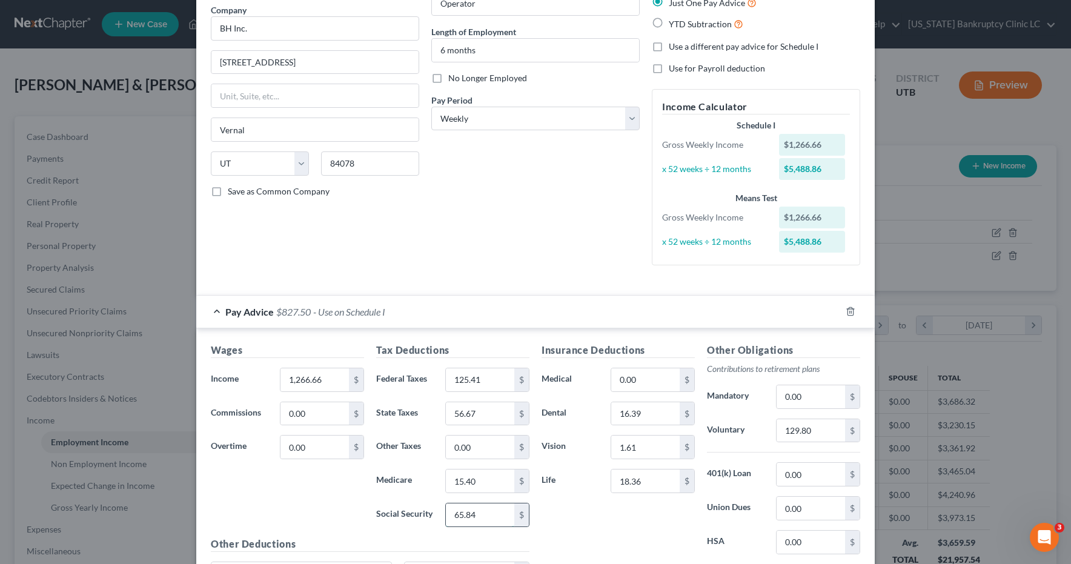
click at [524, 516] on div "65.84 $" at bounding box center [487, 515] width 84 height 24
type input "77.49"
drag, startPoint x: 481, startPoint y: 481, endPoint x: 520, endPoint y: 490, distance: 40.4
click at [520, 490] on div "15.40 $" at bounding box center [487, 481] width 84 height 24
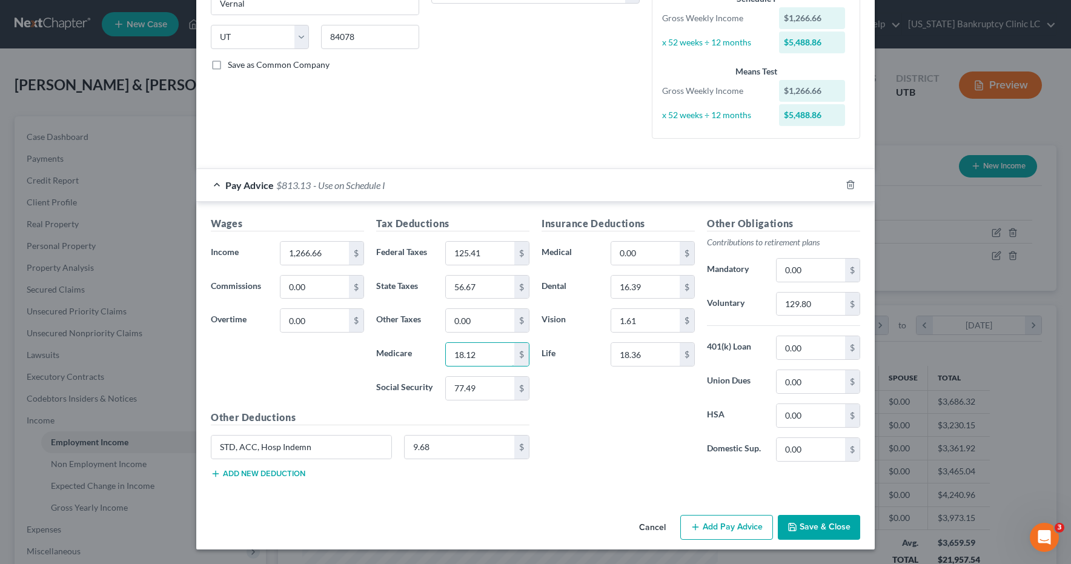
type input "18.12"
click at [814, 523] on button "Save & Close" at bounding box center [819, 527] width 82 height 25
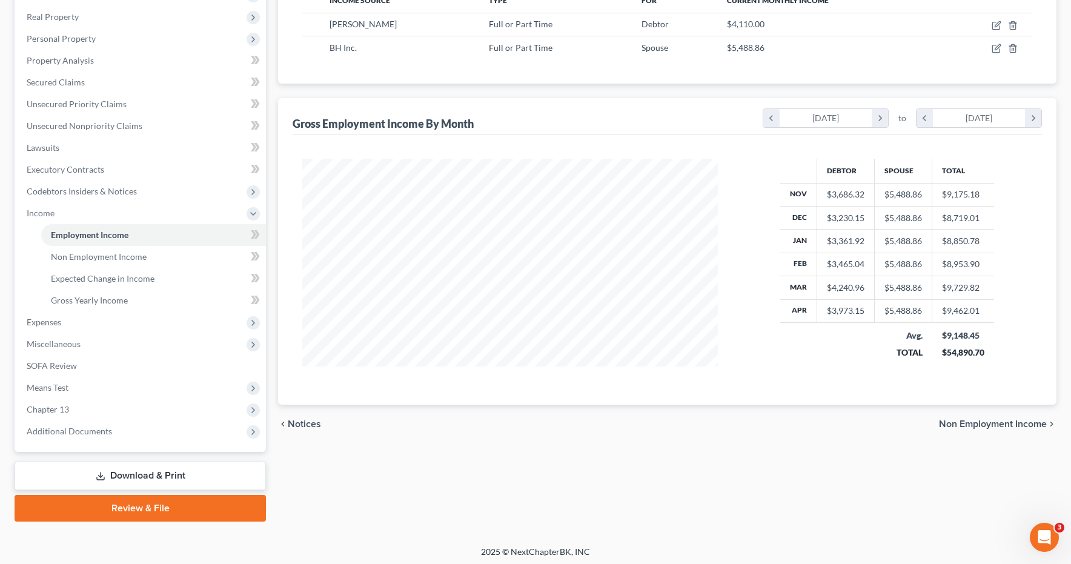
scroll to position [211, 0]
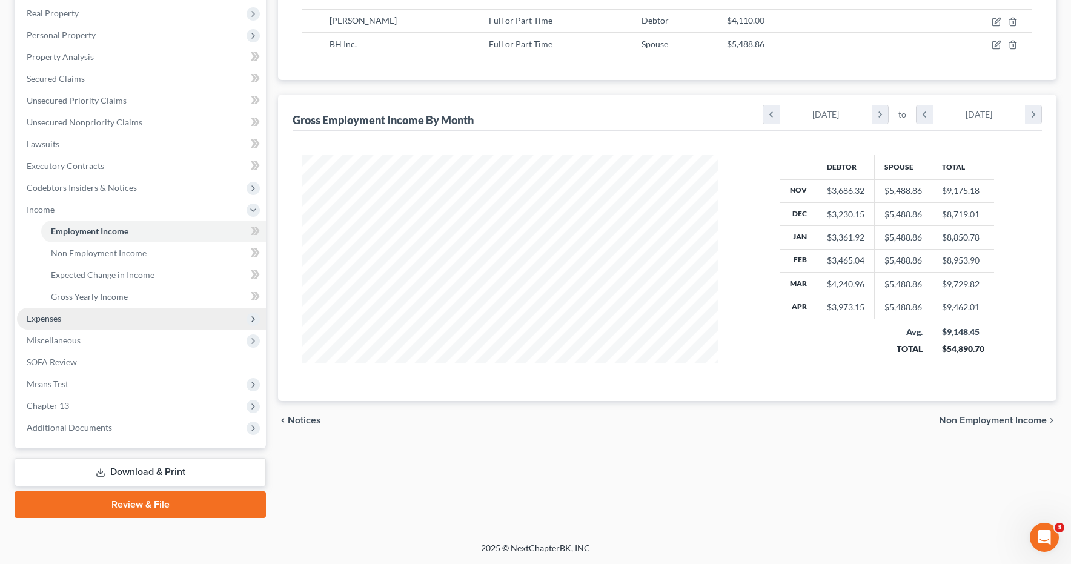
click at [48, 318] on span "Expenses" at bounding box center [44, 318] width 35 height 10
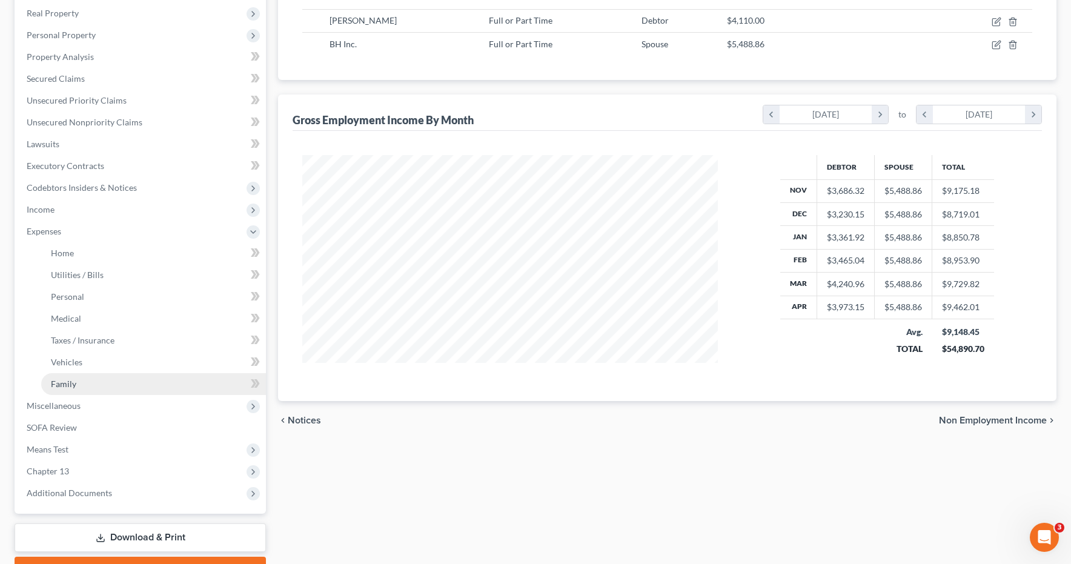
click at [61, 388] on span "Family" at bounding box center [63, 384] width 25 height 10
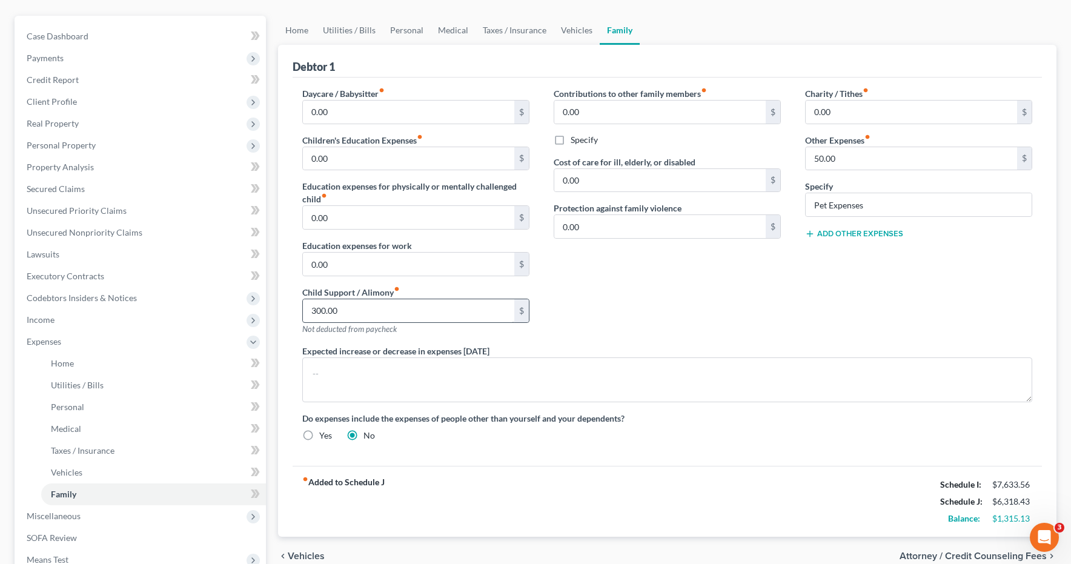
scroll to position [101, 0]
click at [293, 29] on link "Home" at bounding box center [297, 29] width 38 height 29
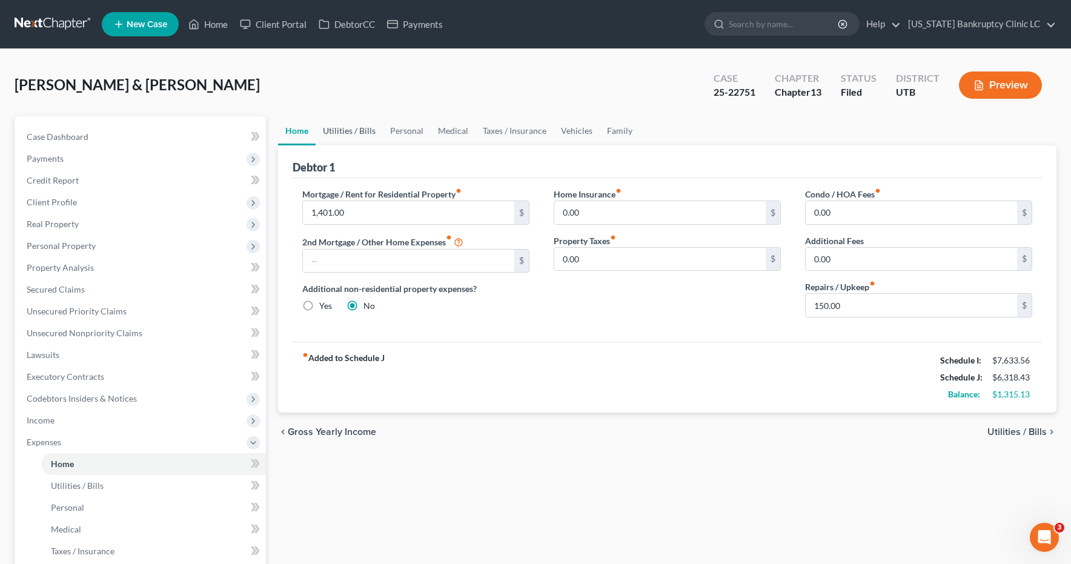
click at [348, 129] on link "Utilities / Bills" at bounding box center [349, 130] width 67 height 29
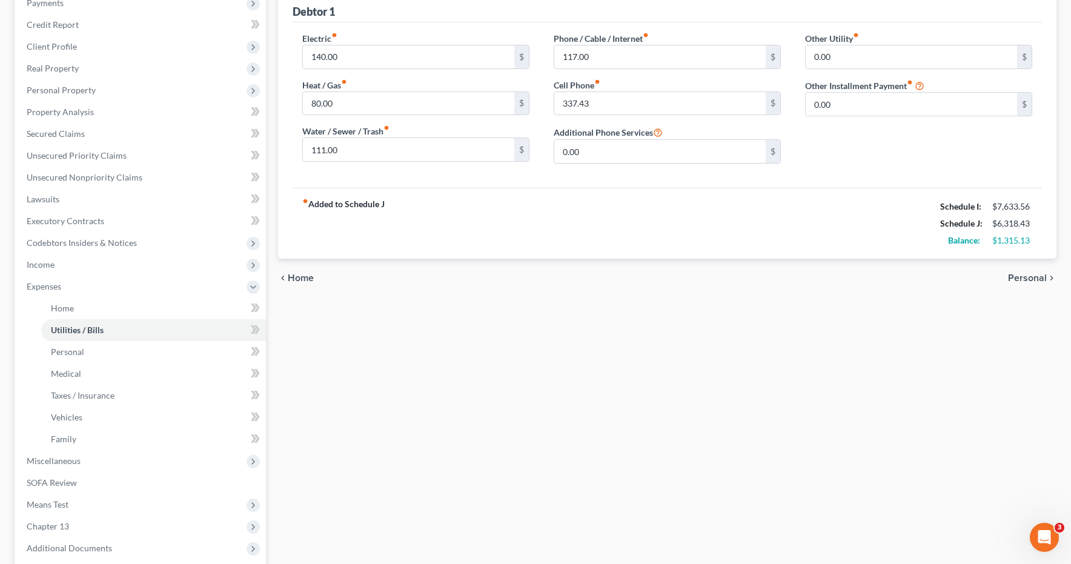
scroll to position [276, 0]
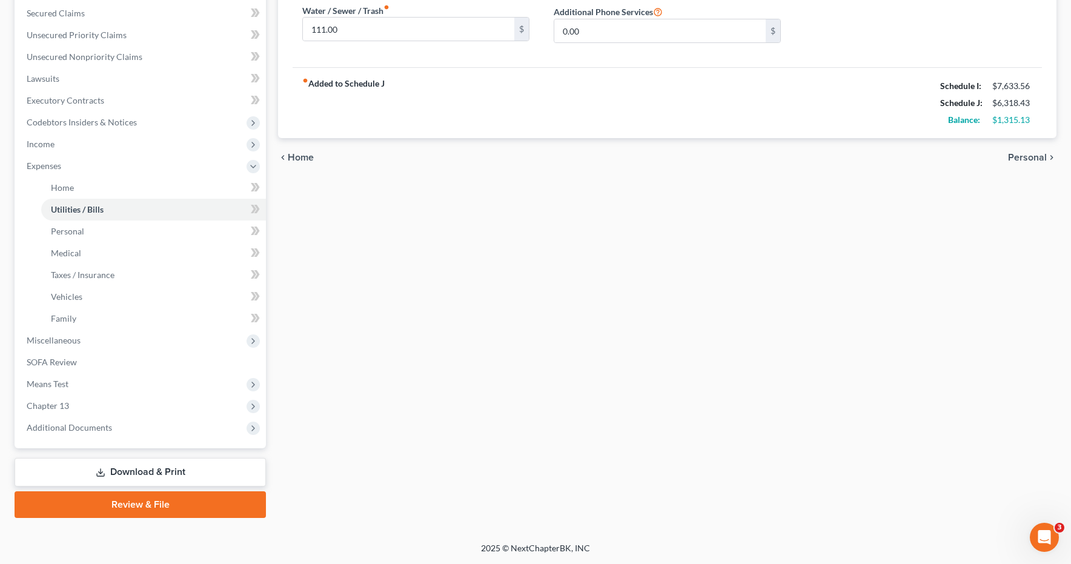
click at [128, 473] on link "Download & Print" at bounding box center [140, 472] width 251 height 28
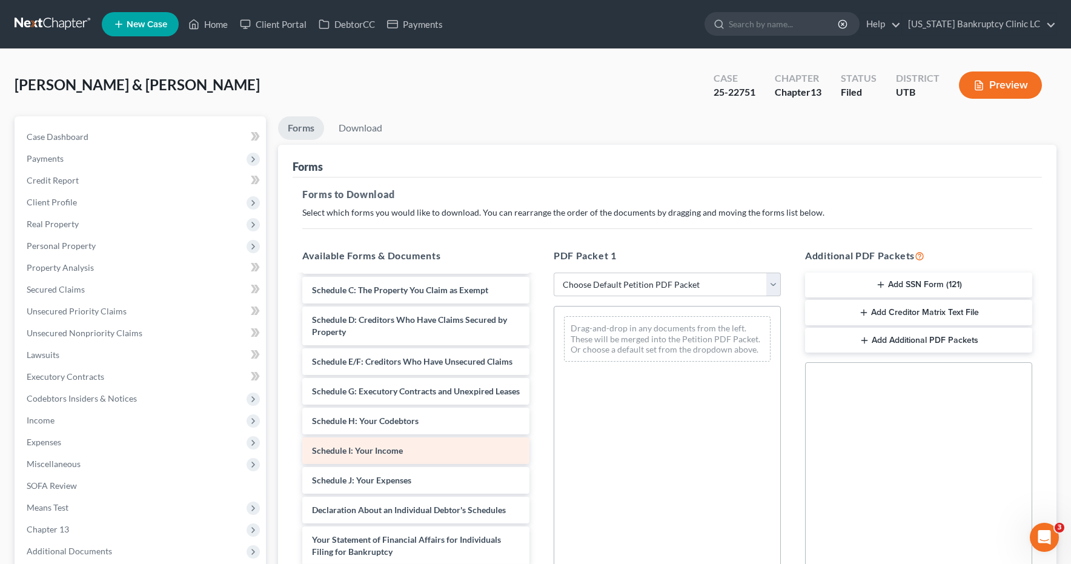
scroll to position [300, 0]
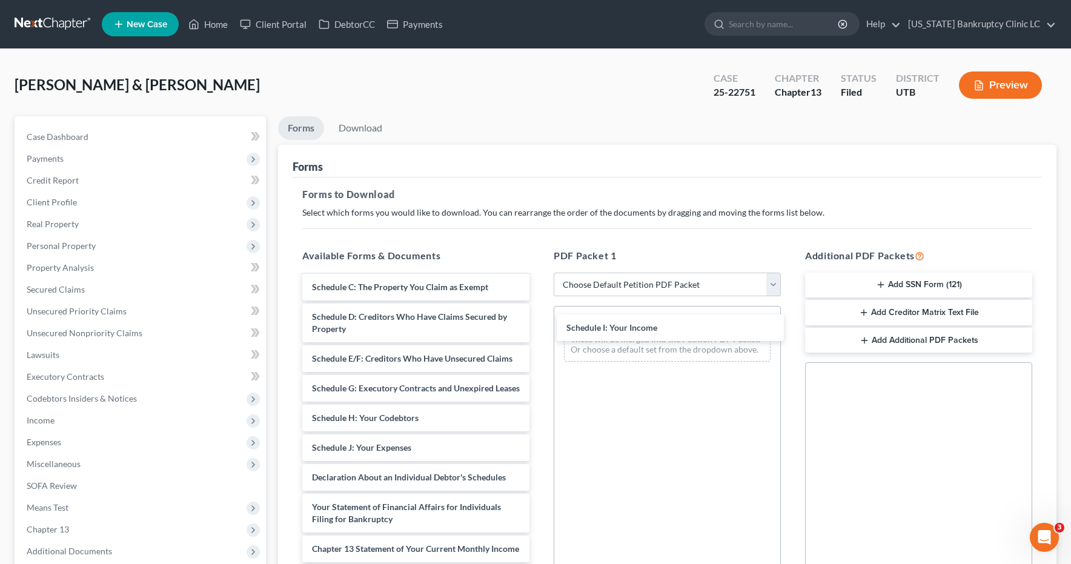
drag, startPoint x: 333, startPoint y: 437, endPoint x: 588, endPoint y: 329, distance: 276.4
click at [539, 329] on div "Schedule I: Your Income Domestic Support List of Creditors (Matrix) (08/06/2025…" at bounding box center [416, 349] width 247 height 747
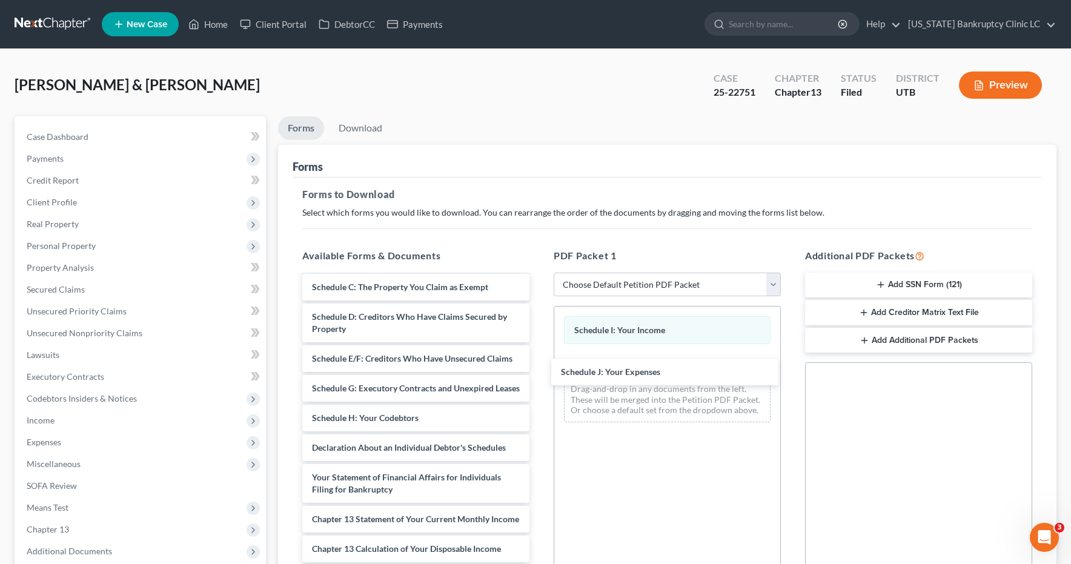
drag, startPoint x: 339, startPoint y: 435, endPoint x: 578, endPoint y: 382, distance: 244.6
click at [539, 371] on div "Schedule J: Your Expenses Domestic Support List of Creditors (Matrix) (08/06/20…" at bounding box center [416, 334] width 247 height 717
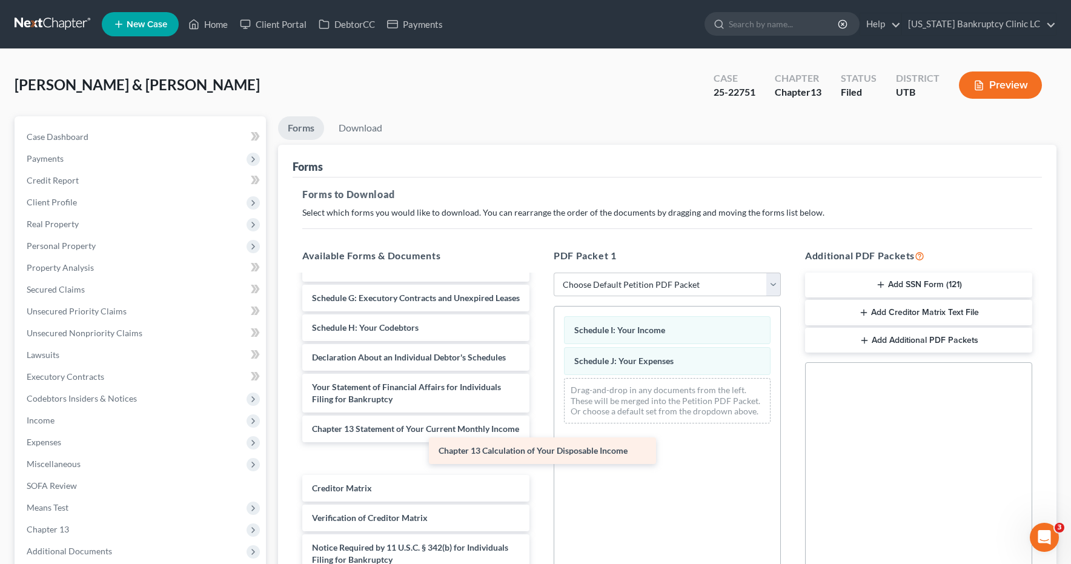
scroll to position [361, 0]
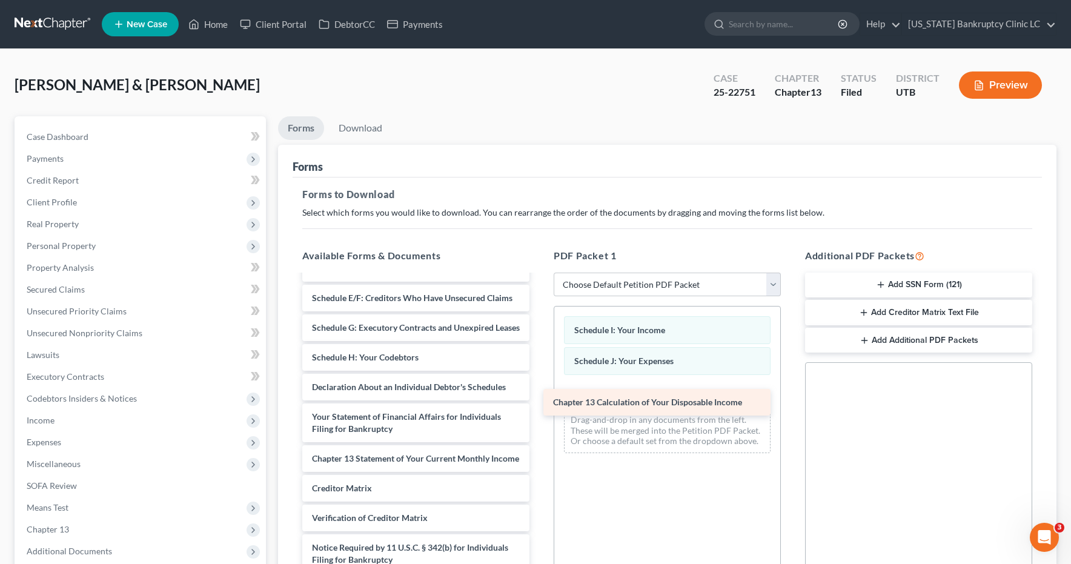
drag, startPoint x: 392, startPoint y: 461, endPoint x: 635, endPoint y: 402, distance: 250.0
click at [539, 402] on div "Chapter 13 Calculation of Your Disposable Income Domestic Support List of Credi…" at bounding box center [416, 259] width 247 height 688
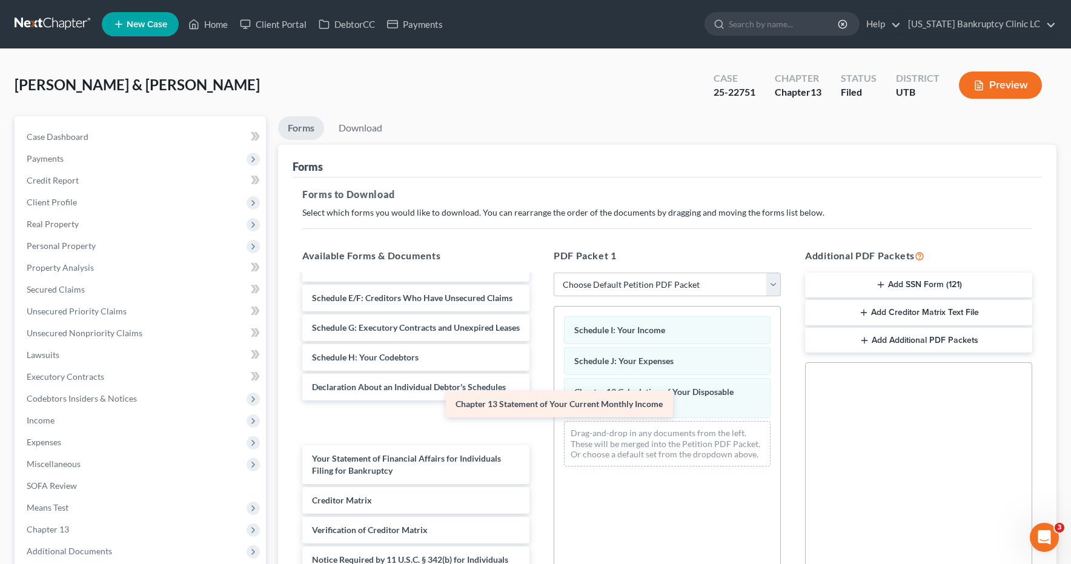
scroll to position [319, 0]
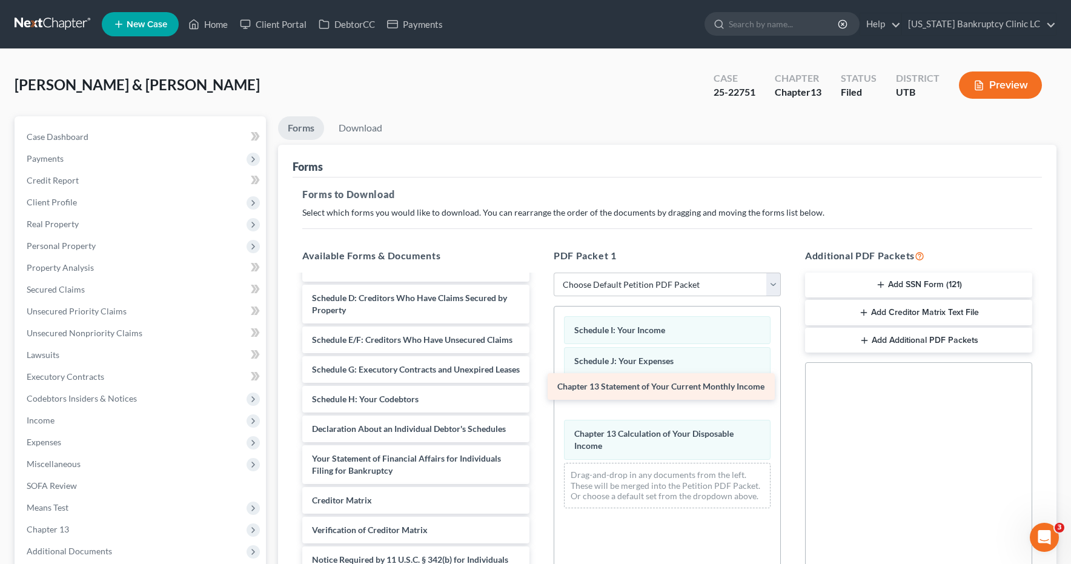
drag, startPoint x: 364, startPoint y: 448, endPoint x: 609, endPoint y: 388, distance: 252.6
click at [539, 388] on div "Chapter 13 Statement of Your Current Monthly Income Domestic Support List of Cr…" at bounding box center [416, 286] width 247 height 658
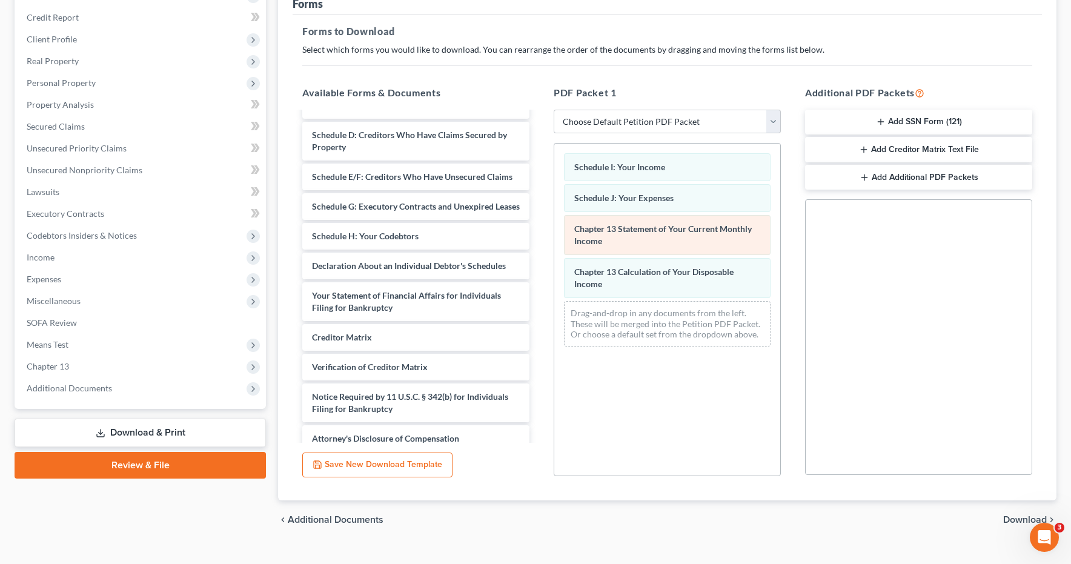
scroll to position [184, 0]
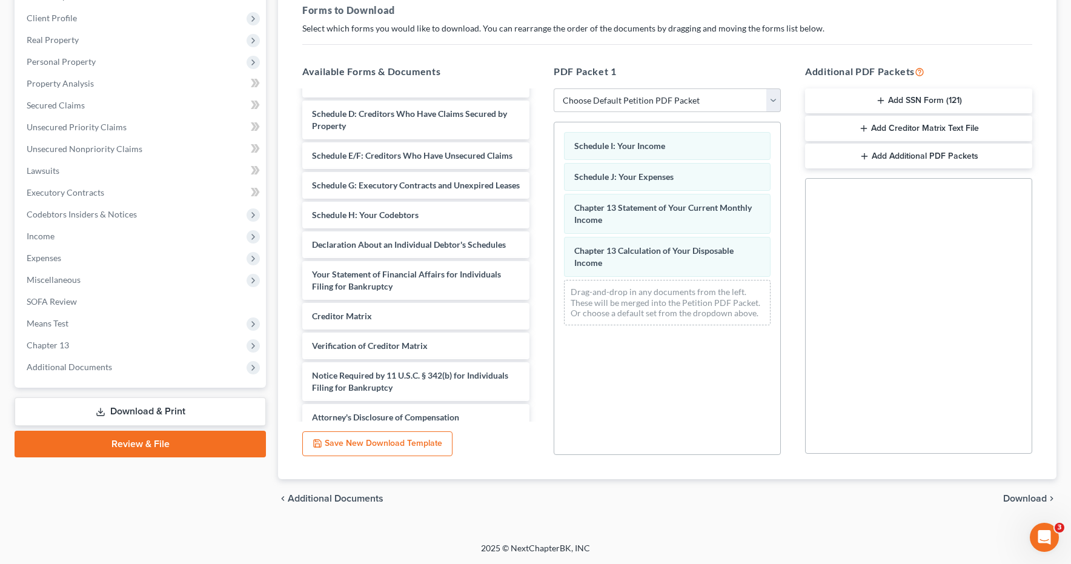
click at [1021, 500] on span "Download" at bounding box center [1025, 499] width 44 height 10
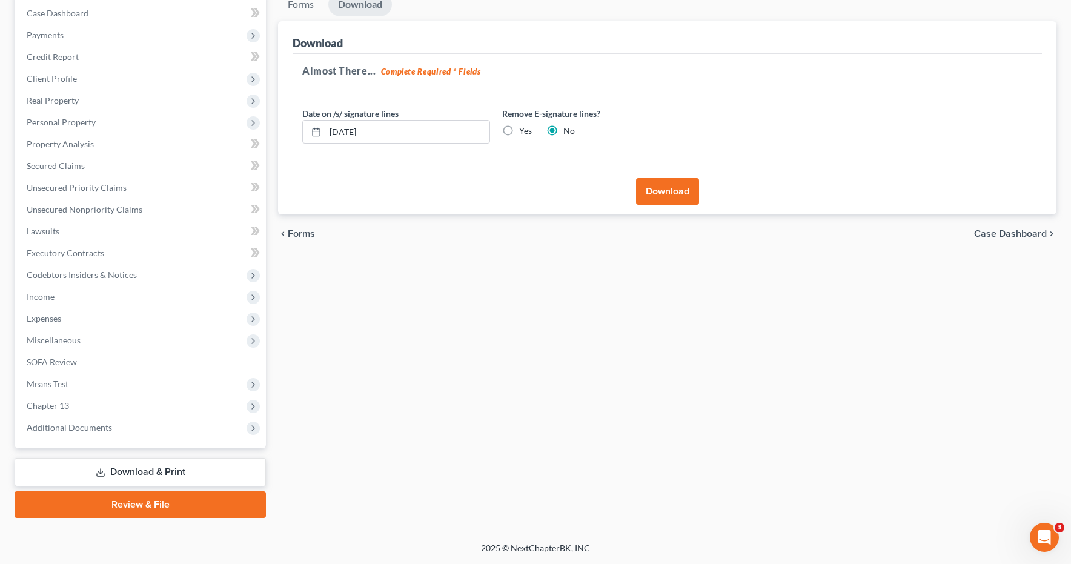
scroll to position [124, 0]
click at [673, 188] on button "Download" at bounding box center [667, 191] width 63 height 27
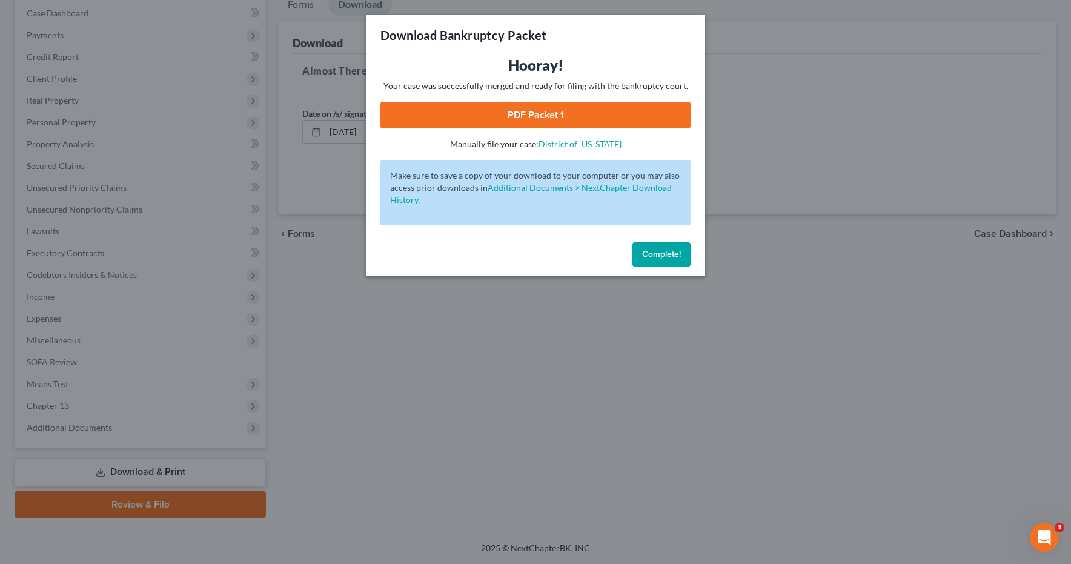
click at [548, 109] on link "PDF Packet 1" at bounding box center [536, 115] width 310 height 27
click at [669, 256] on span "Complete!" at bounding box center [661, 254] width 39 height 10
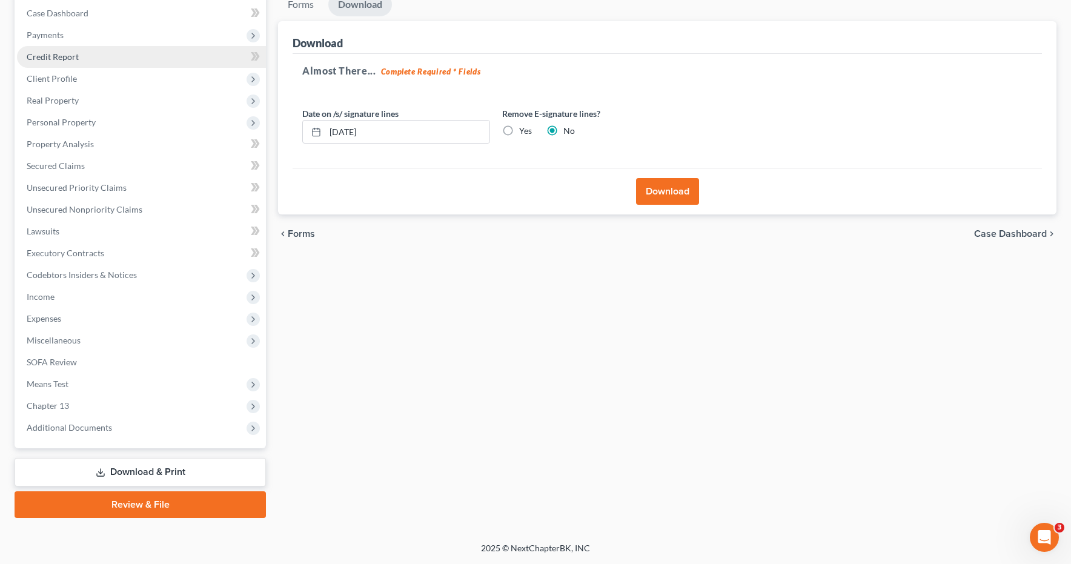
scroll to position [0, 0]
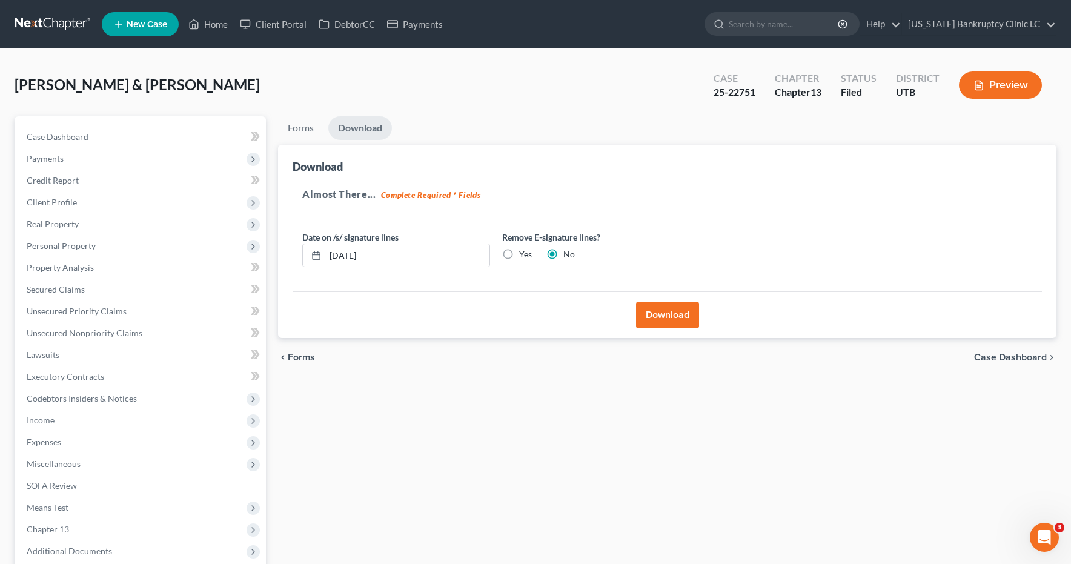
drag, startPoint x: 47, startPoint y: 23, endPoint x: 55, endPoint y: 25, distance: 8.1
click at [47, 23] on link at bounding box center [54, 24] width 78 height 22
